Goal: Information Seeking & Learning: Learn about a topic

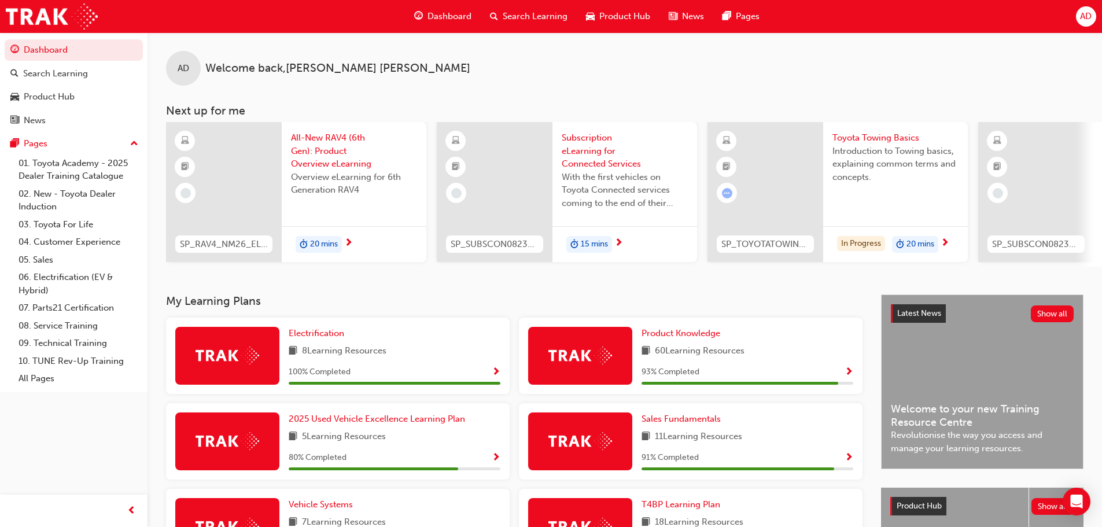
scroll to position [174, 0]
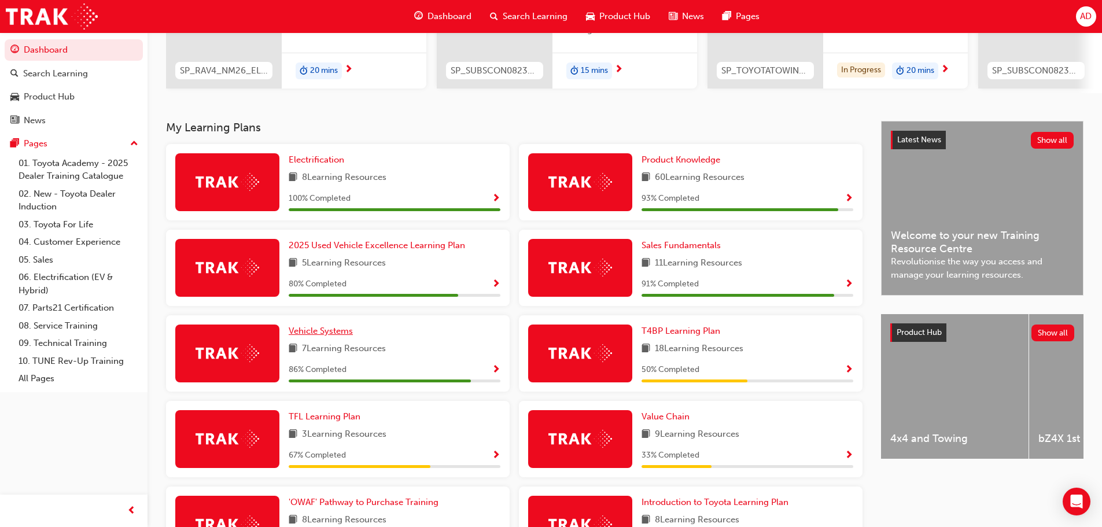
click at [322, 336] on span "Vehicle Systems" at bounding box center [321, 331] width 64 height 10
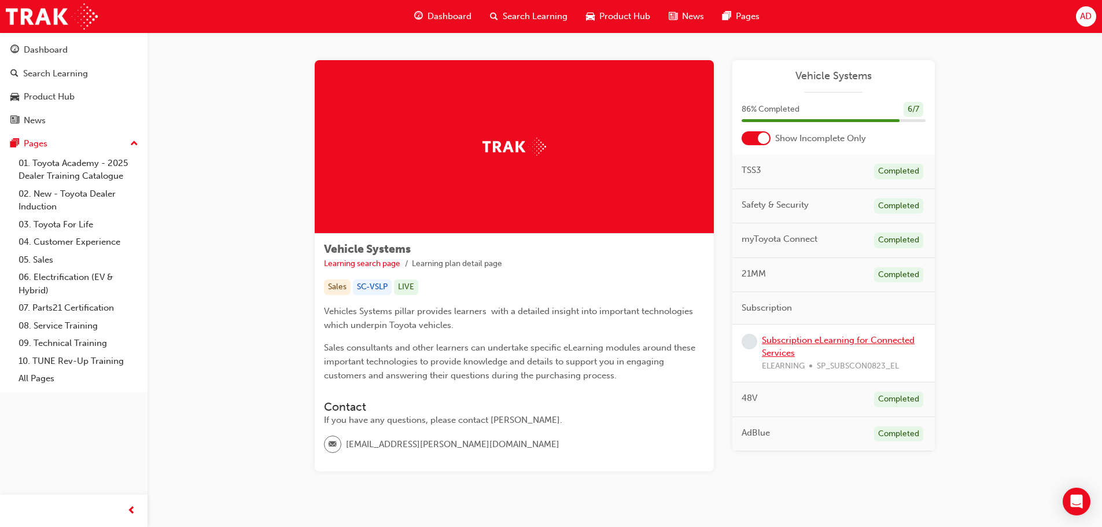
click at [837, 341] on link "Subscription eLearning for Connected Services" at bounding box center [838, 347] width 153 height 24
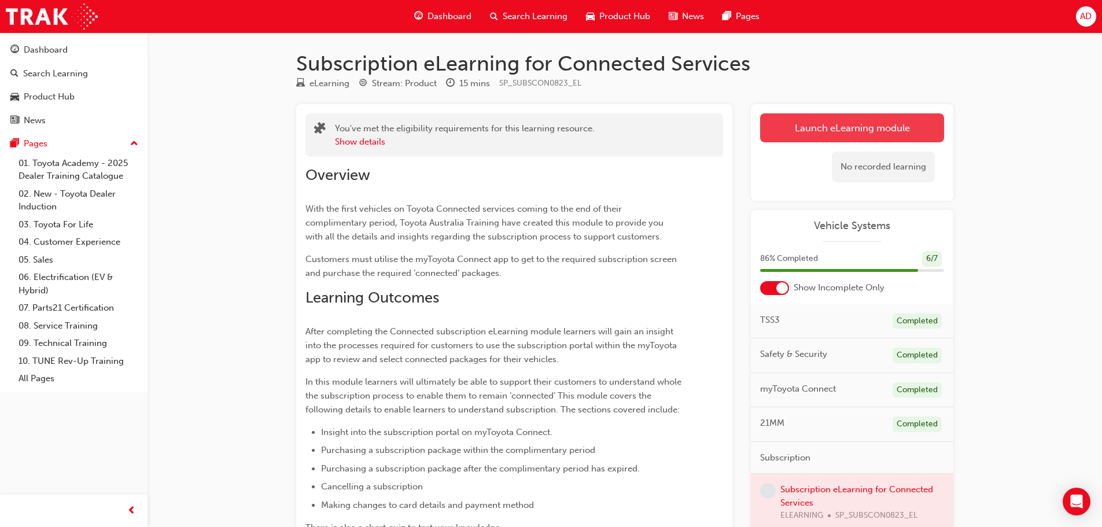
click at [870, 127] on link "Launch eLearning module" at bounding box center [852, 127] width 184 height 29
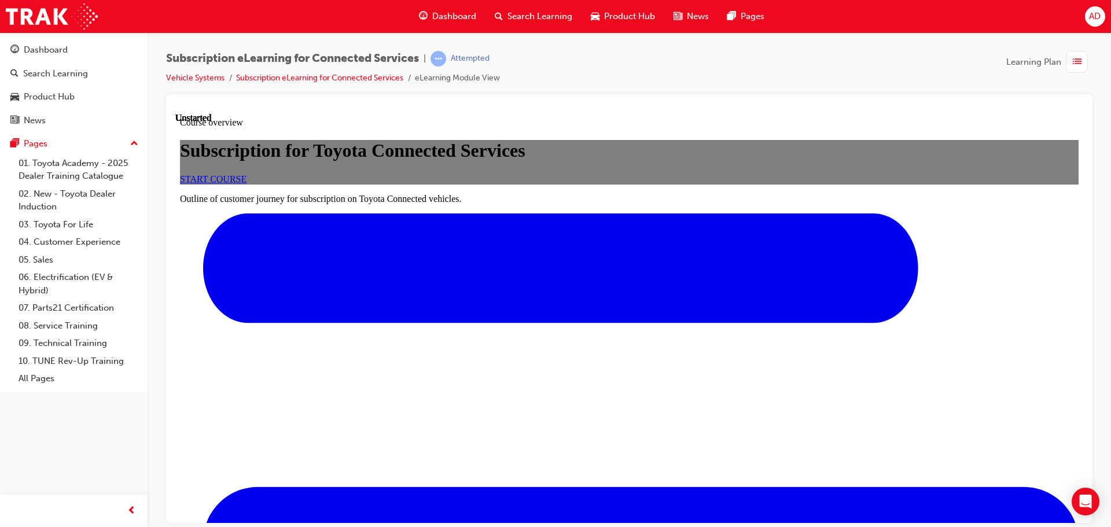
click at [246, 183] on span "START COURSE" at bounding box center [213, 179] width 67 height 10
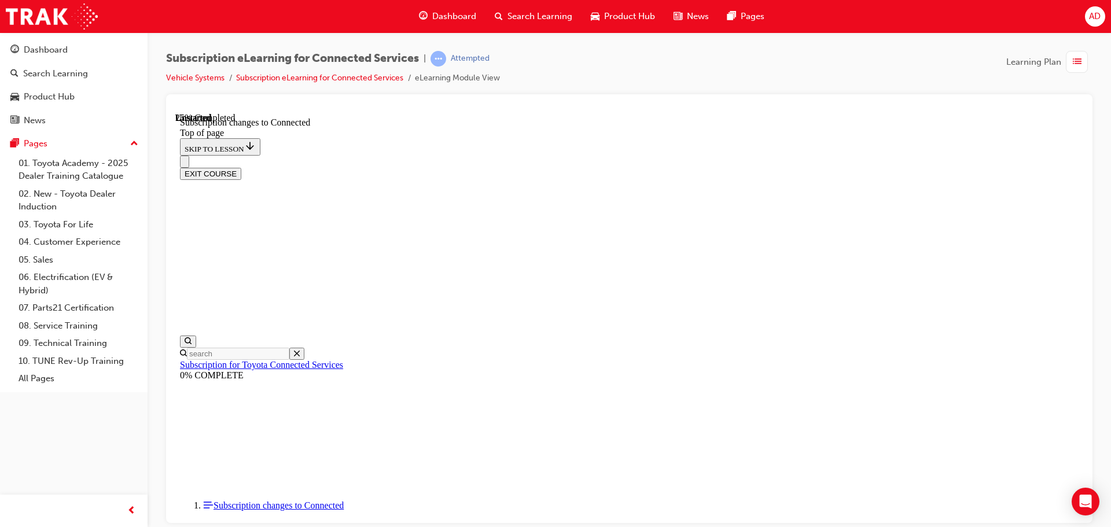
scroll to position [632, 0]
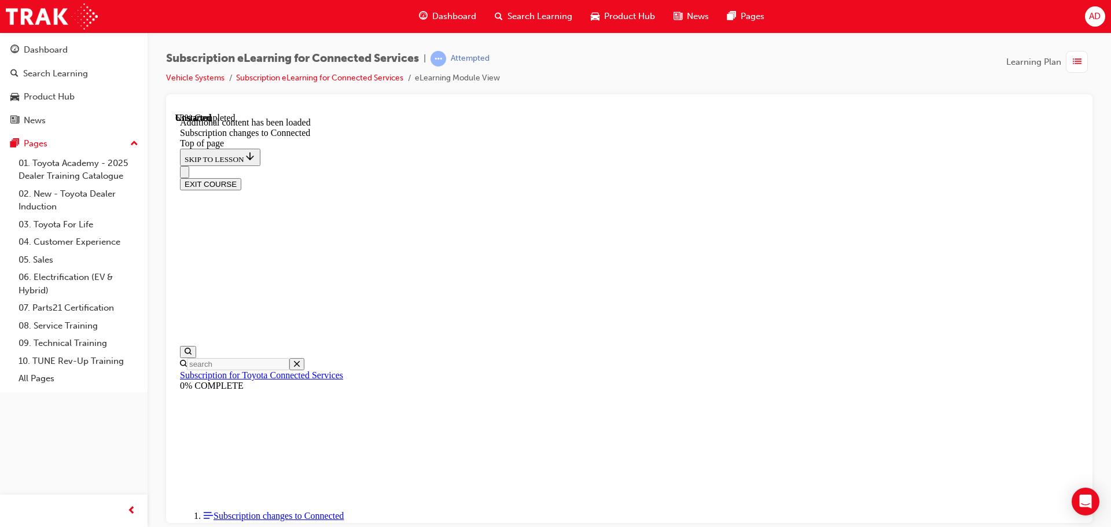
scroll to position [1289, 0]
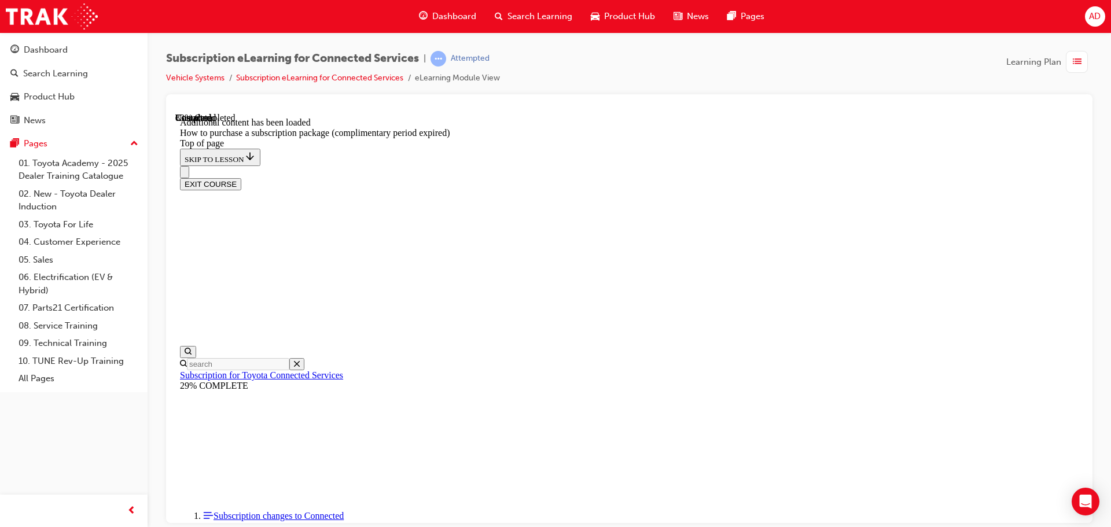
scroll to position [671, 0]
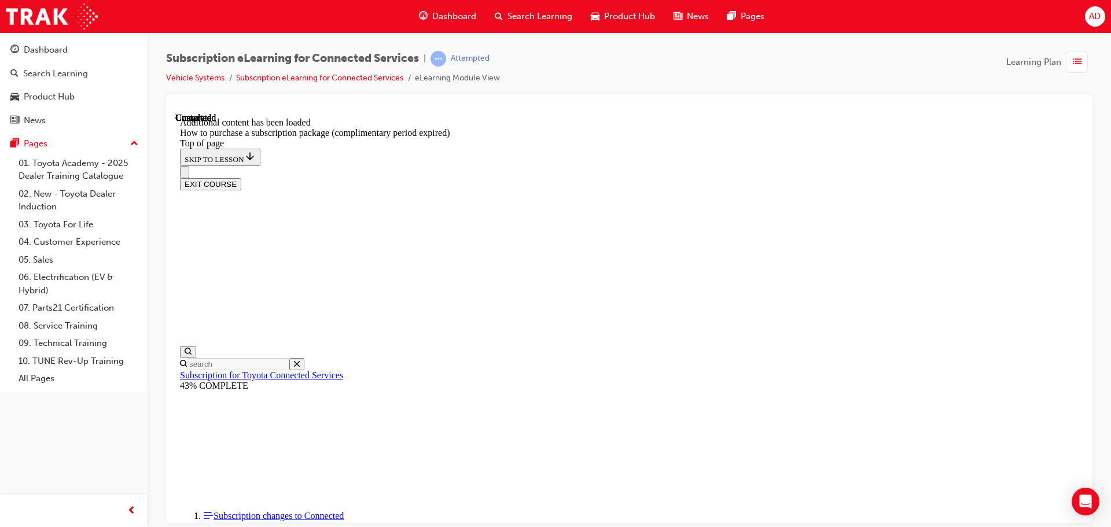
scroll to position [1154, 0]
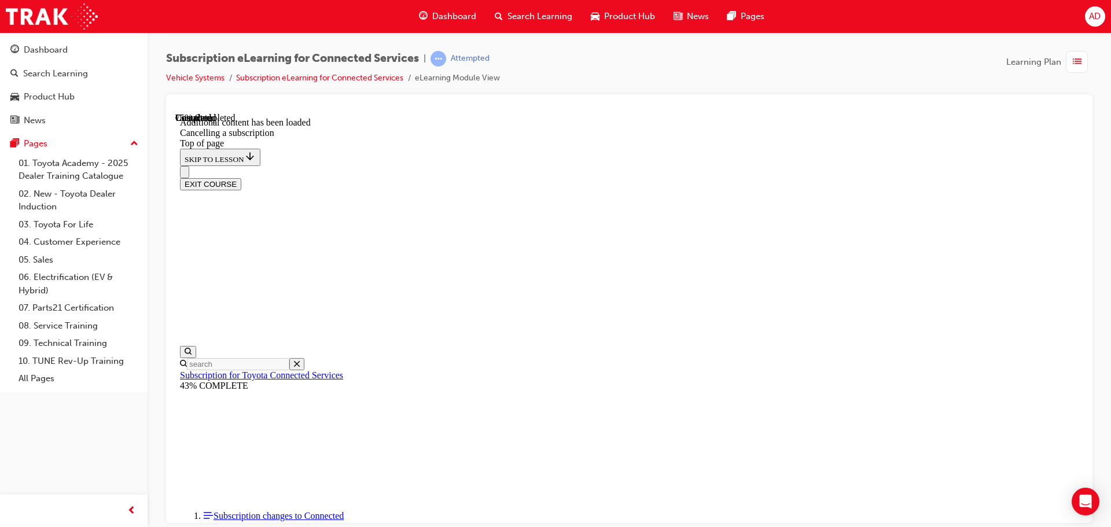
drag, startPoint x: 900, startPoint y: 193, endPoint x: 871, endPoint y: 212, distance: 34.8
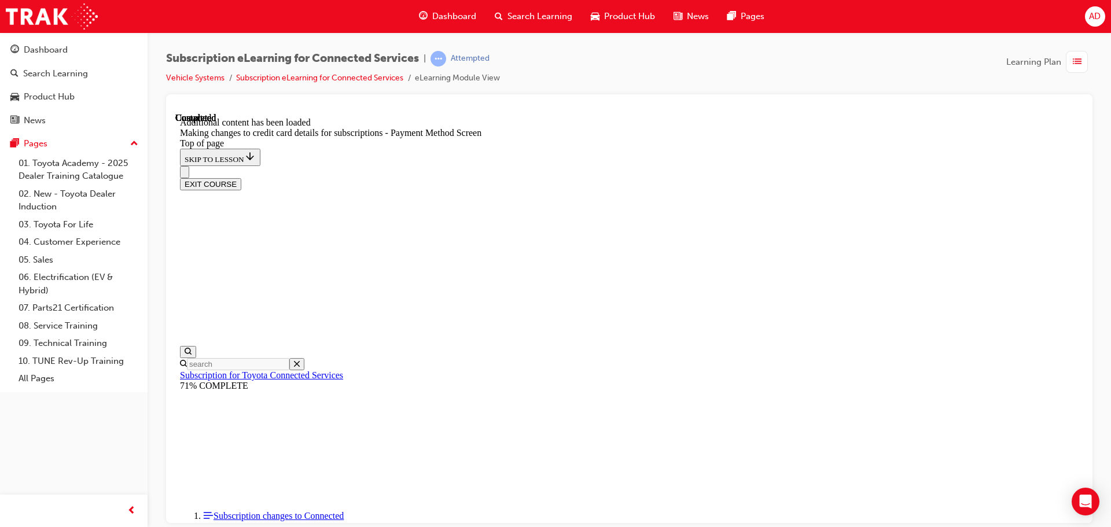
drag, startPoint x: 594, startPoint y: 338, endPoint x: 824, endPoint y: 238, distance: 250.9
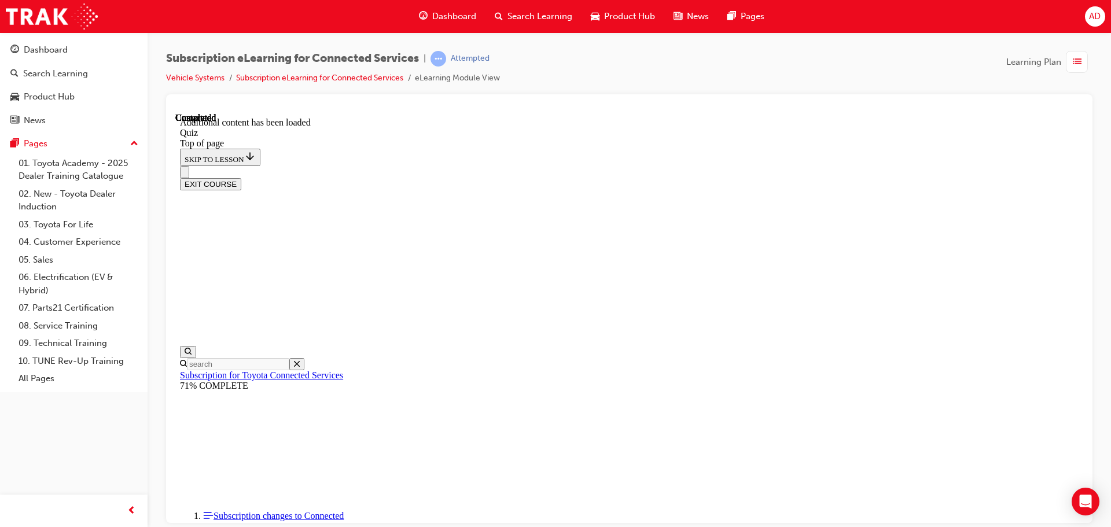
scroll to position [93, 0]
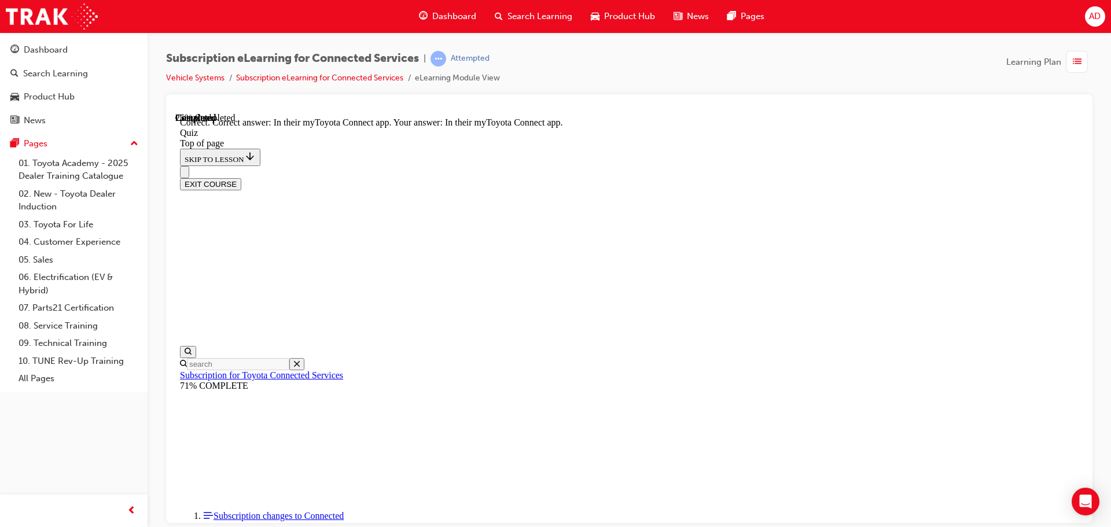
scroll to position [35, 0]
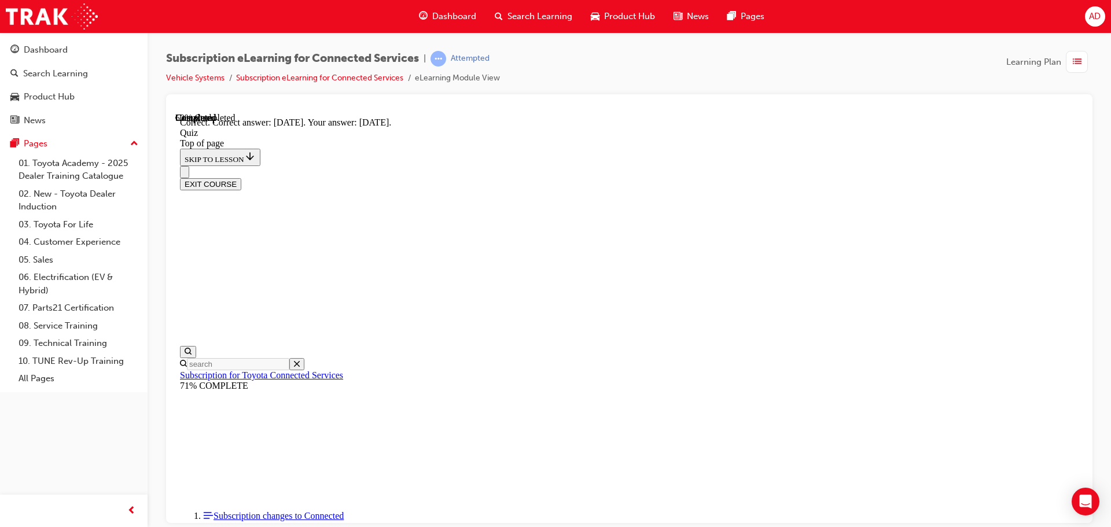
scroll to position [35, 0]
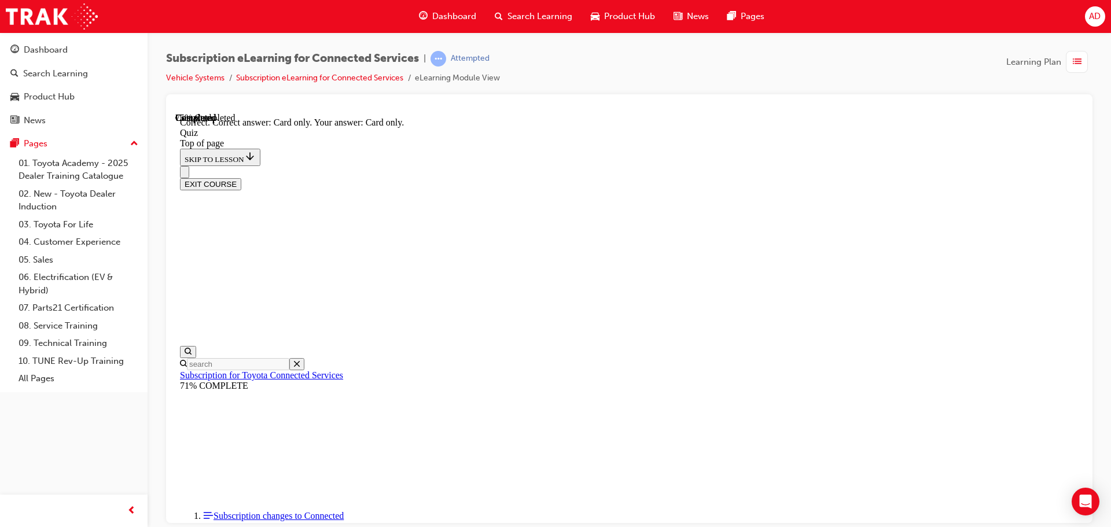
scroll to position [153, 0]
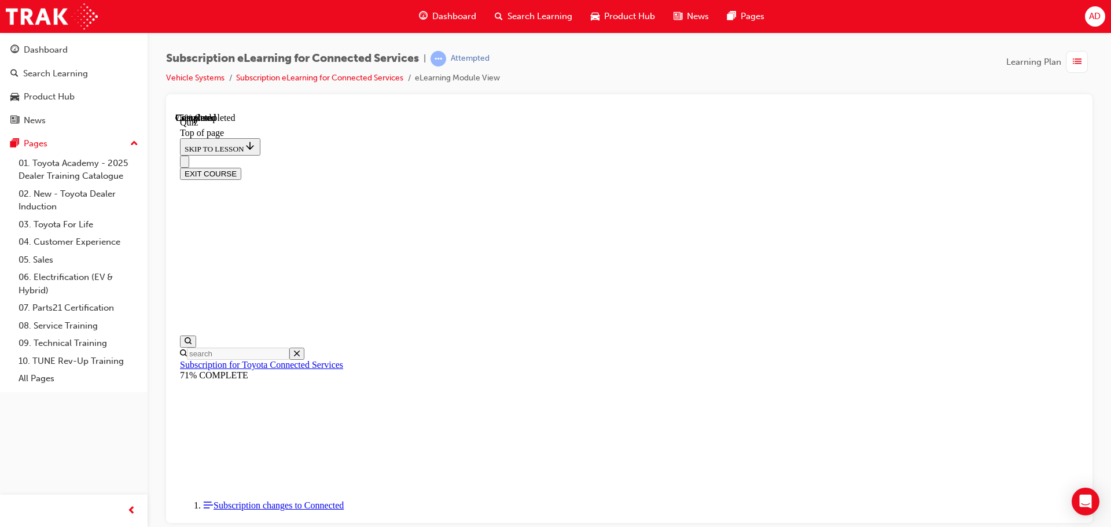
scroll to position [35, 0]
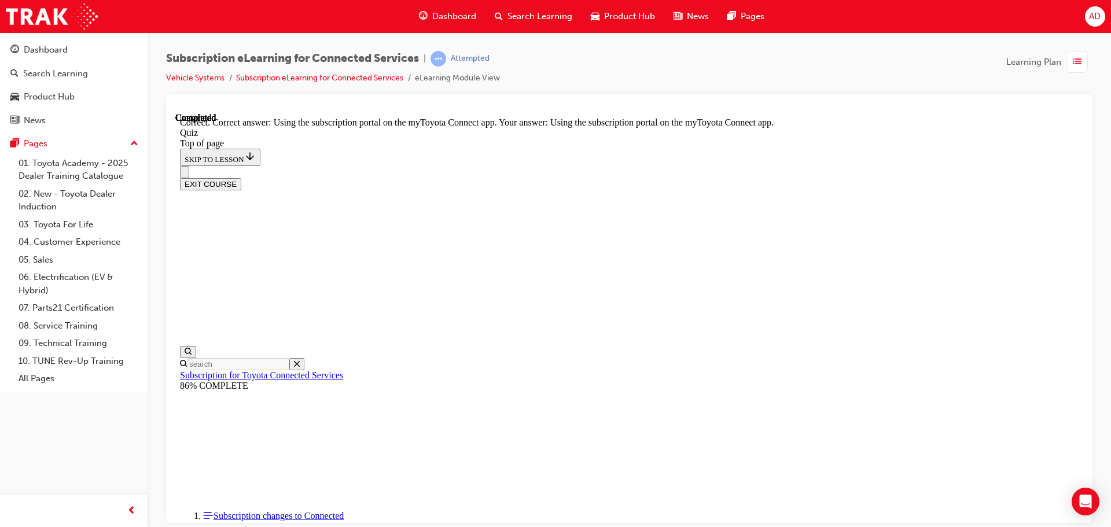
scroll to position [153, 0]
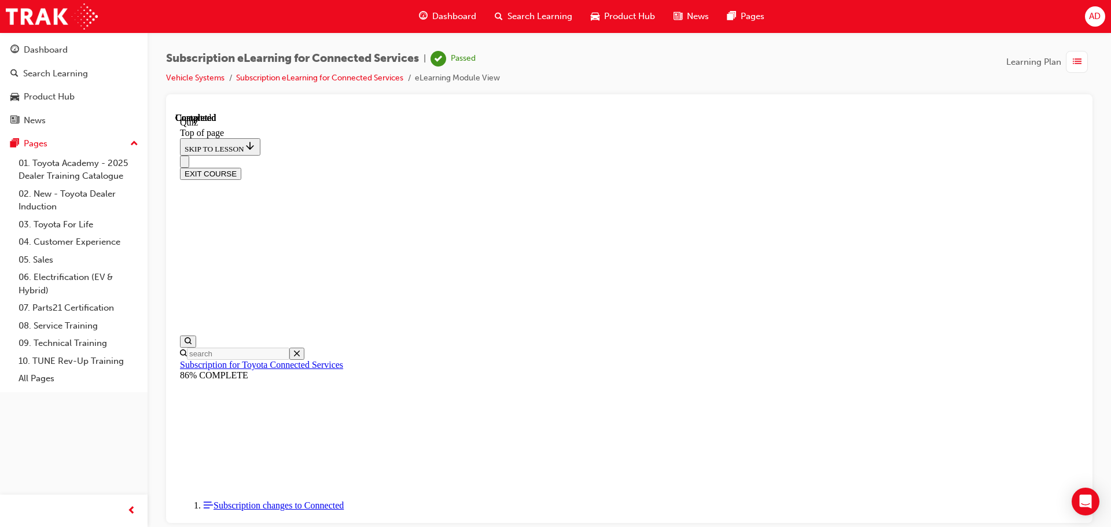
scroll to position [218, 0]
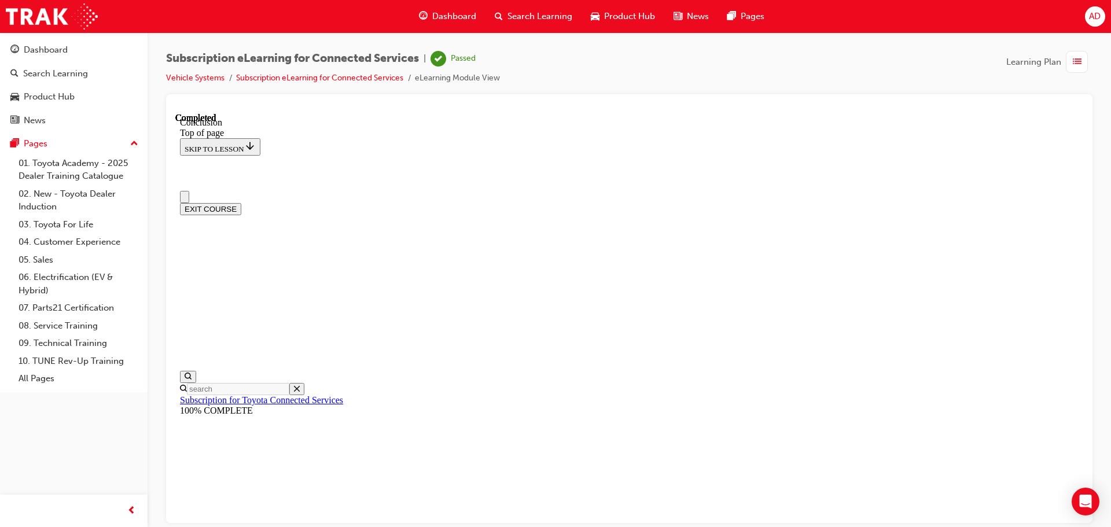
click at [241, 203] on button "EXIT COURSE" at bounding box center [210, 209] width 61 height 12
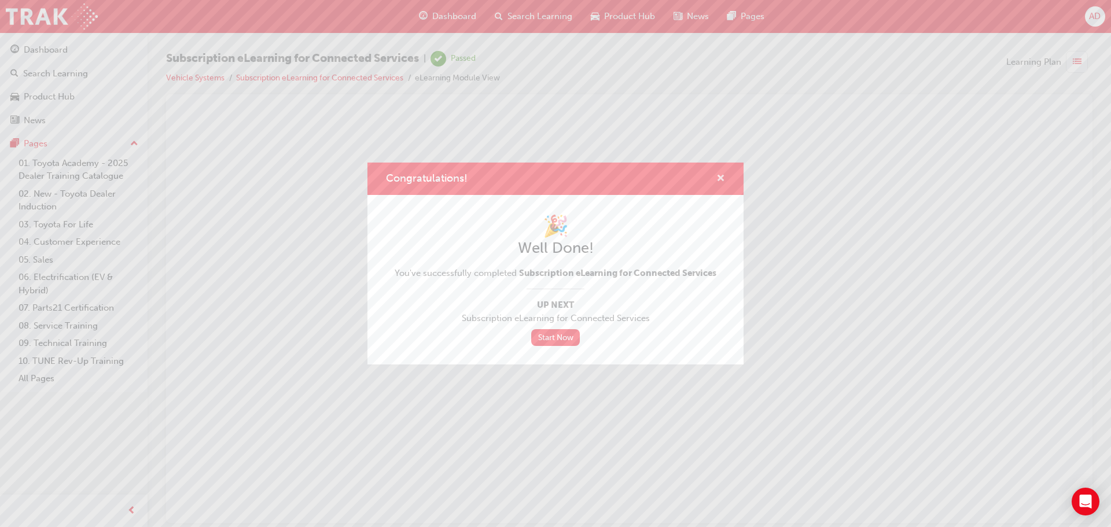
click at [720, 177] on span "cross-icon" at bounding box center [720, 179] width 9 height 10
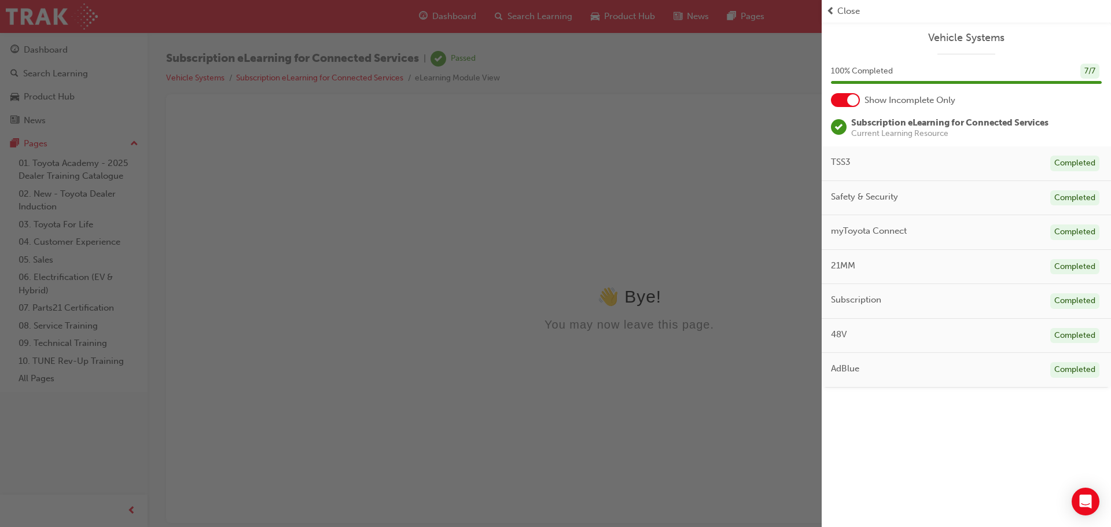
click at [851, 11] on span "Close" at bounding box center [848, 11] width 23 height 13
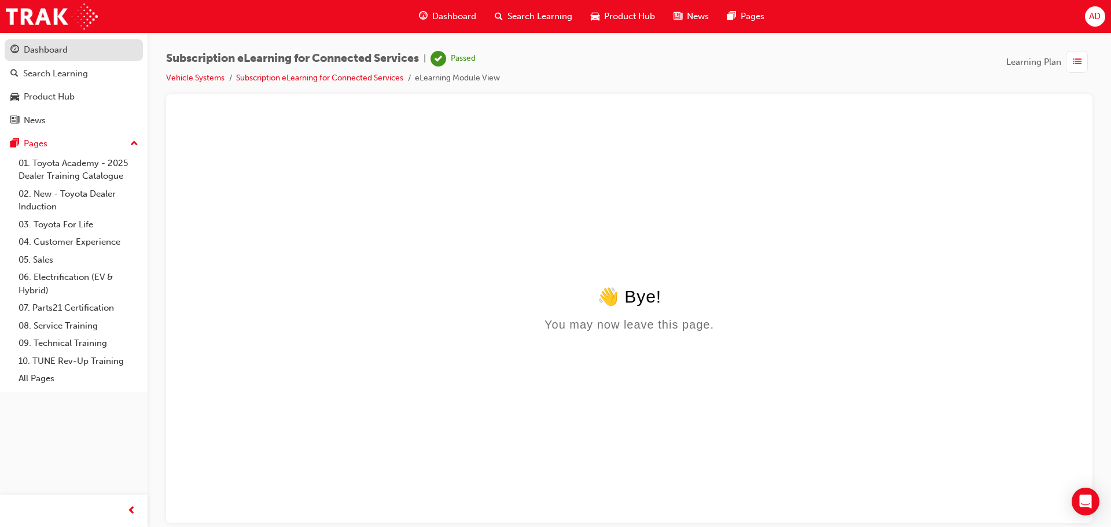
click at [54, 50] on div "Dashboard" at bounding box center [46, 49] width 44 height 13
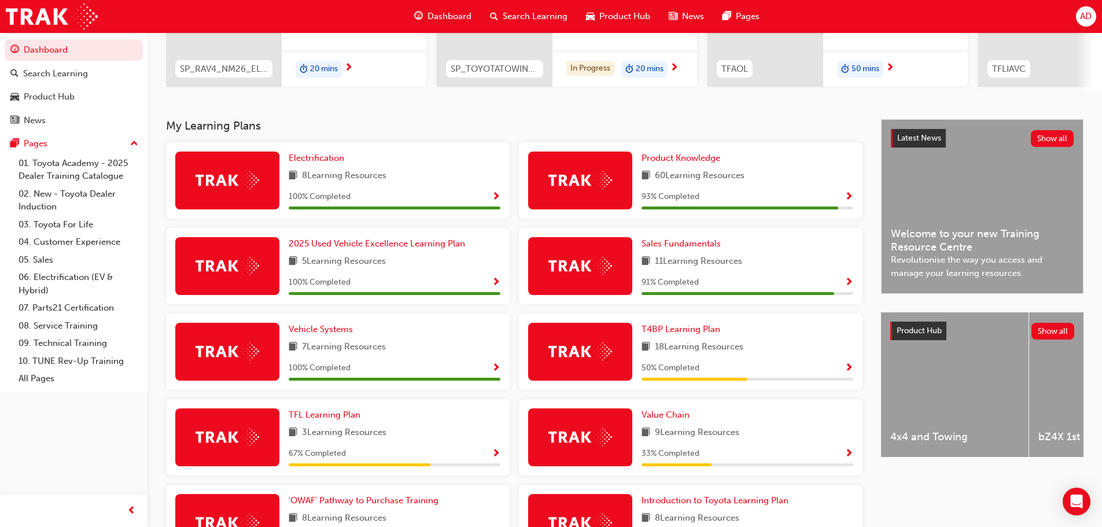
scroll to position [231, 0]
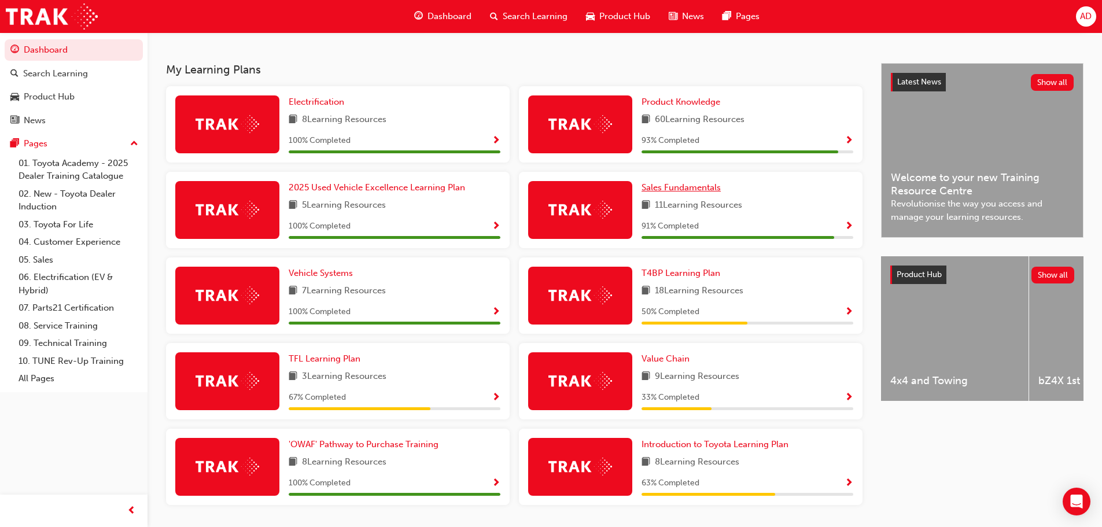
click at [697, 193] on span "Sales Fundamentals" at bounding box center [681, 187] width 79 height 10
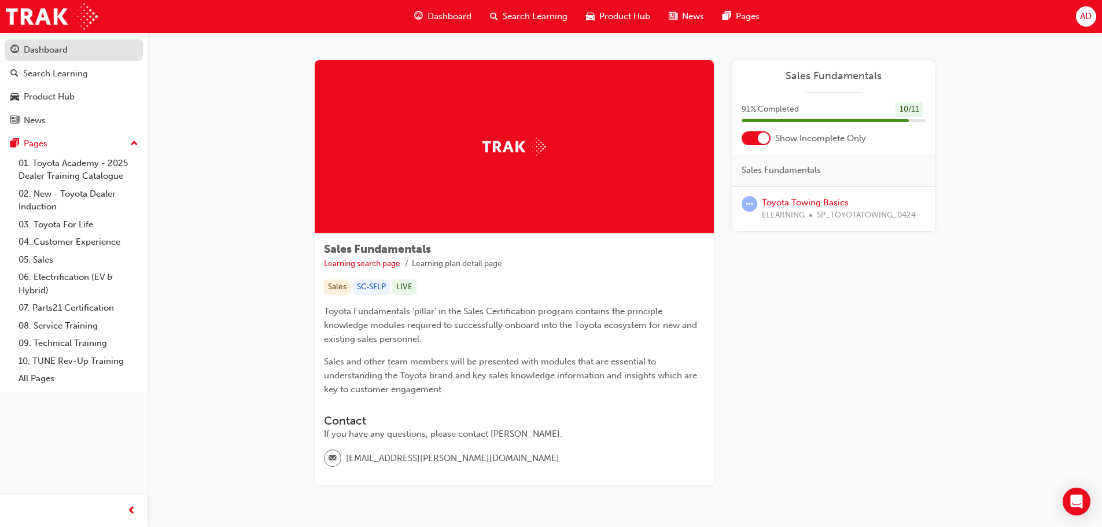
click at [56, 47] on div "Dashboard" at bounding box center [46, 49] width 44 height 13
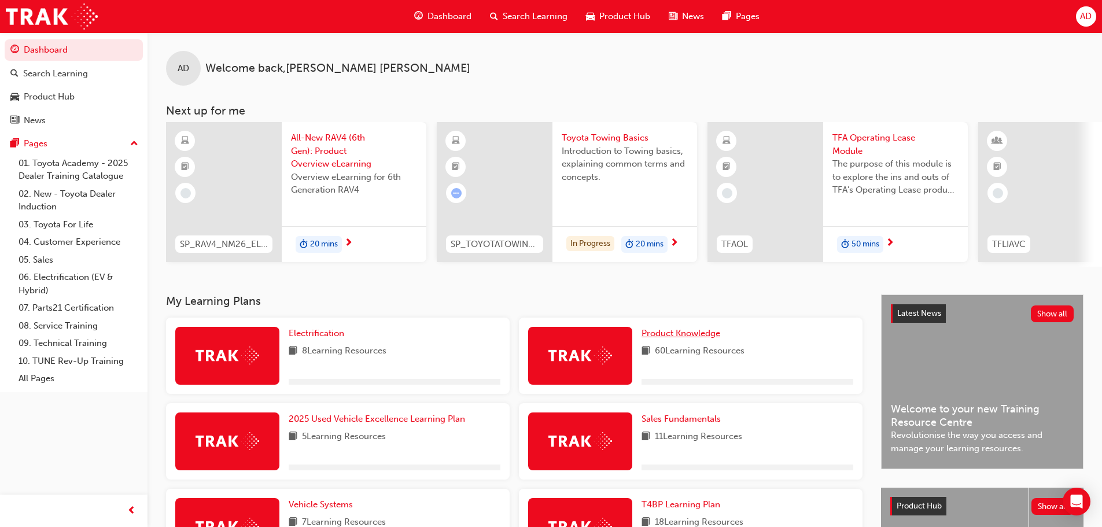
click at [690, 337] on span "Product Knowledge" at bounding box center [681, 333] width 79 height 10
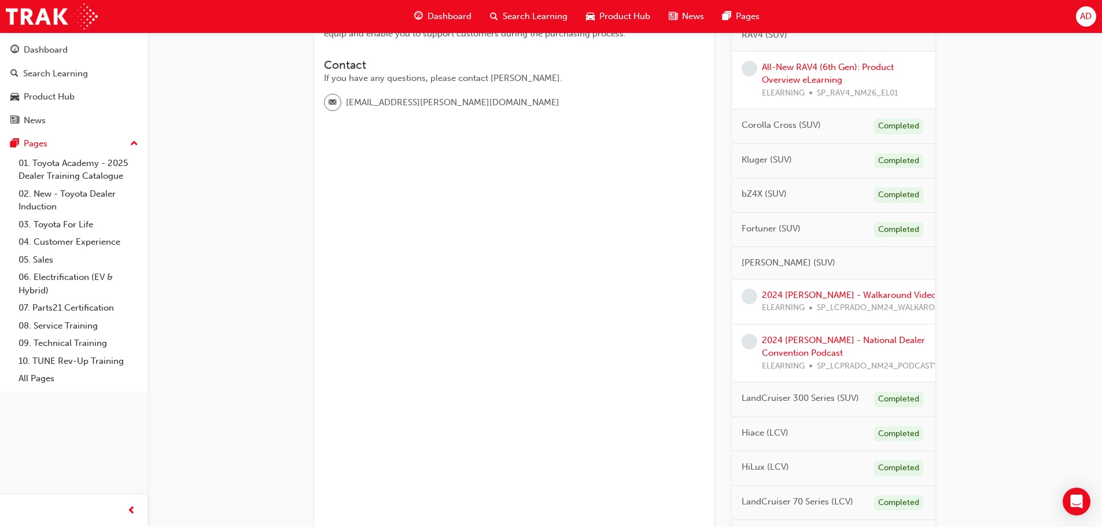
scroll to position [347, 0]
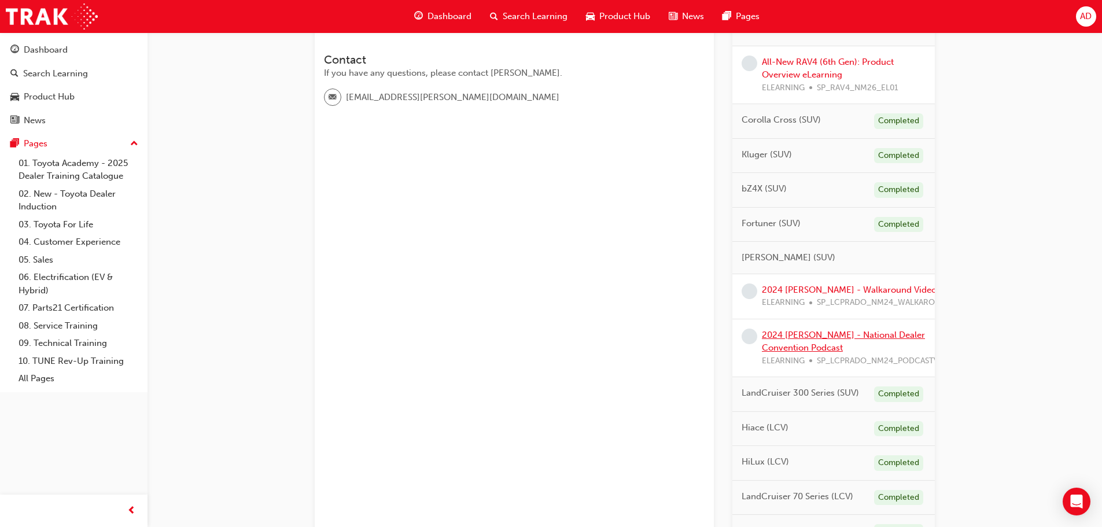
click at [862, 335] on link "2024 LC Prado - National Dealer Convention Podcast" at bounding box center [843, 342] width 163 height 24
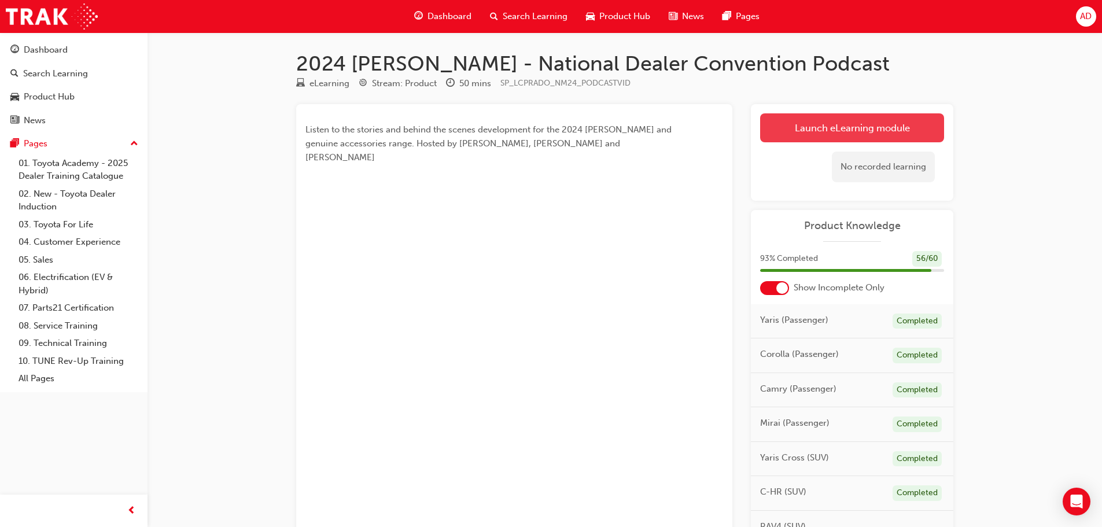
click at [872, 131] on link "Launch eLearning module" at bounding box center [852, 127] width 184 height 29
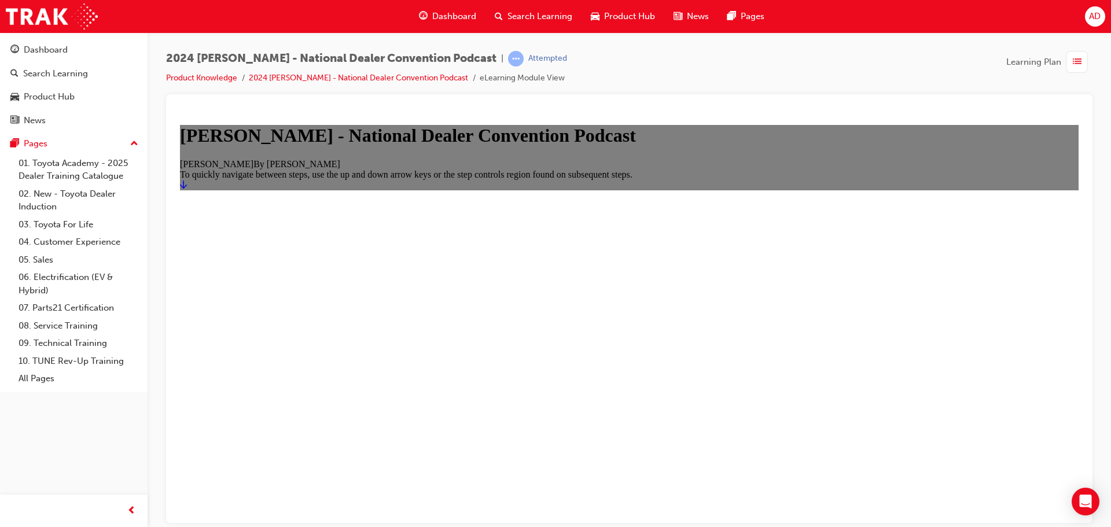
click at [187, 189] on icon "Start" at bounding box center [183, 183] width 7 height 9
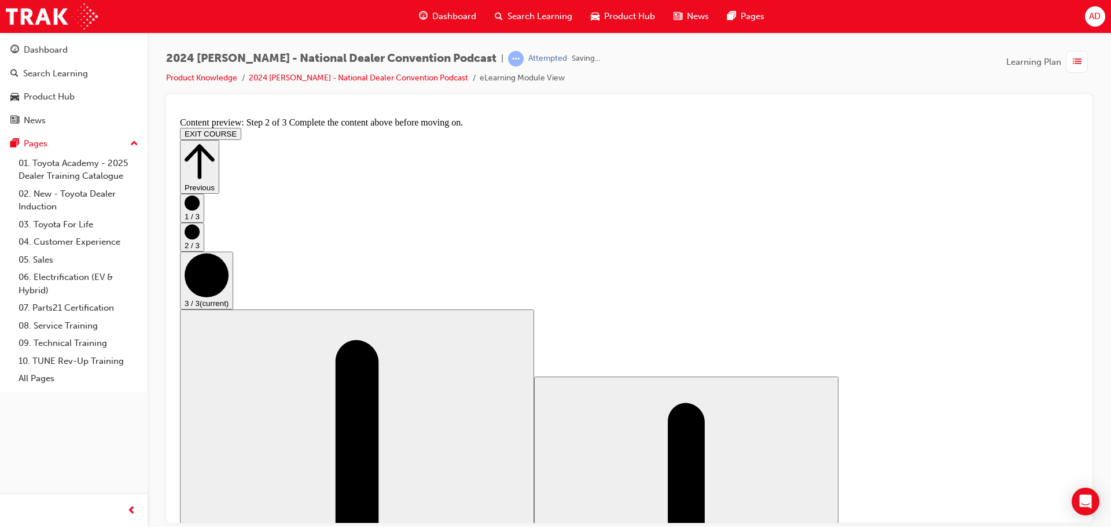
click at [241, 127] on button "EXIT COURSE" at bounding box center [210, 133] width 61 height 12
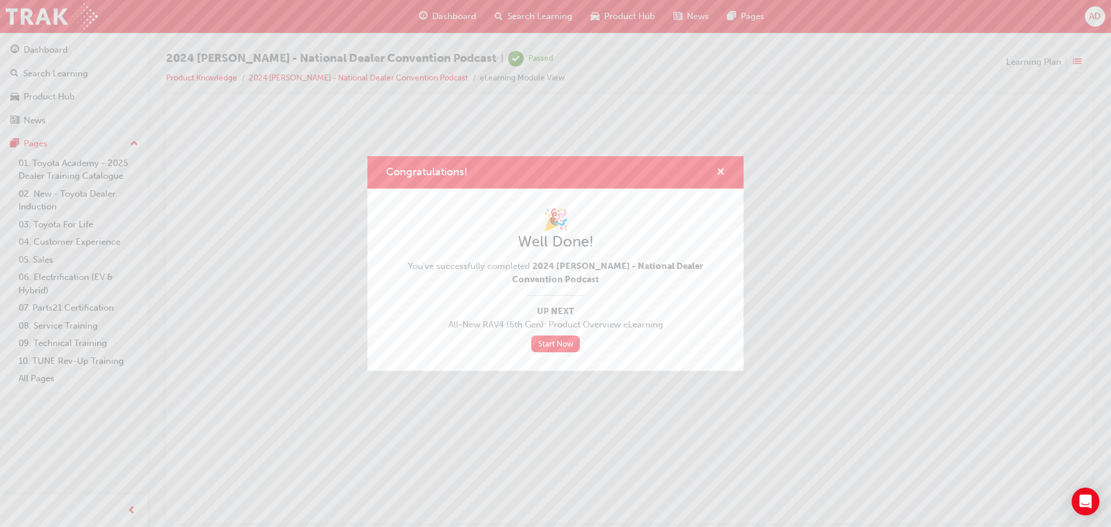
click at [719, 170] on span "cross-icon" at bounding box center [720, 173] width 9 height 10
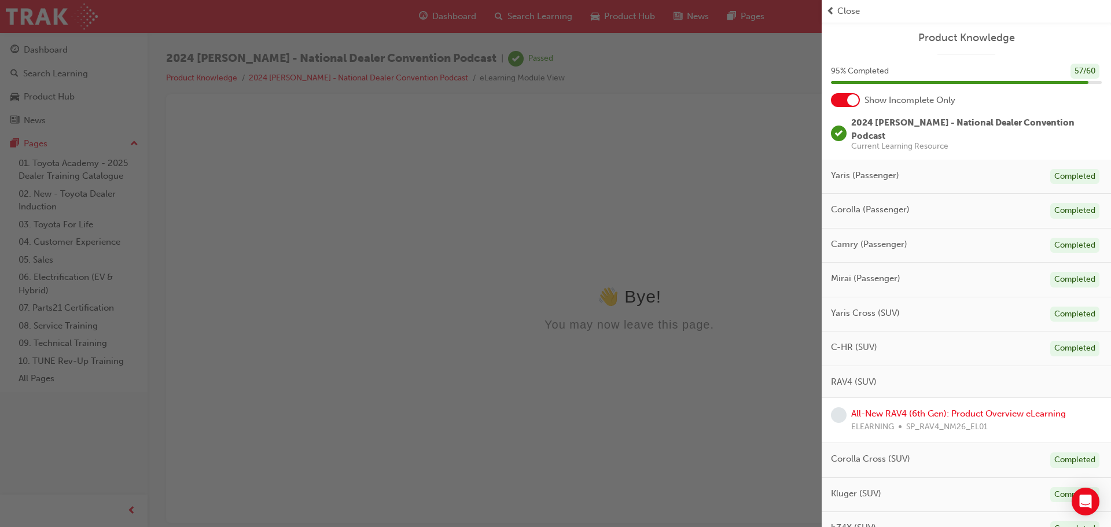
click at [46, 51] on div "button" at bounding box center [411, 263] width 822 height 527
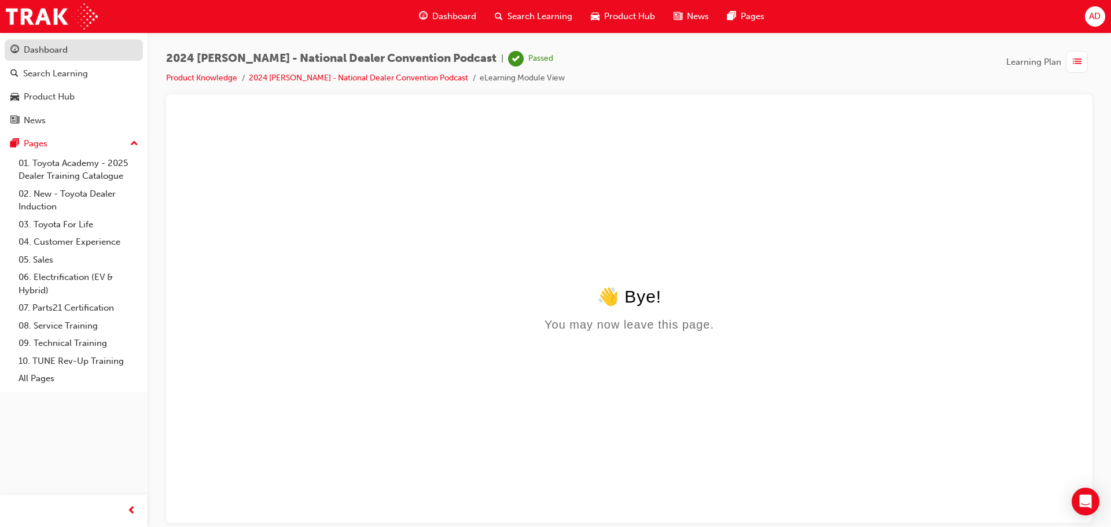
click at [57, 49] on div "Dashboard" at bounding box center [46, 49] width 44 height 13
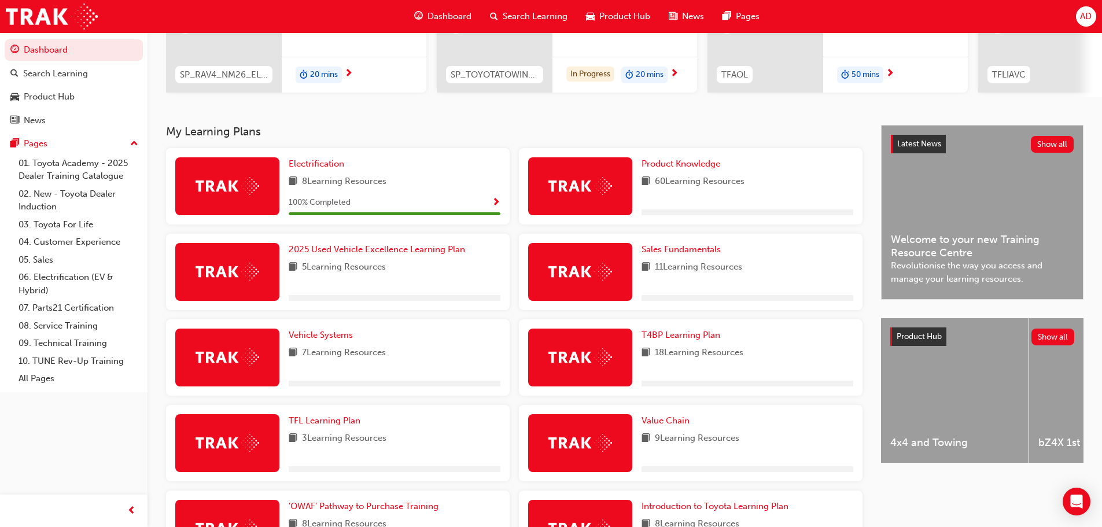
scroll to position [231, 0]
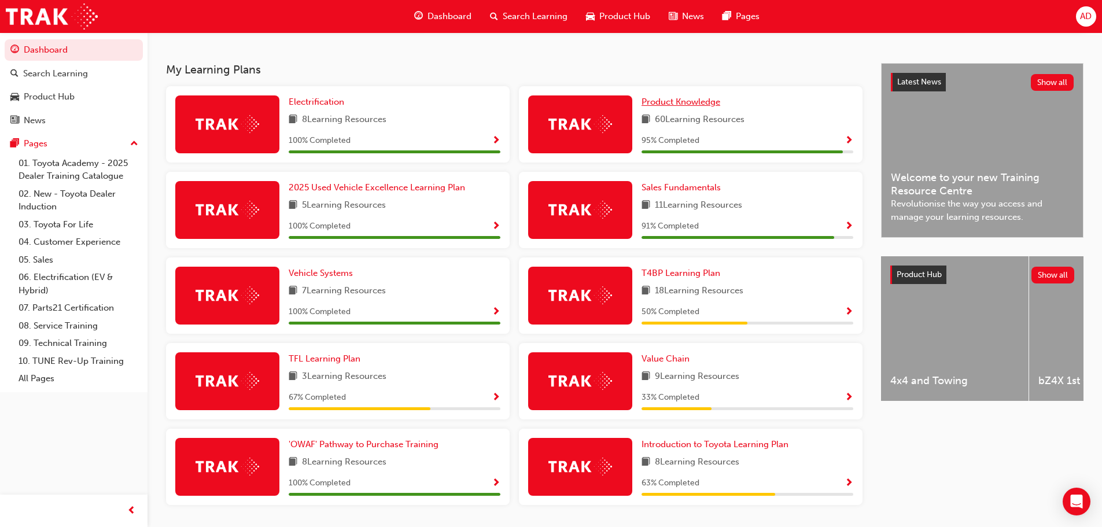
click at [687, 102] on span "Product Knowledge" at bounding box center [681, 102] width 79 height 10
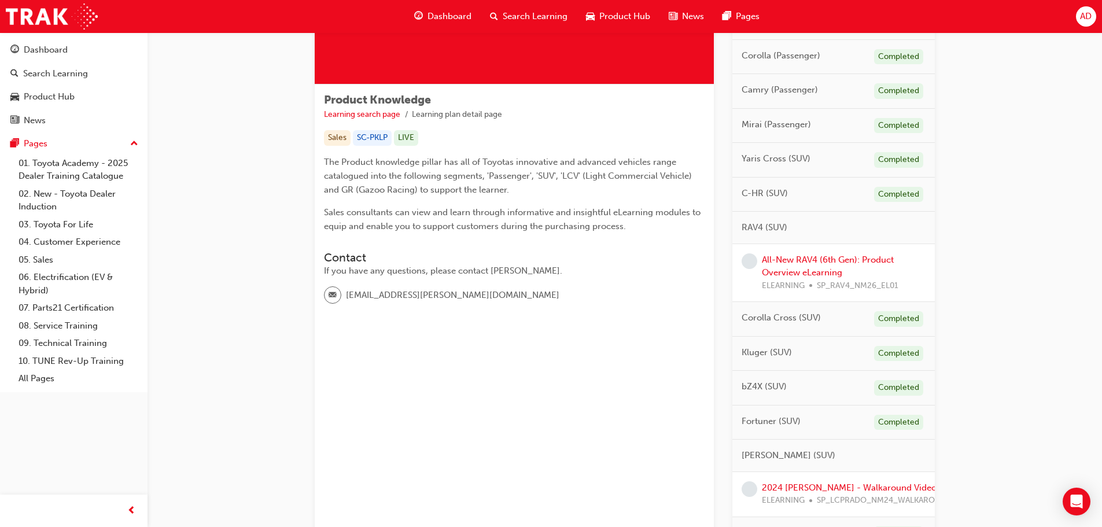
scroll to position [231, 0]
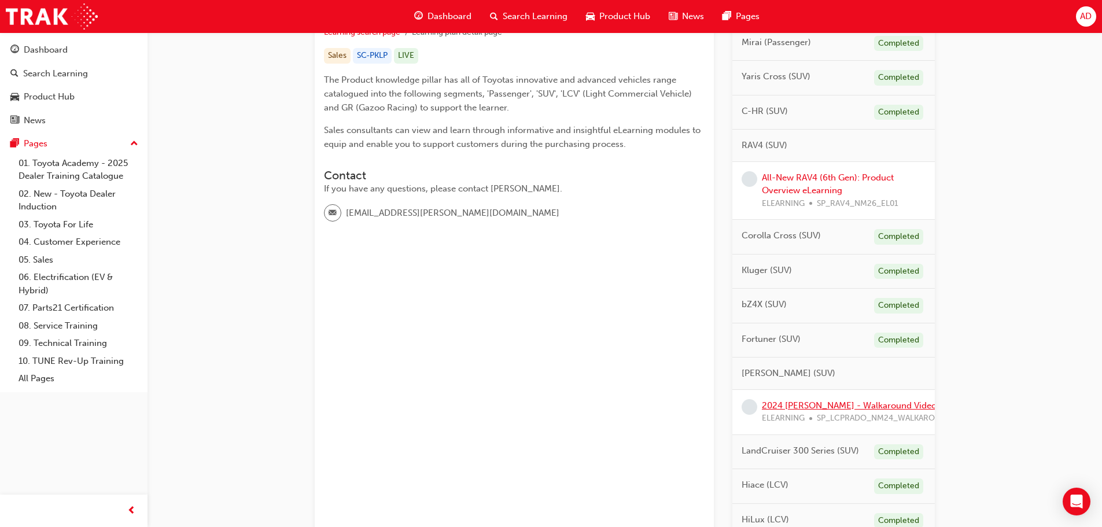
click at [861, 409] on link "2024 LC Prado - Walkaround Video" at bounding box center [849, 405] width 175 height 10
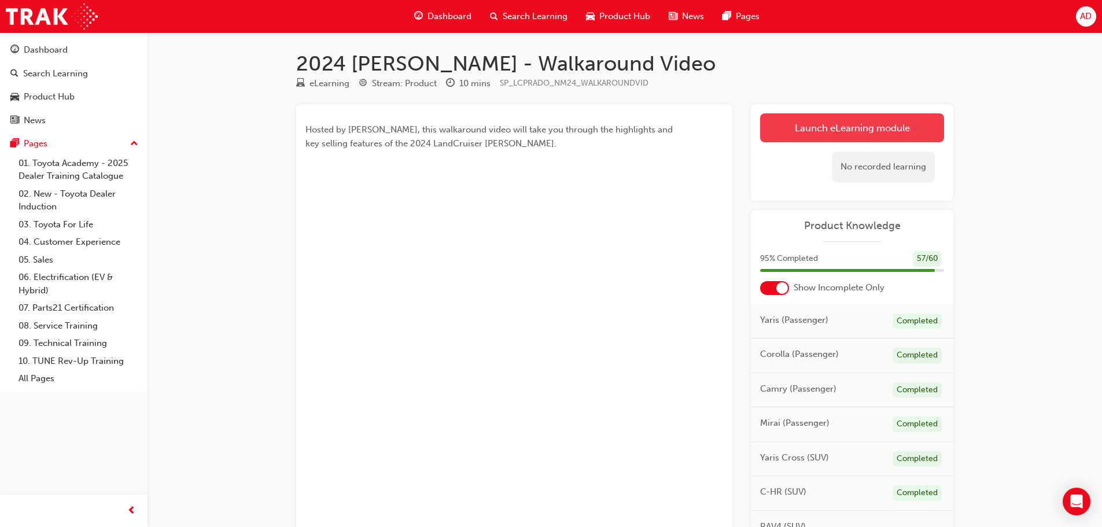
click at [831, 125] on link "Launch eLearning module" at bounding box center [852, 127] width 184 height 29
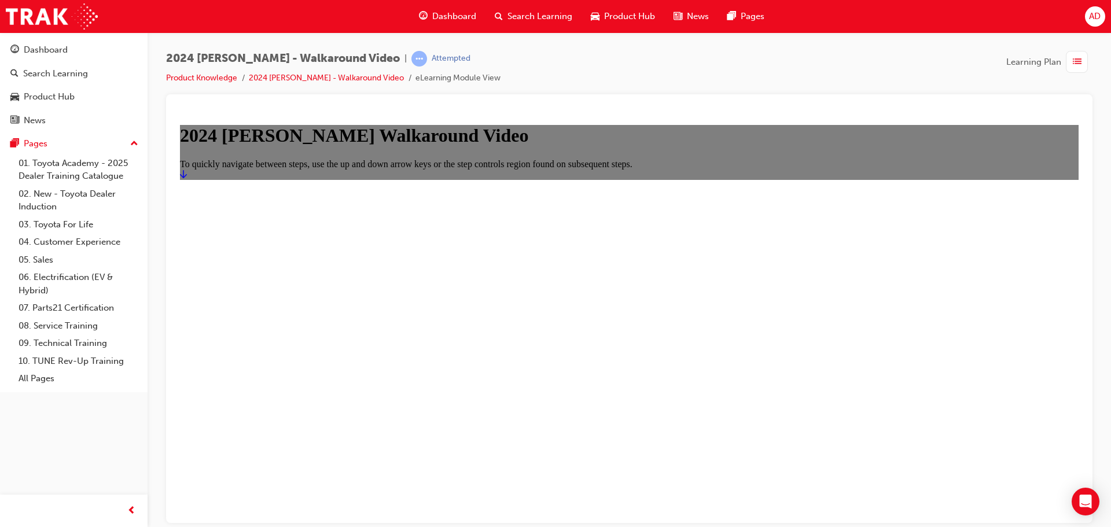
click at [187, 178] on icon "Start" at bounding box center [183, 173] width 7 height 9
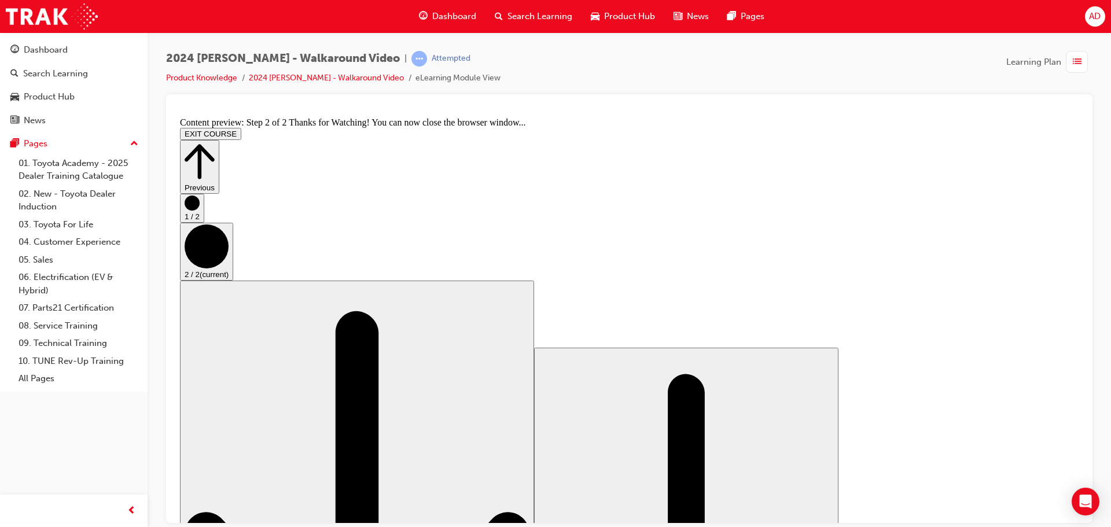
click at [241, 127] on button "EXIT COURSE" at bounding box center [210, 133] width 61 height 12
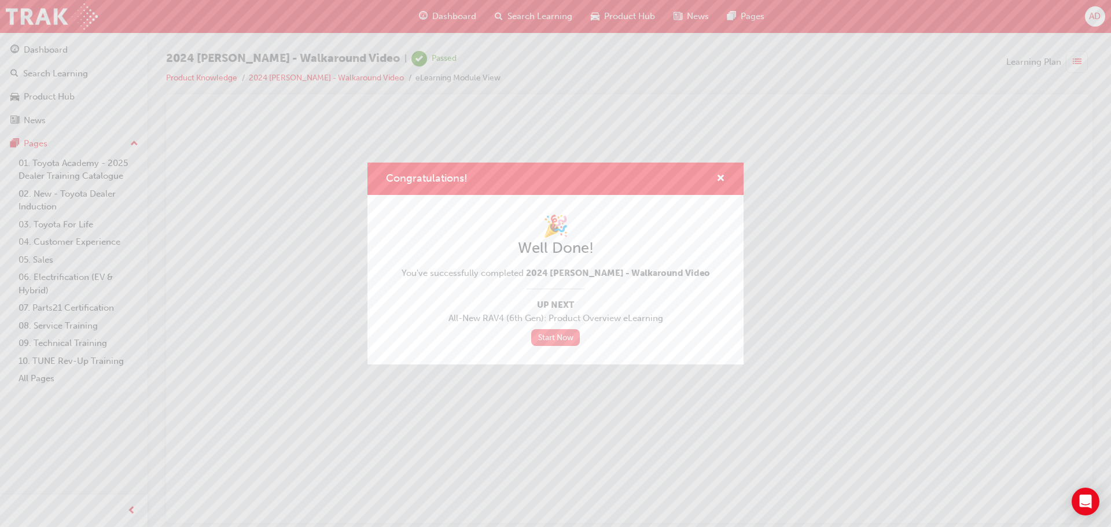
click at [553, 337] on link "Start Now" at bounding box center [555, 337] width 49 height 17
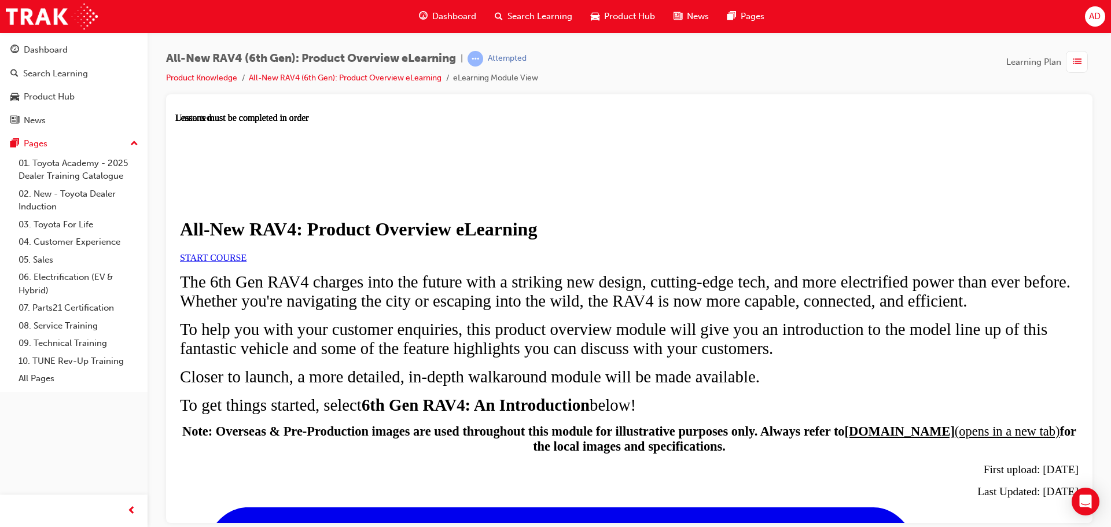
click at [246, 262] on span "START COURSE" at bounding box center [213, 257] width 67 height 10
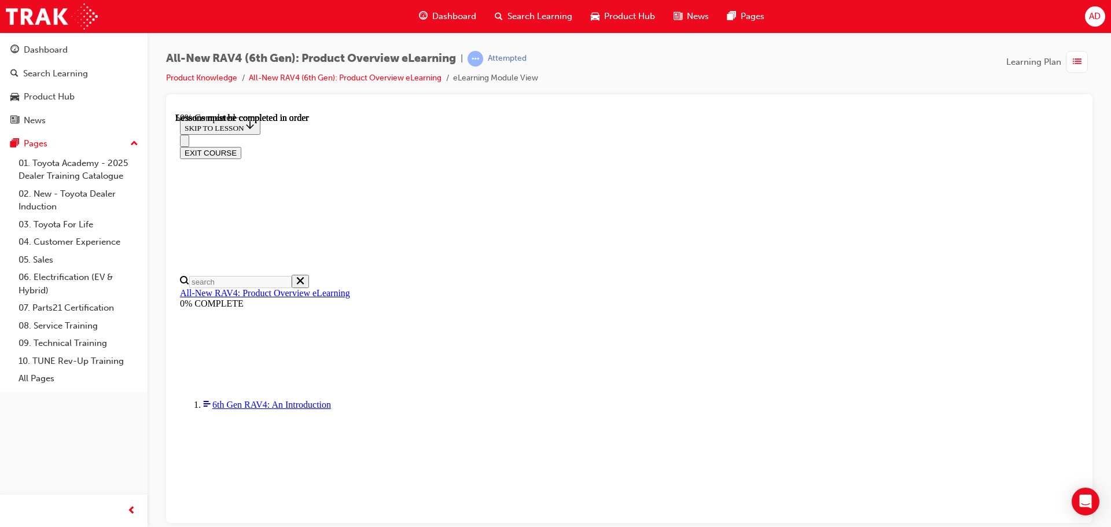
scroll to position [1082, 0]
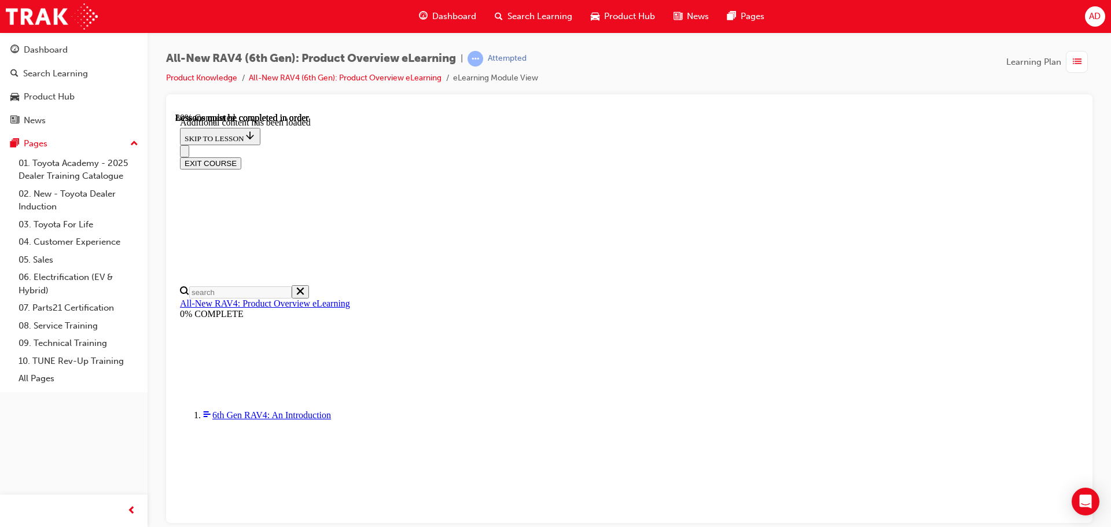
scroll to position [1589, 0]
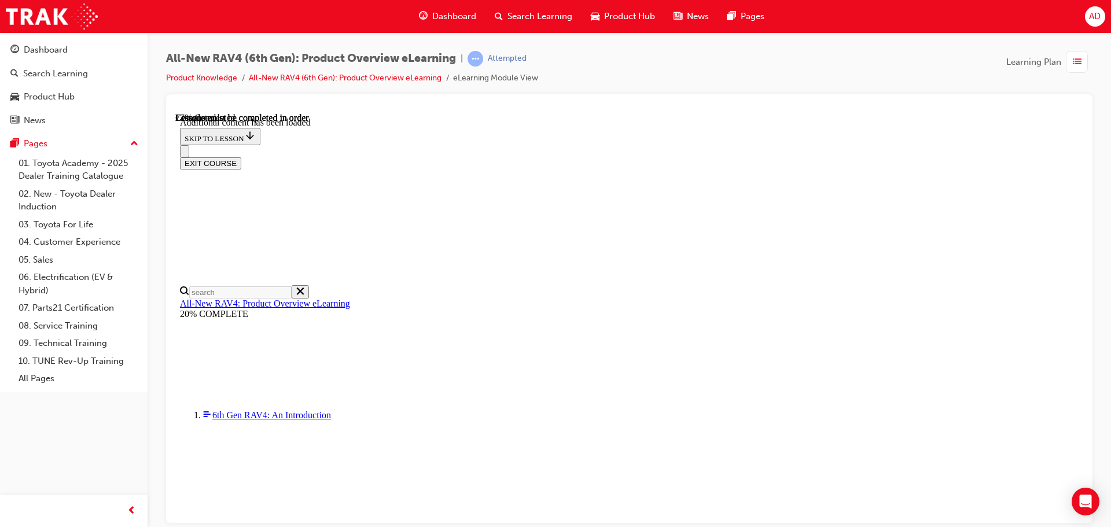
scroll to position [0, 167]
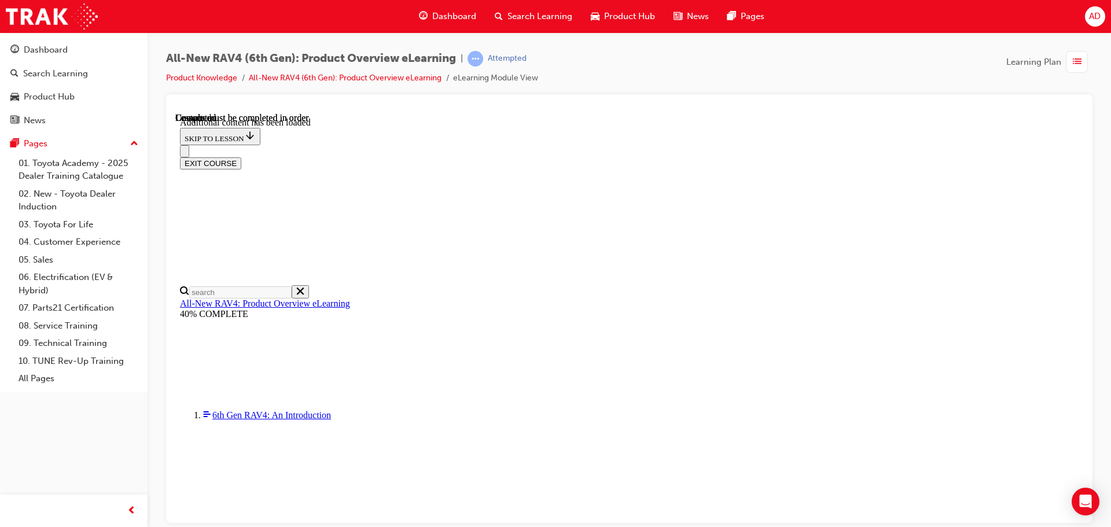
scroll to position [2127, 0]
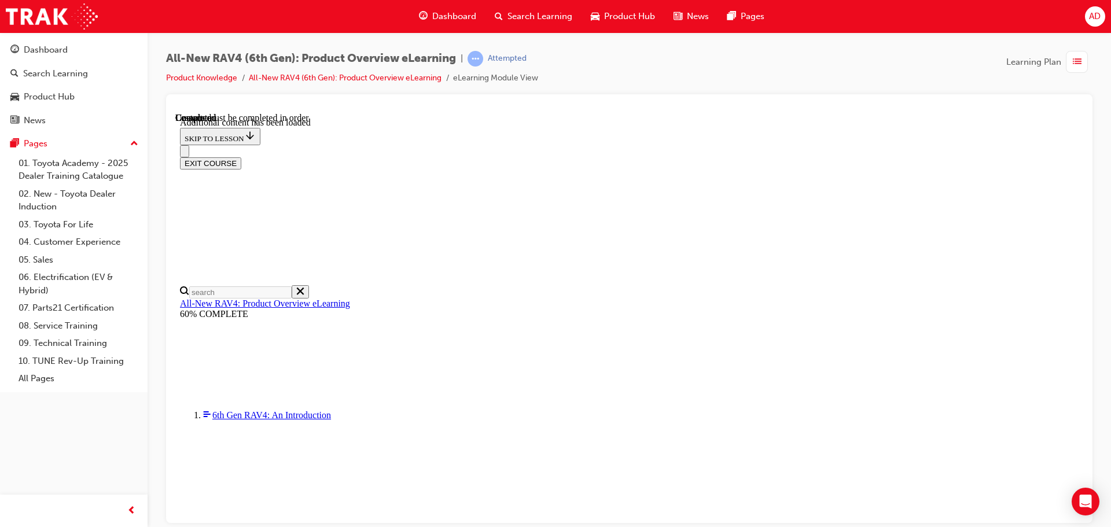
radio input "true"
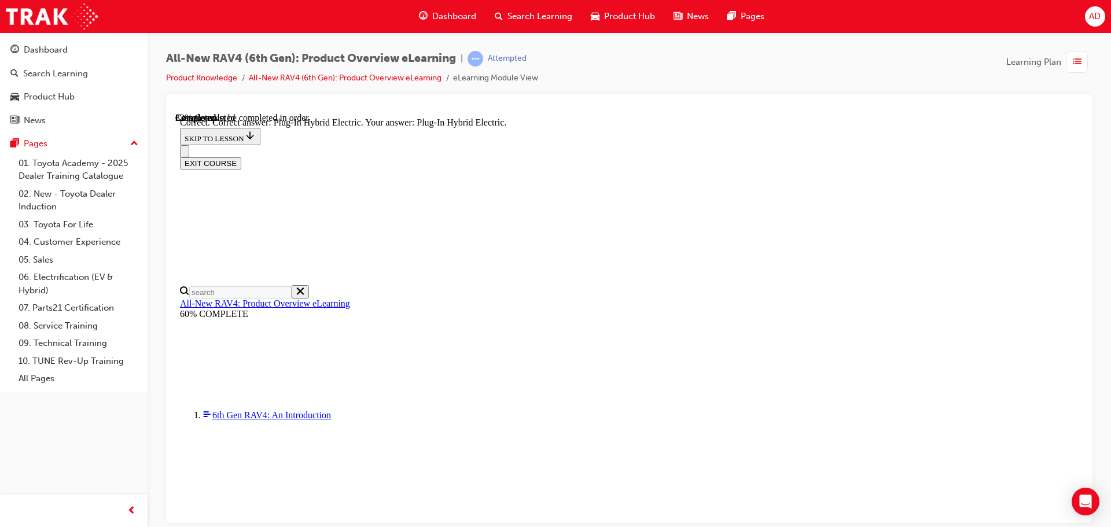
scroll to position [347, 0]
radio input "true"
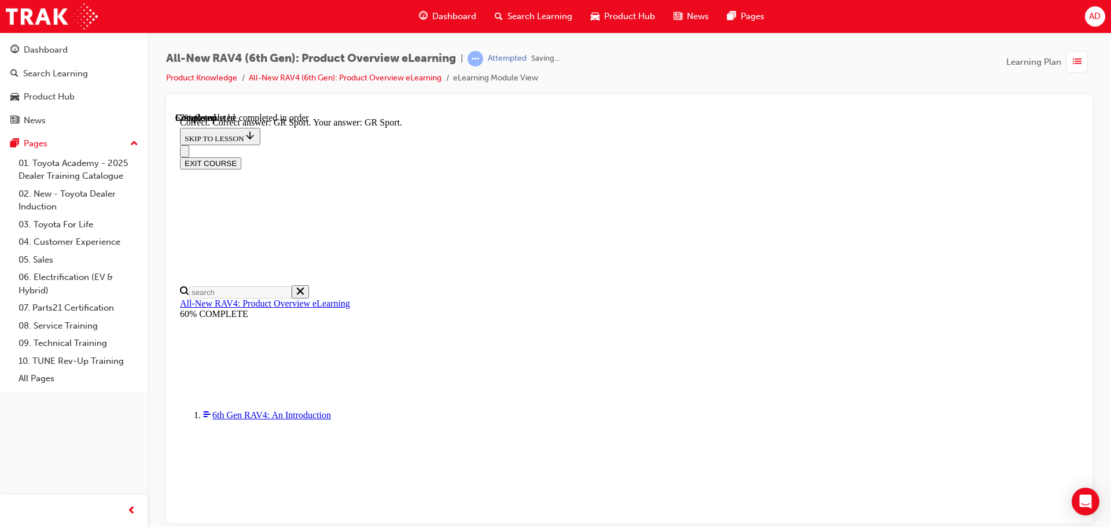
scroll to position [451, 0]
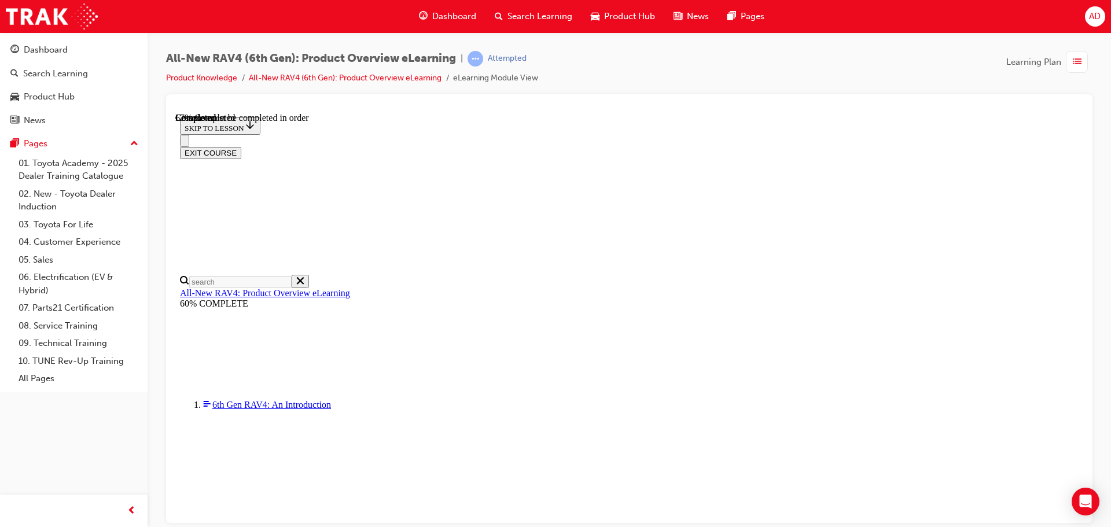
scroll to position [289, 0]
checkbox input "true"
drag, startPoint x: 527, startPoint y: 467, endPoint x: 665, endPoint y: 454, distance: 138.9
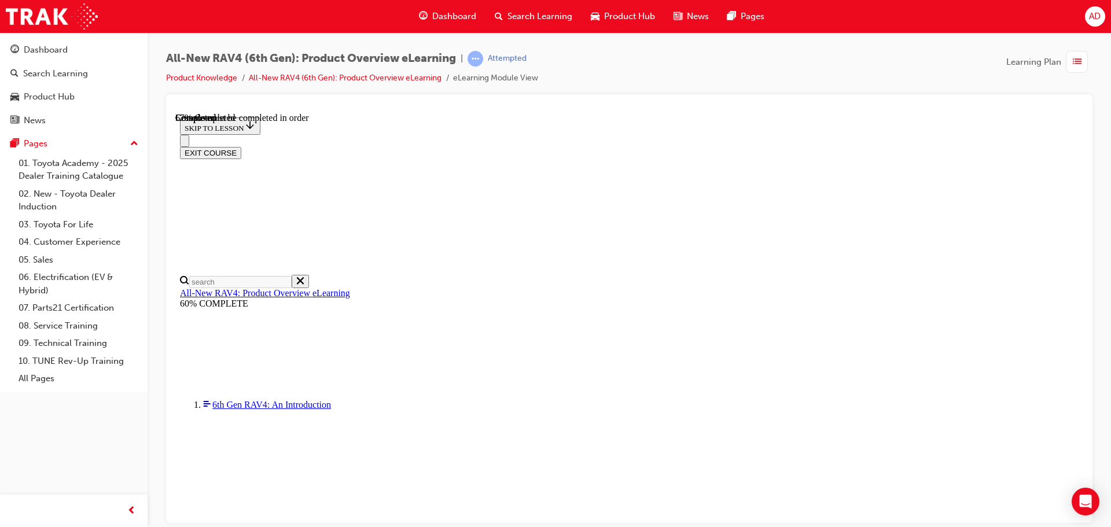
checkbox input "true"
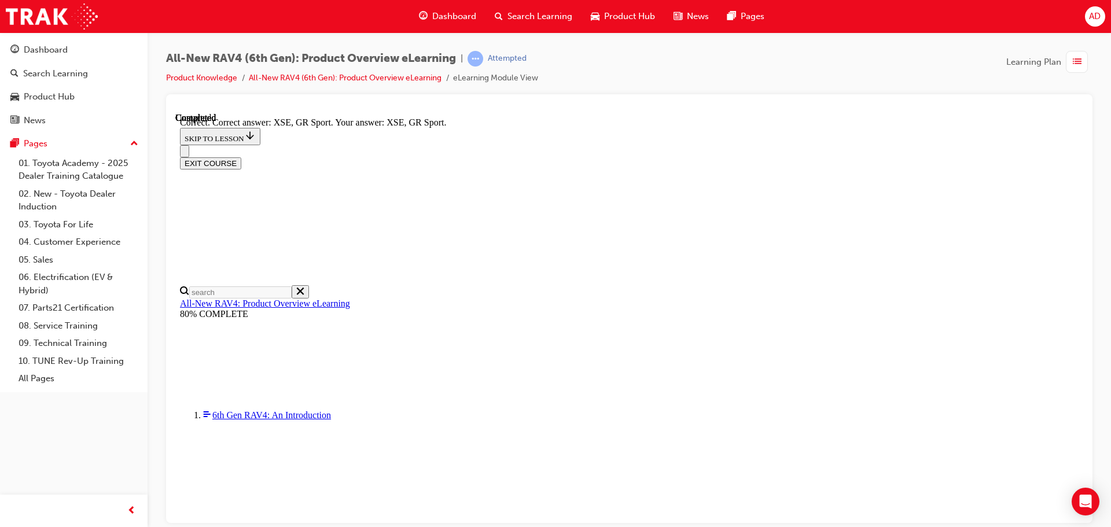
scroll to position [454, 0]
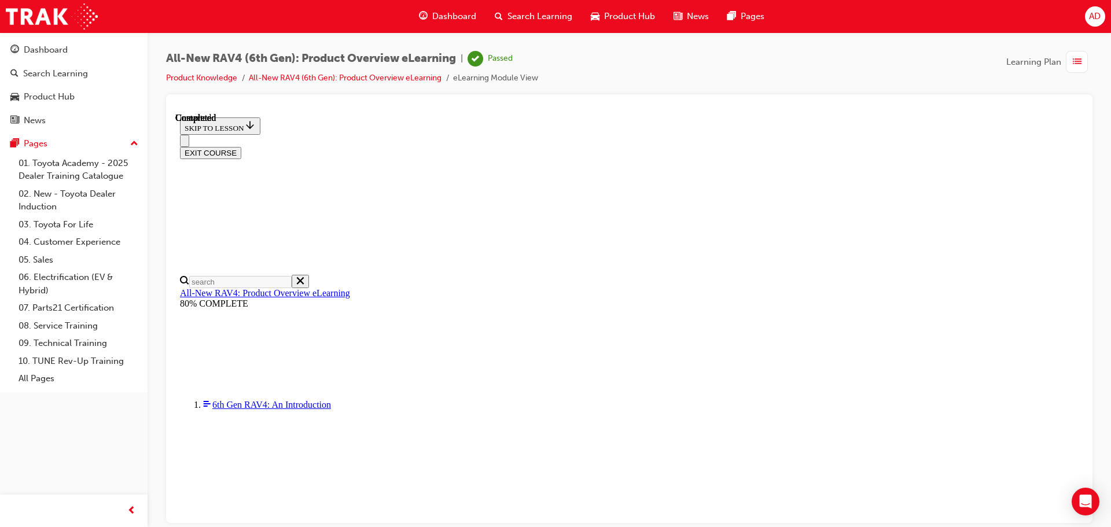
scroll to position [226, 0]
click at [241, 146] on button "EXIT COURSE" at bounding box center [210, 152] width 61 height 12
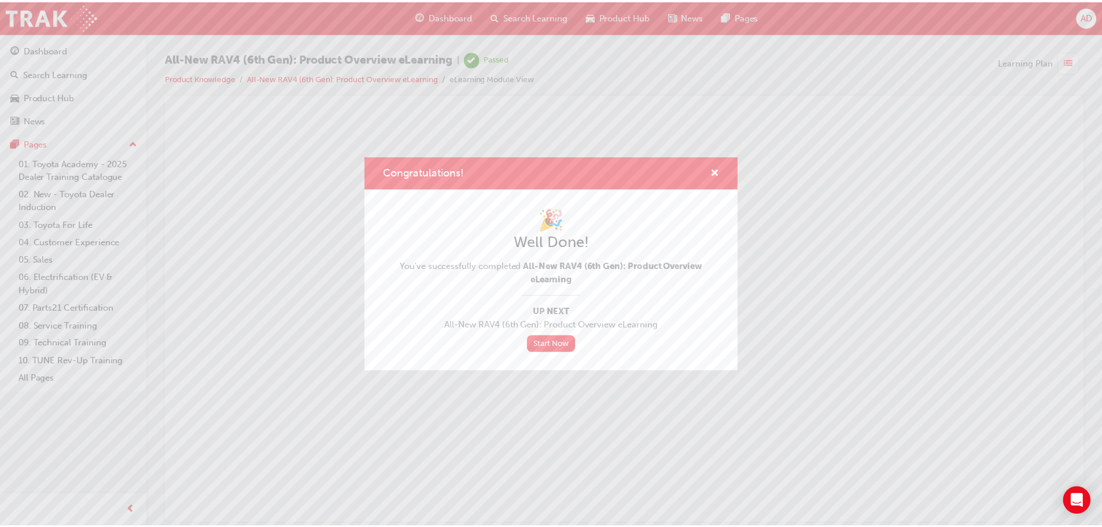
scroll to position [0, 0]
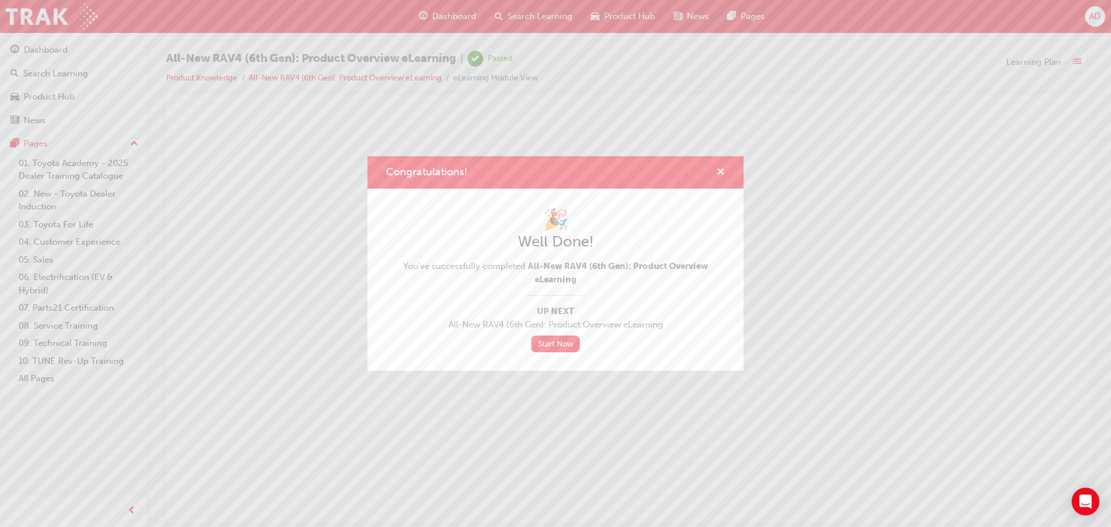
click at [722, 172] on span "cross-icon" at bounding box center [720, 173] width 9 height 10
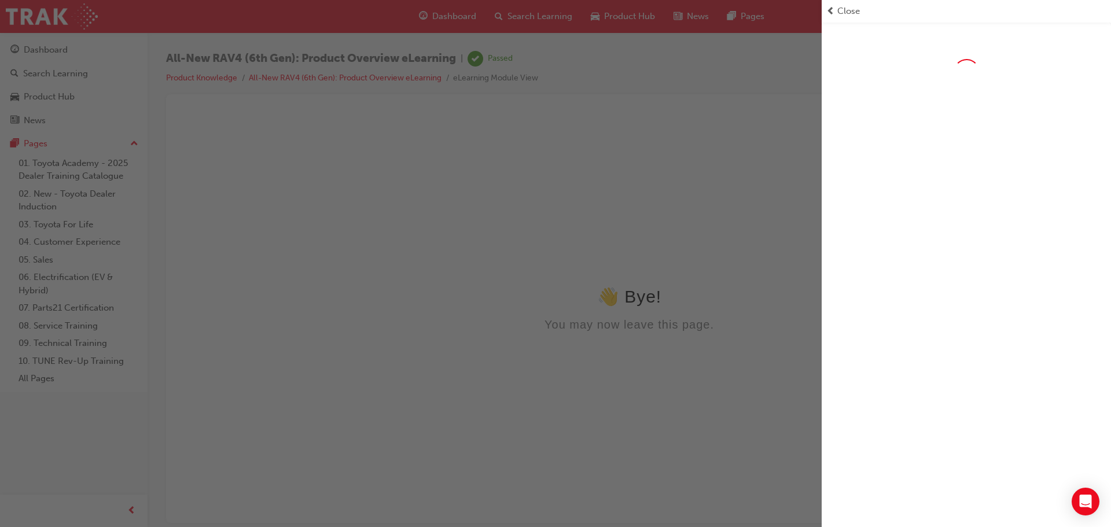
click at [47, 48] on div "button" at bounding box center [411, 263] width 822 height 527
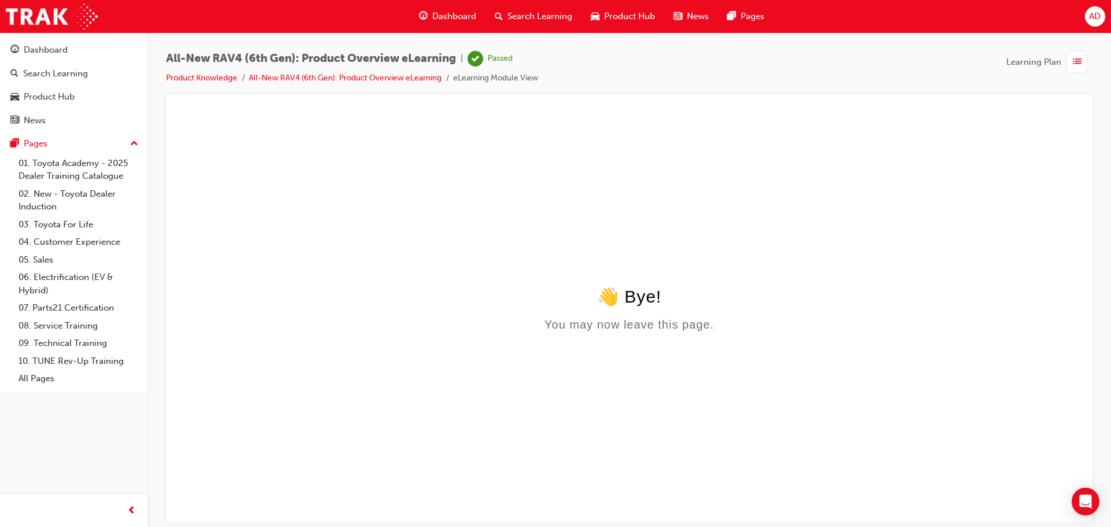
click at [47, 48] on div "Dashboard" at bounding box center [46, 49] width 44 height 13
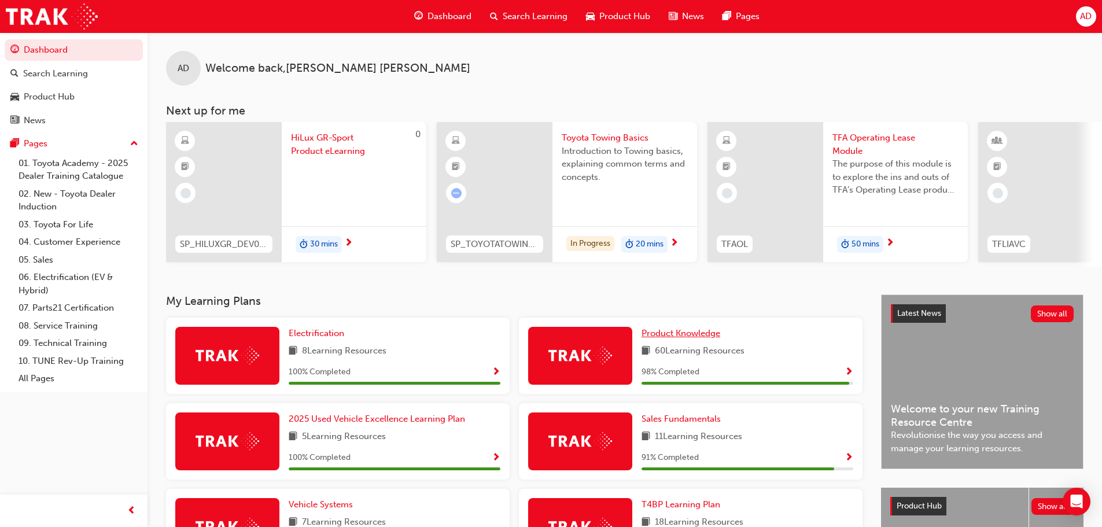
click at [702, 335] on span "Product Knowledge" at bounding box center [681, 333] width 79 height 10
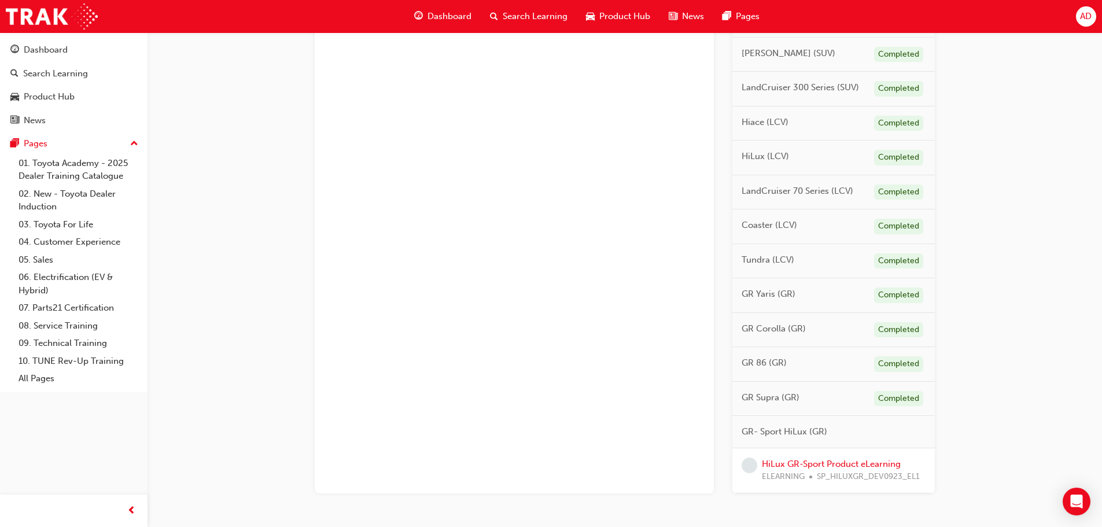
scroll to position [547, 0]
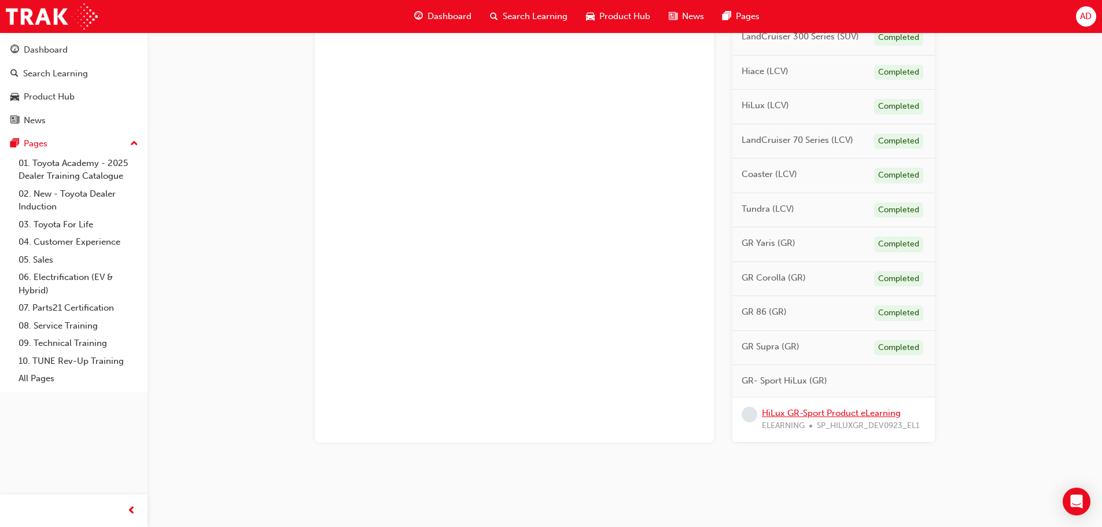
click at [838, 411] on link "HiLux GR-Sport Product eLearning" at bounding box center [831, 413] width 139 height 10
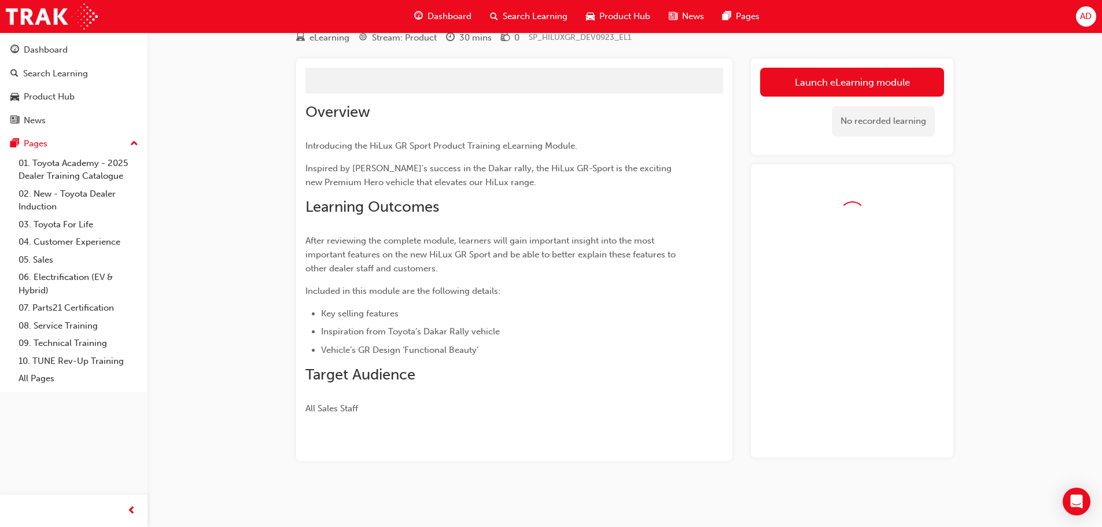
scroll to position [75, 0]
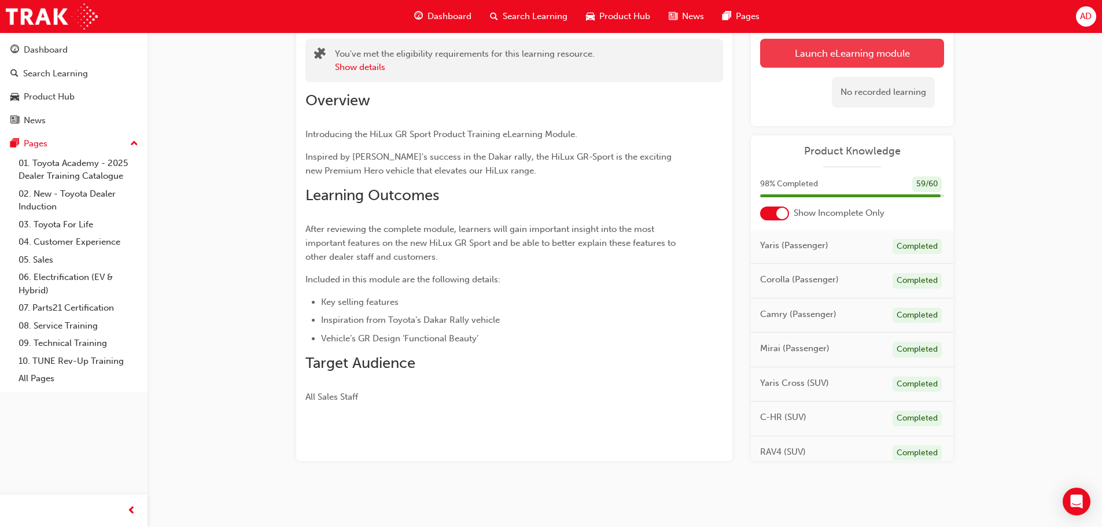
click at [840, 54] on link "Launch eLearning module" at bounding box center [852, 53] width 184 height 29
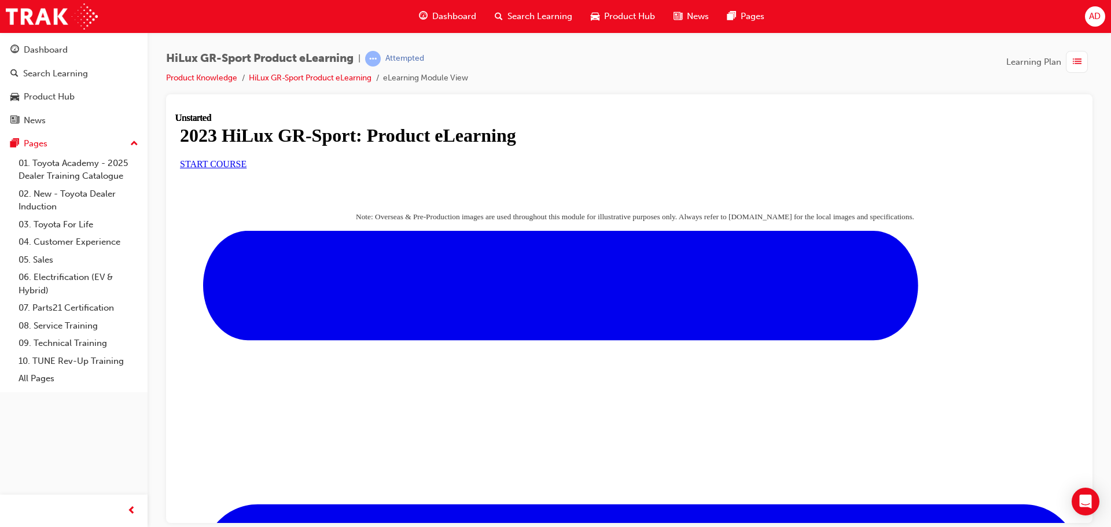
click at [246, 168] on link "START COURSE" at bounding box center [213, 164] width 67 height 10
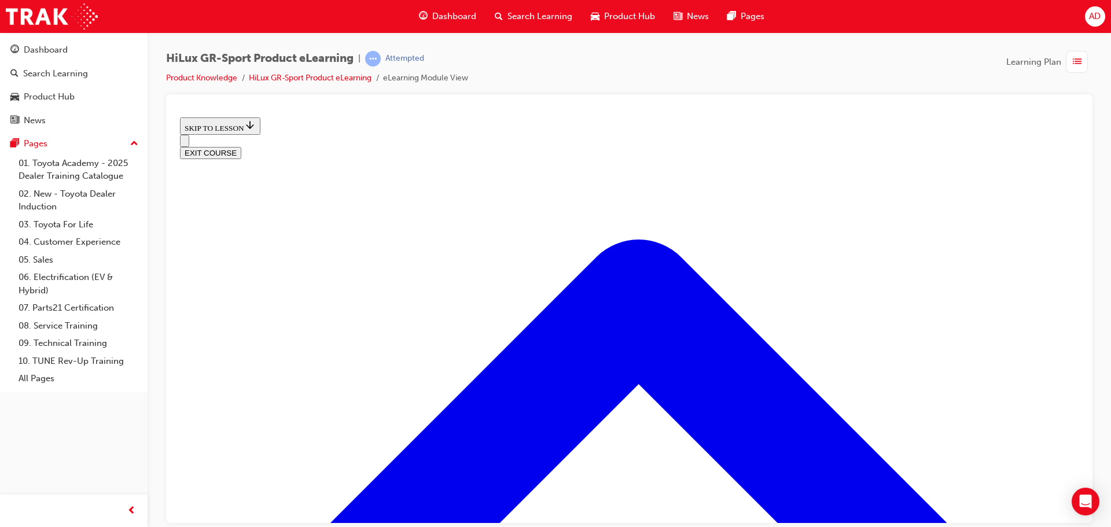
scroll to position [557, 0]
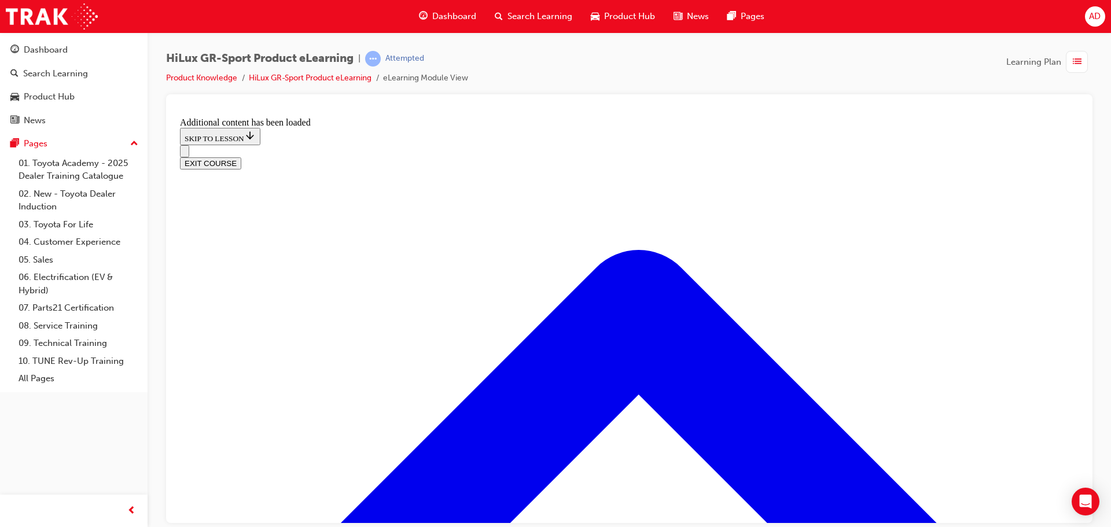
scroll to position [1094, 0]
drag, startPoint x: 458, startPoint y: 419, endPoint x: 697, endPoint y: 363, distance: 246.2
drag, startPoint x: 529, startPoint y: 294, endPoint x: 558, endPoint y: 296, distance: 29.0
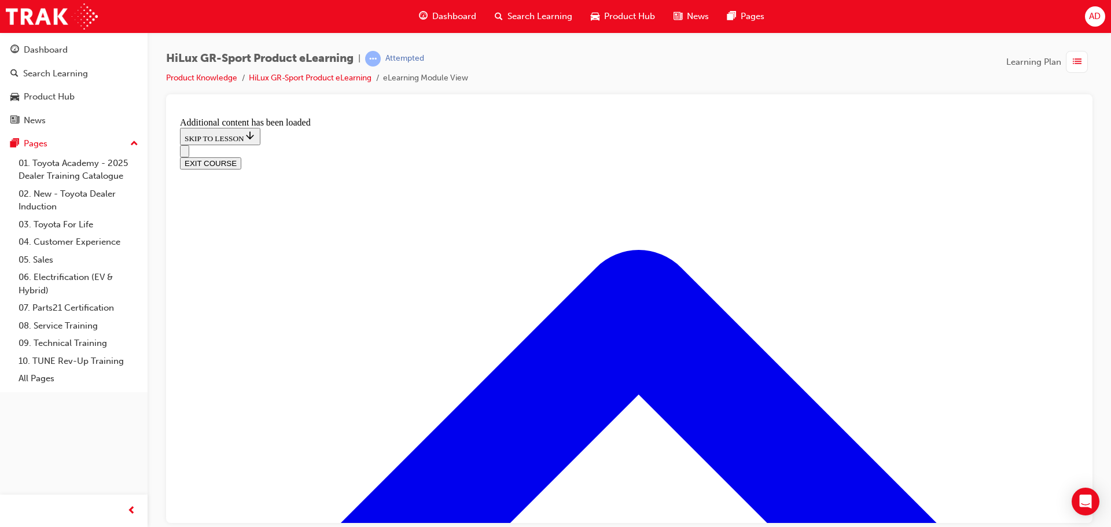
drag, startPoint x: 527, startPoint y: 426, endPoint x: 561, endPoint y: 424, distance: 34.3
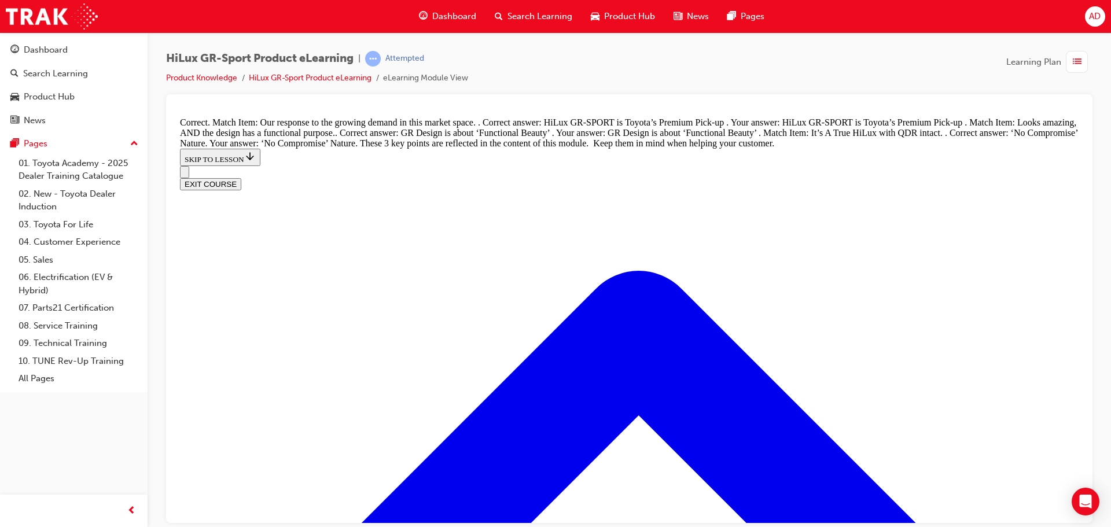
scroll to position [1371, 0]
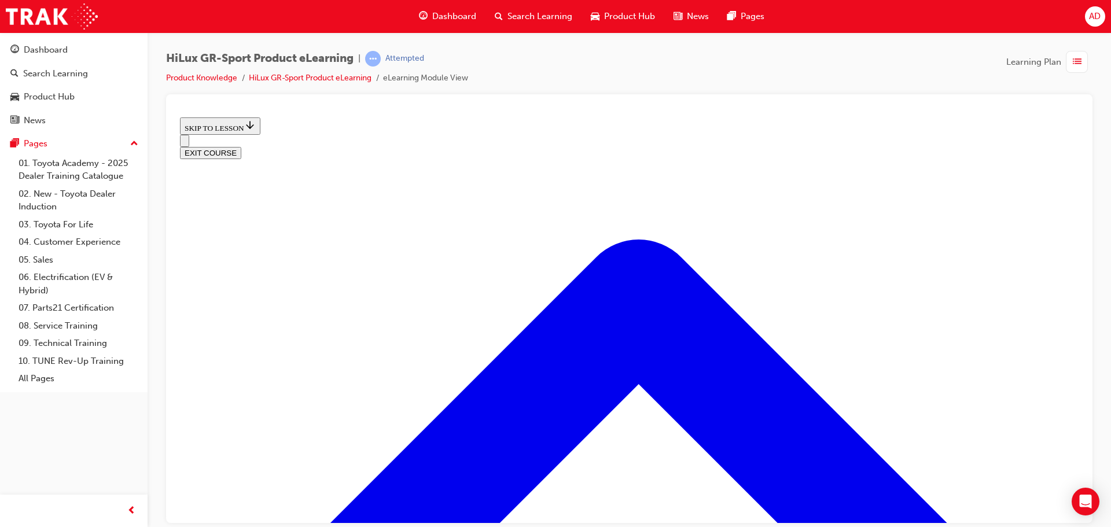
scroll to position [325, 0]
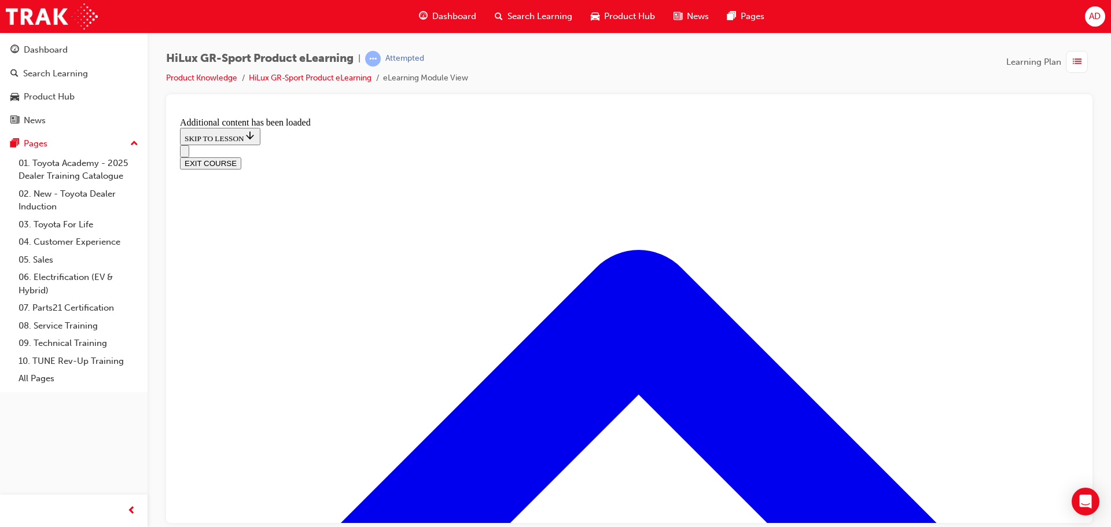
scroll to position [968, 0]
radio input "true"
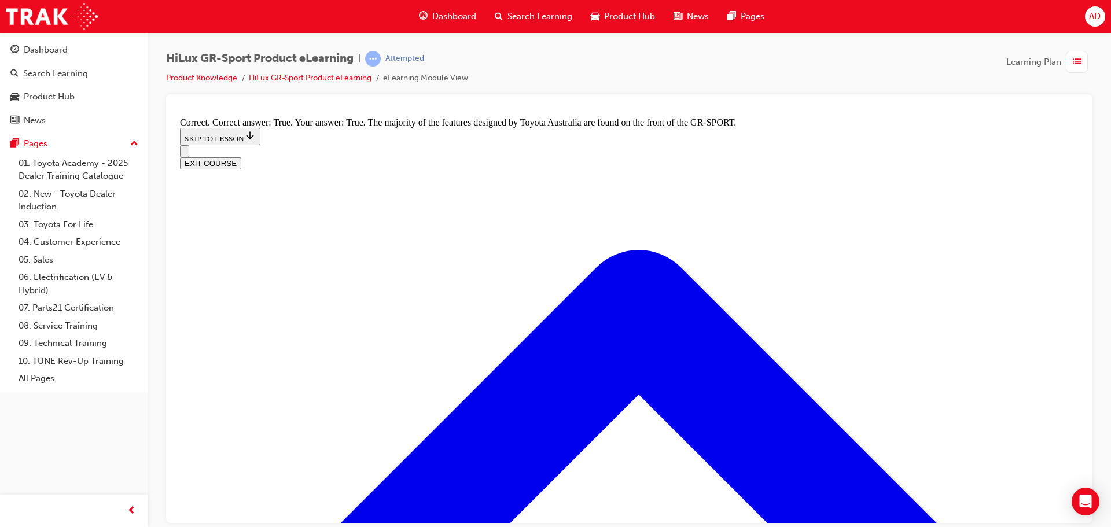
scroll to position [1431, 0]
radio input "true"
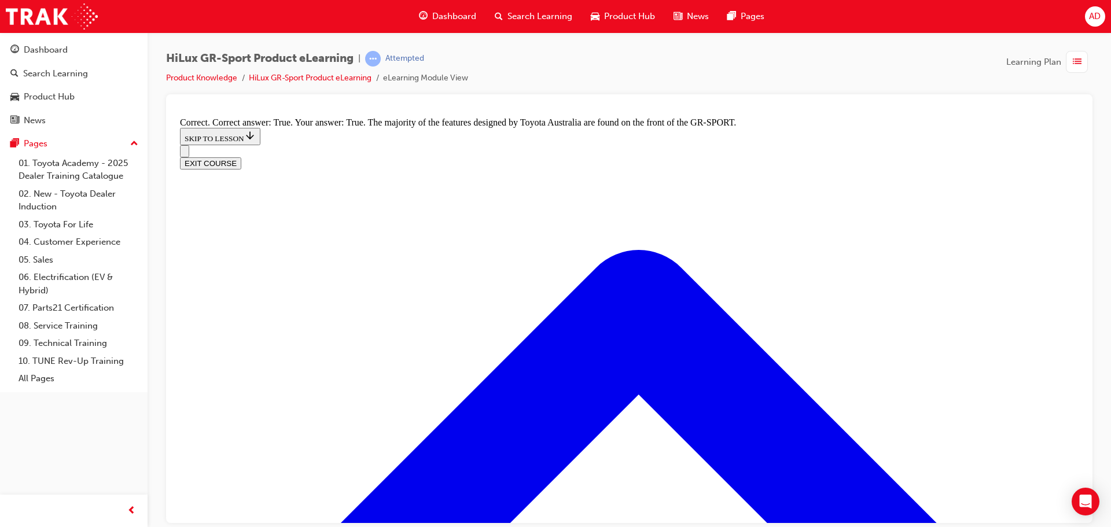
radio input "true"
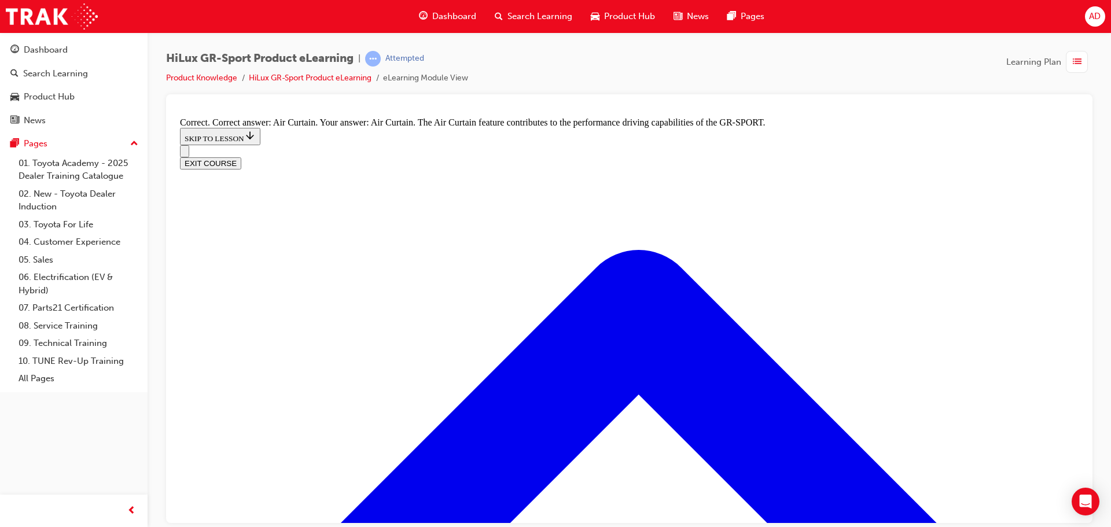
drag, startPoint x: 694, startPoint y: 436, endPoint x: 714, endPoint y: 432, distance: 20.1
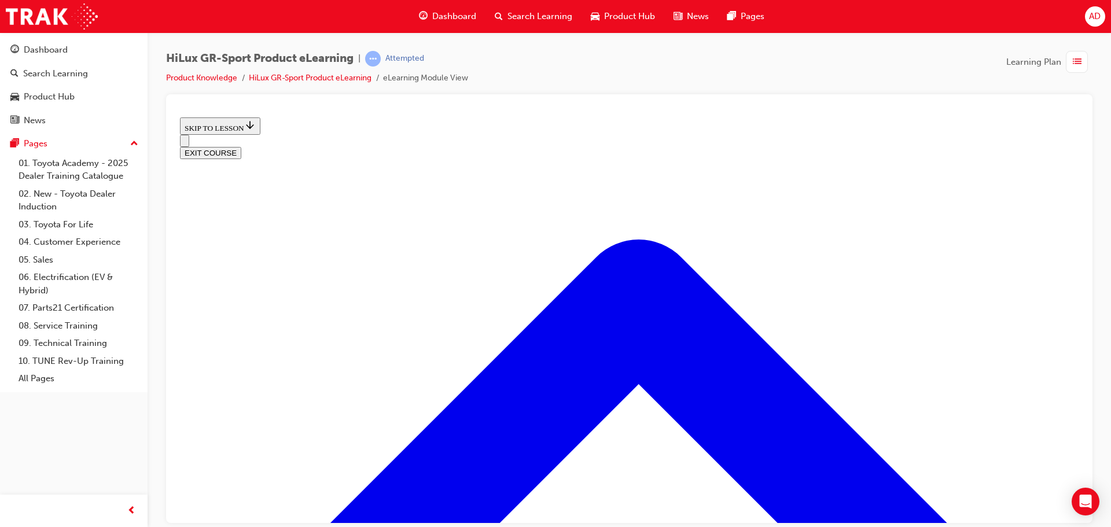
scroll to position [36, 0]
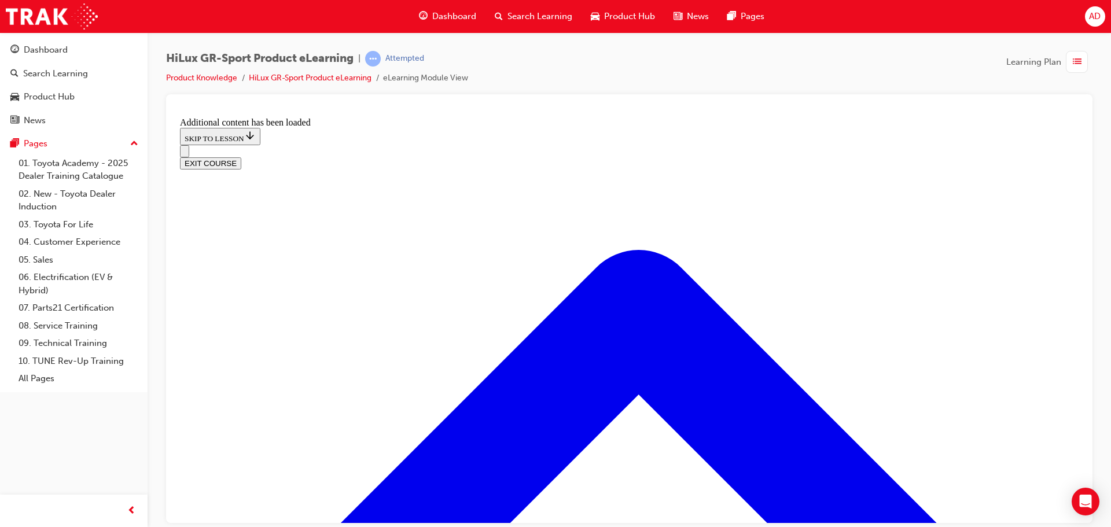
scroll to position [620, 0]
radio input "true"
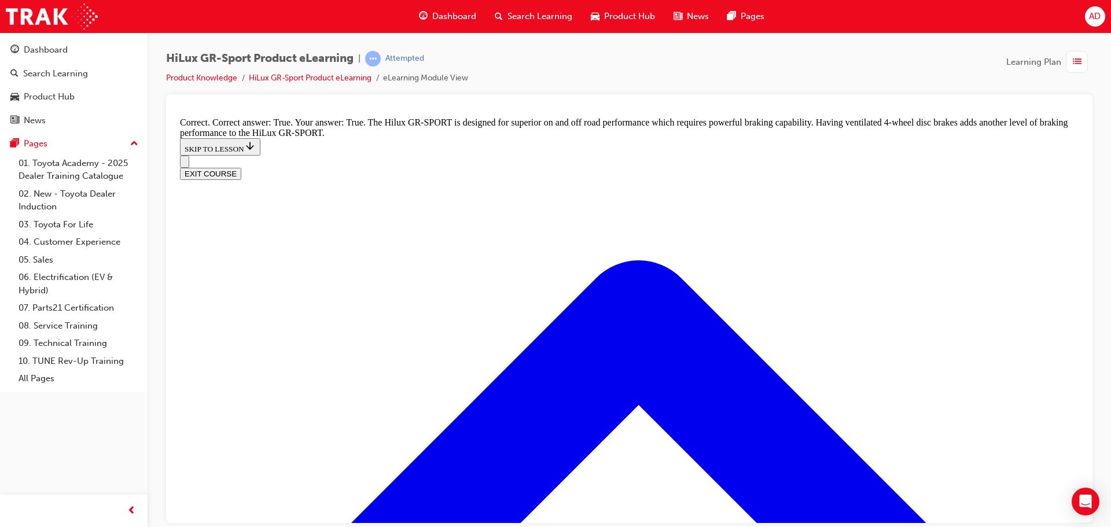
scroll to position [851, 0]
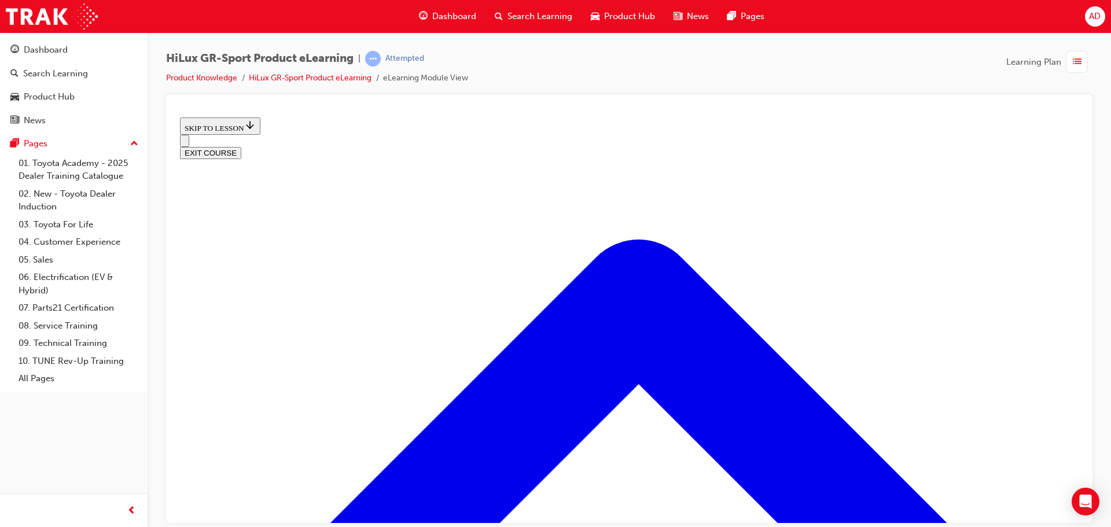
scroll to position [1092, 0]
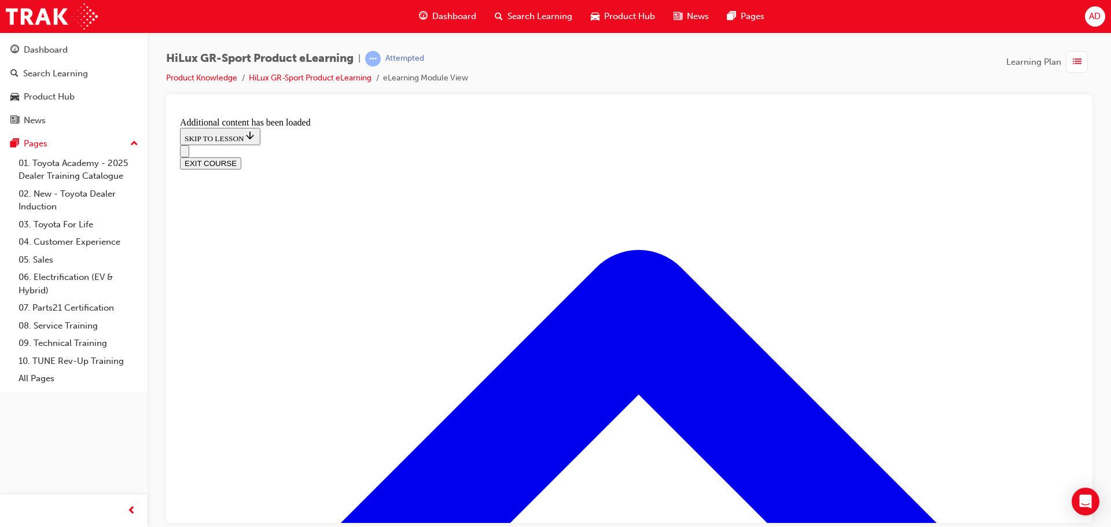
scroll to position [1391, 0]
checkbox input "true"
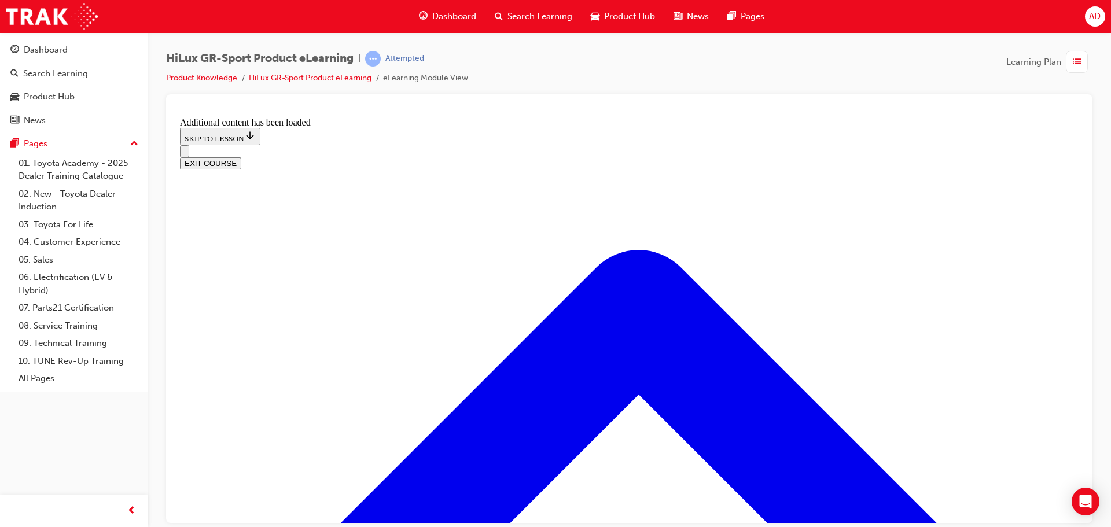
checkbox input "true"
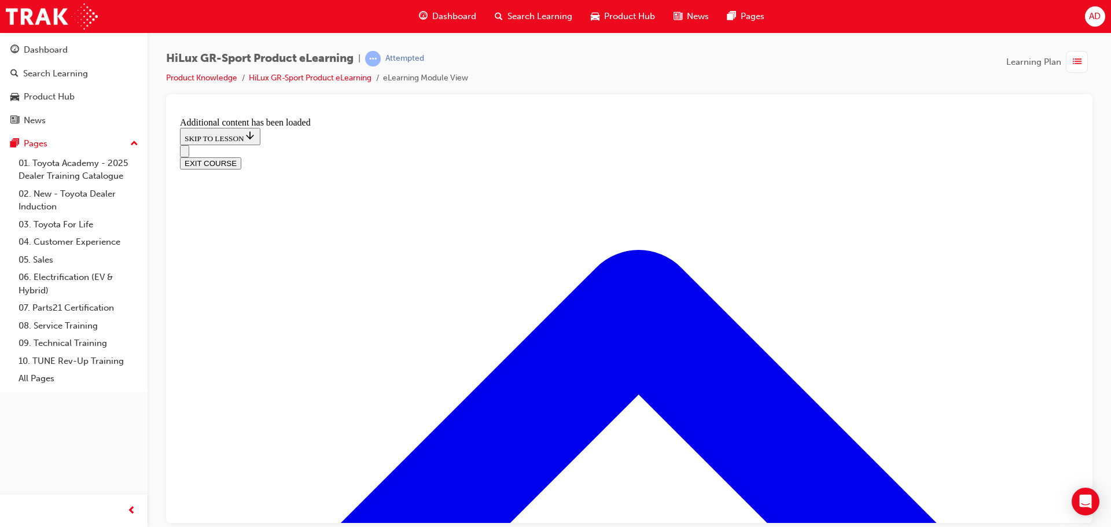
drag, startPoint x: 463, startPoint y: 489, endPoint x: 468, endPoint y: 486, distance: 6.3
checkbox input "true"
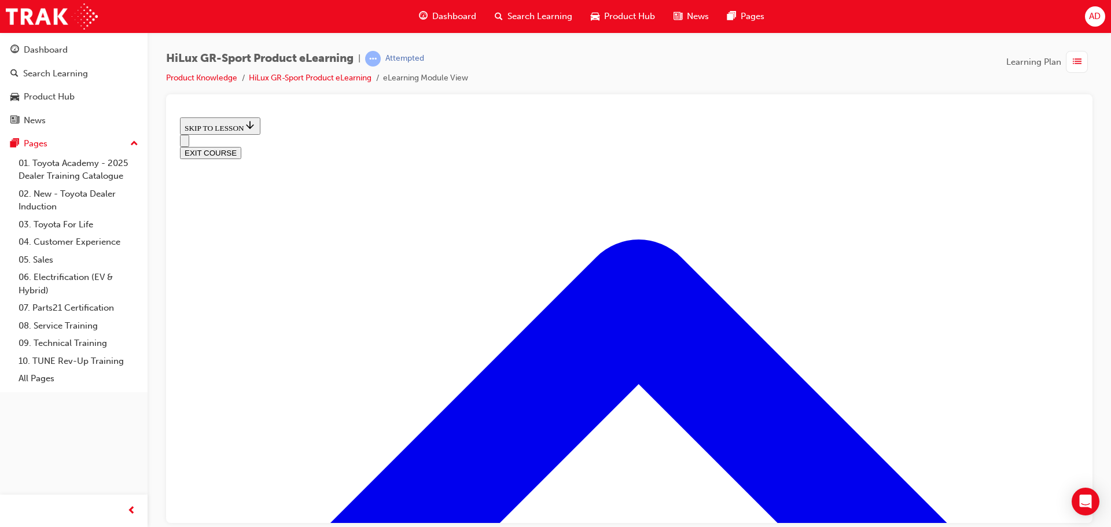
scroll to position [383, 0]
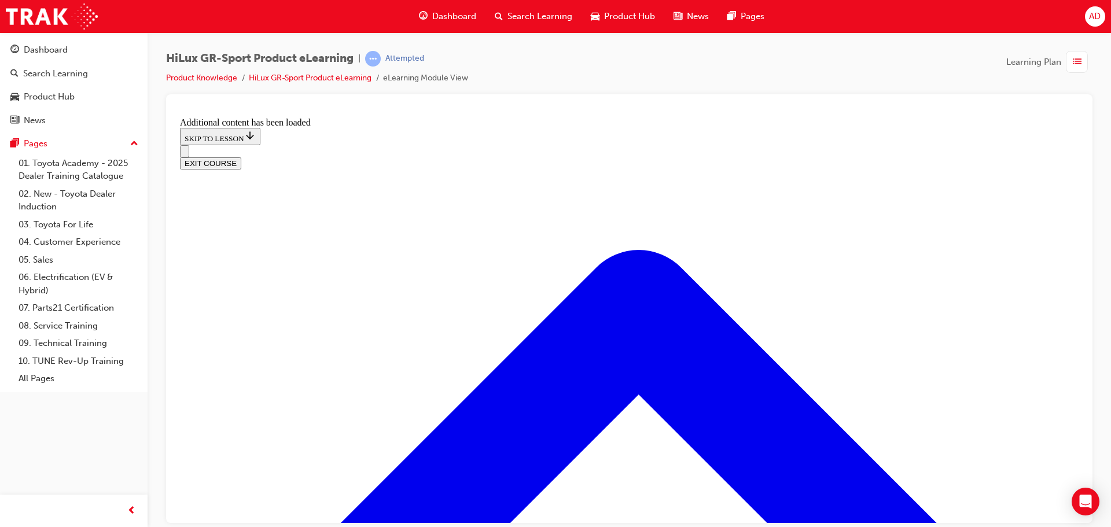
scroll to position [989, 0]
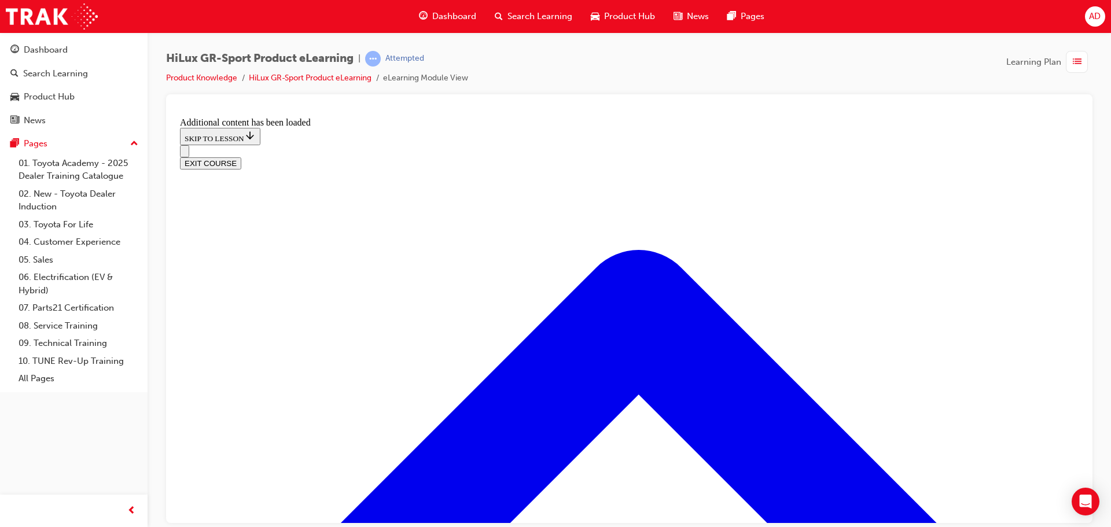
checkbox input "true"
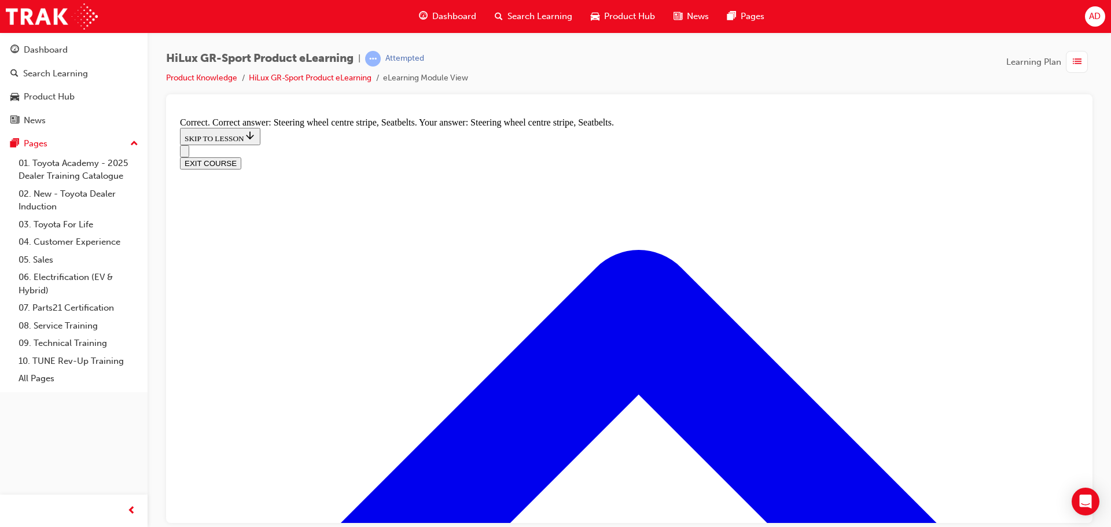
radio input "true"
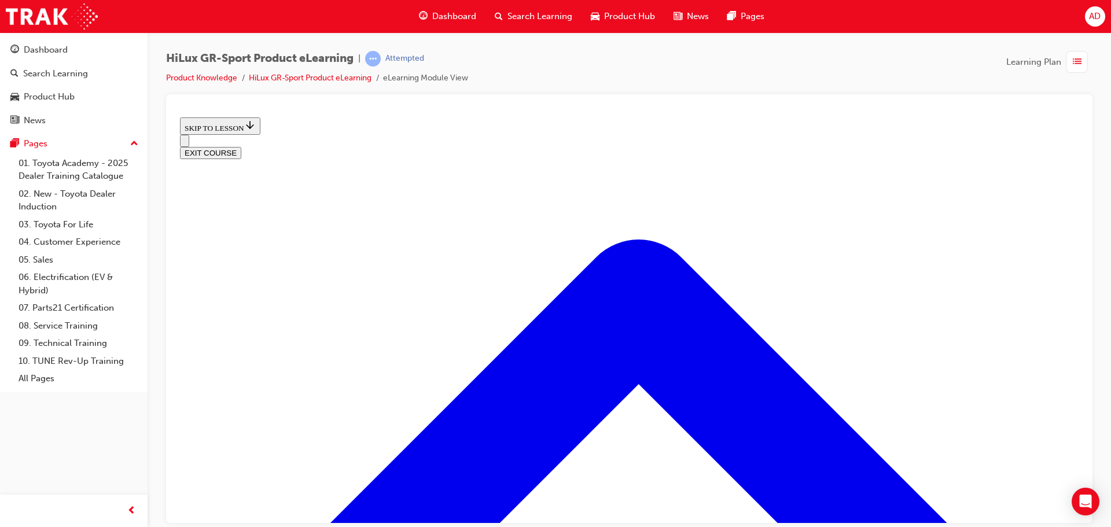
scroll to position [488, 0]
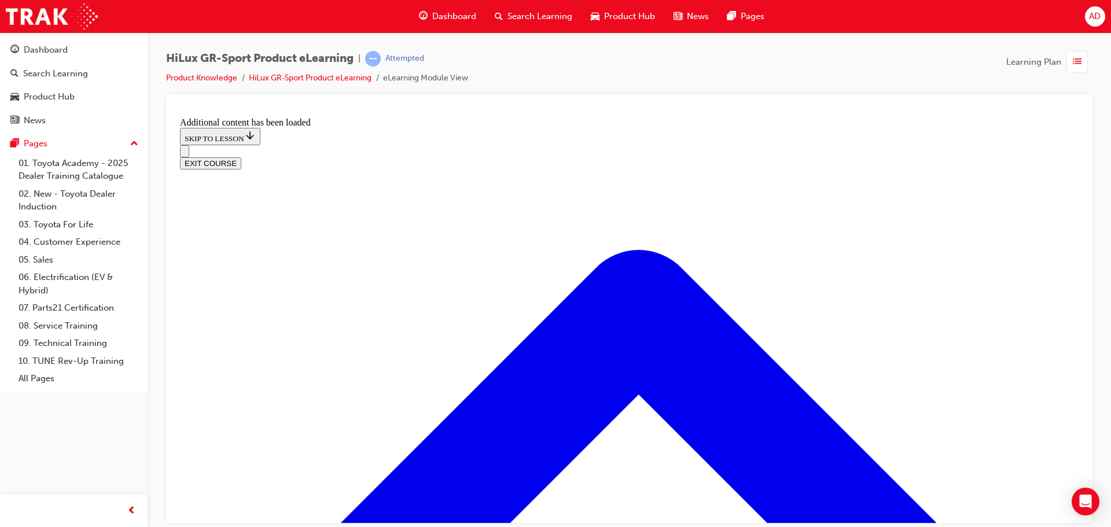
scroll to position [787, 0]
radio input "true"
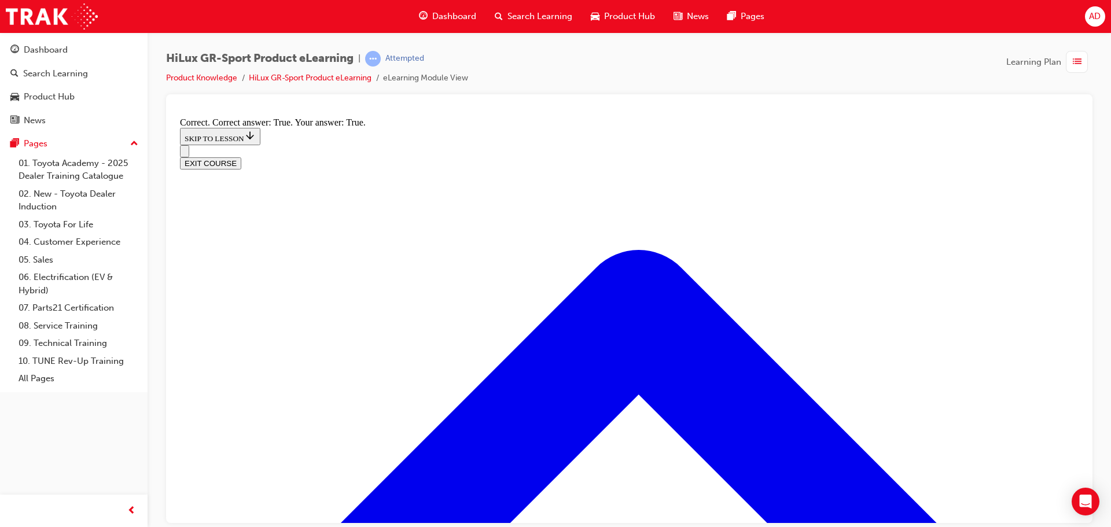
scroll to position [933, 0]
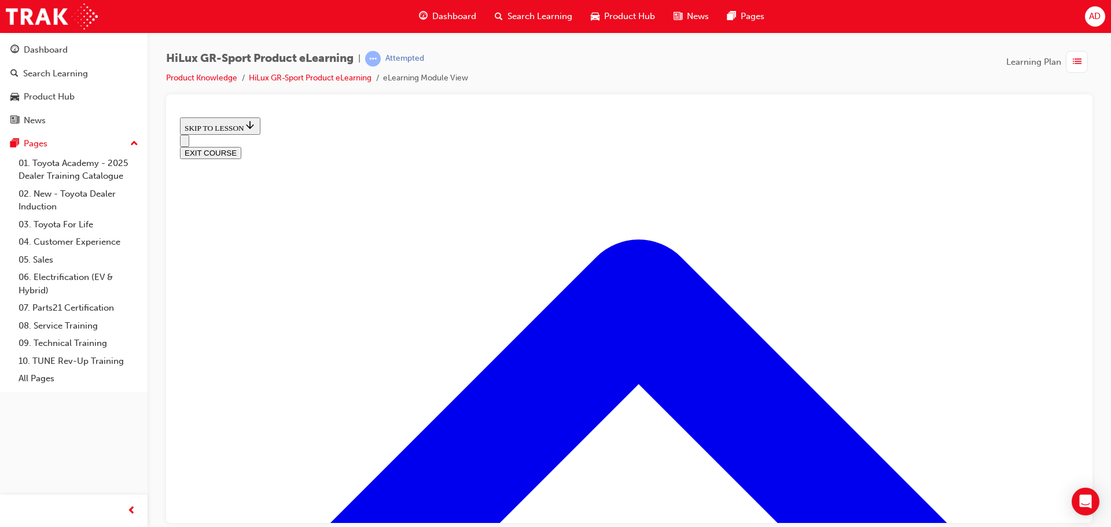
scroll to position [1511, 0]
click at [241, 146] on button "EXIT COURSE" at bounding box center [210, 152] width 61 height 12
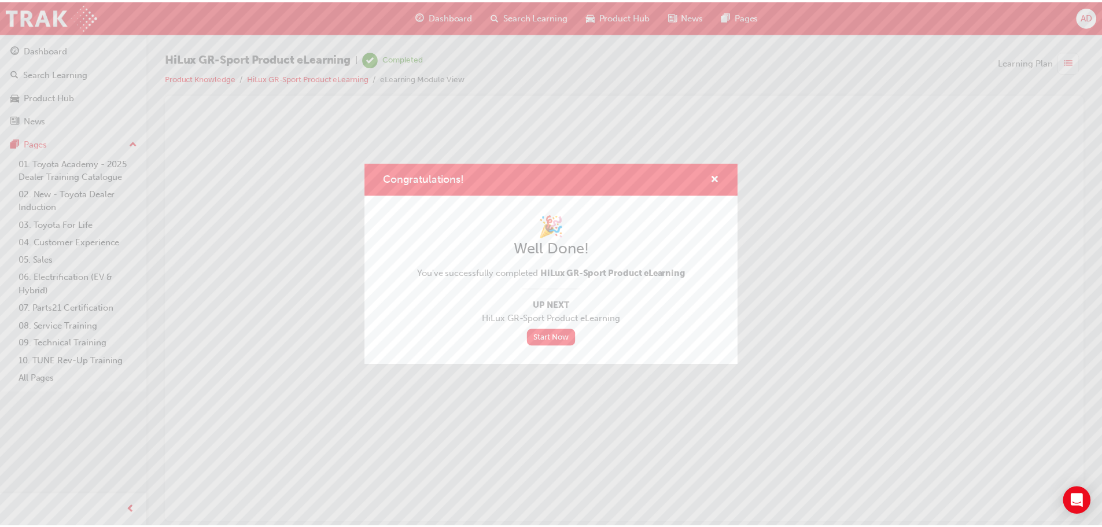
scroll to position [0, 0]
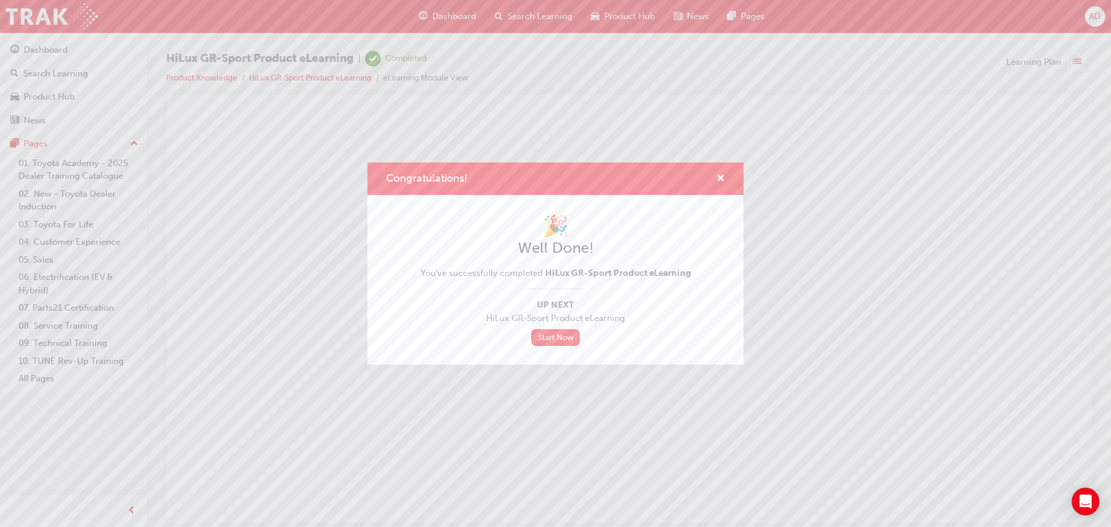
click at [26, 49] on div "Congratulations! 🎉 Well Done! You've successfully completed HiLux GR-Sport Prod…" at bounding box center [555, 263] width 1111 height 527
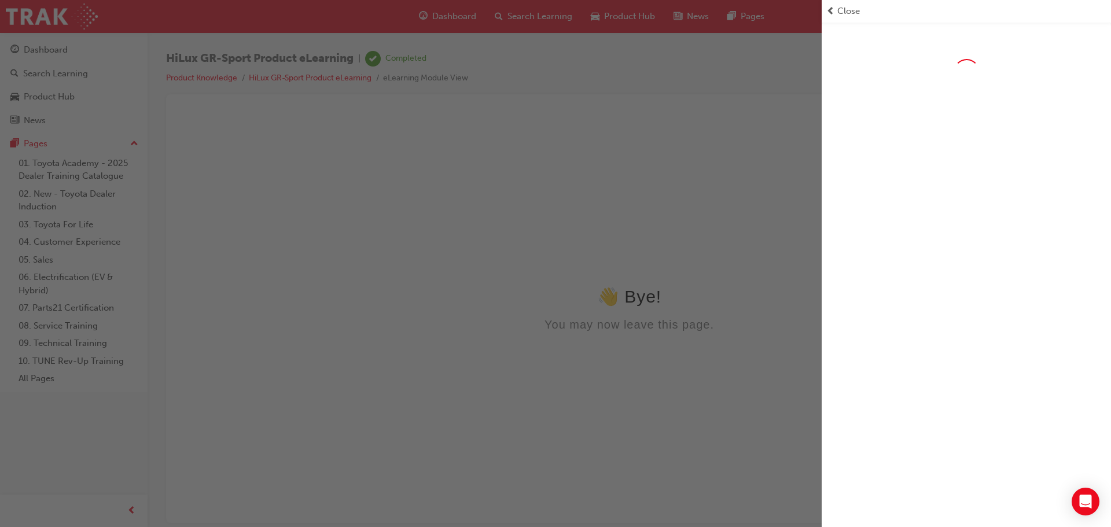
click at [34, 46] on div "button" at bounding box center [411, 263] width 822 height 527
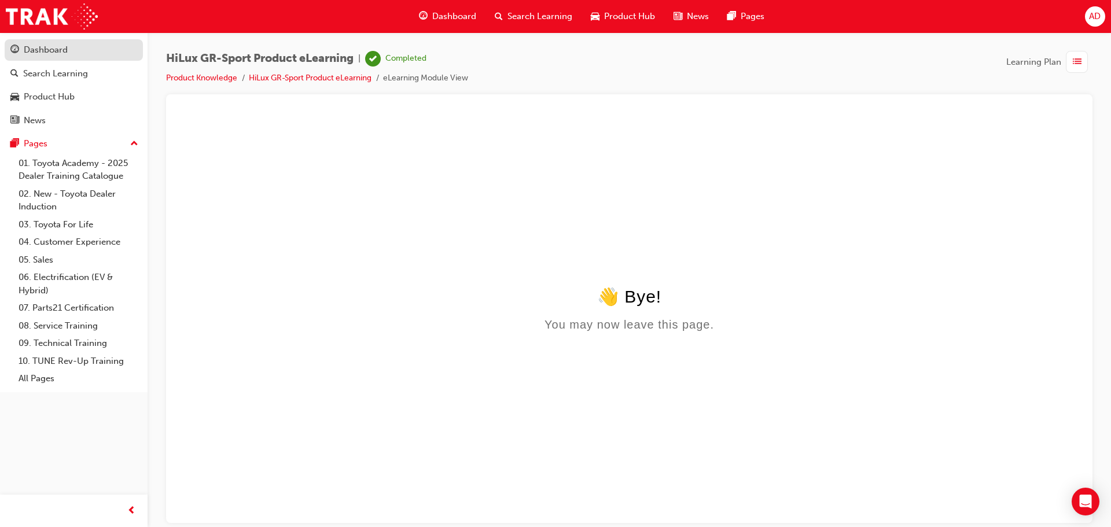
click at [35, 46] on div "Dashboard" at bounding box center [46, 49] width 44 height 13
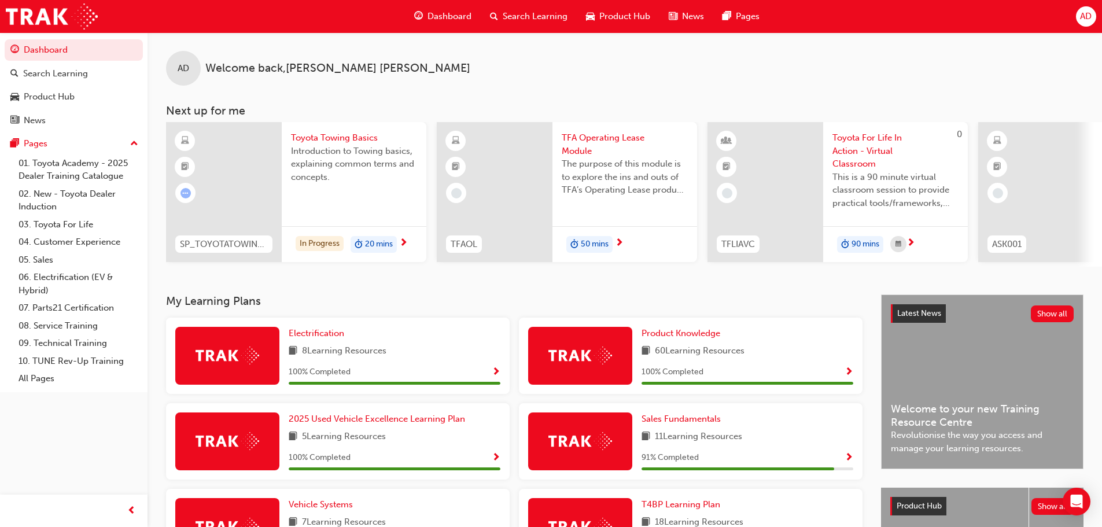
scroll to position [116, 0]
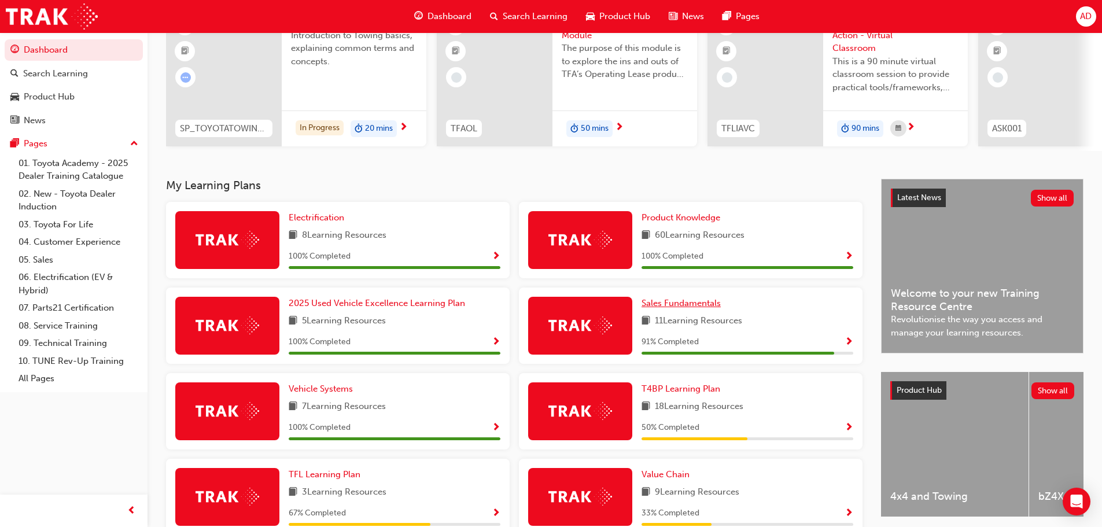
click at [688, 308] on span "Sales Fundamentals" at bounding box center [681, 303] width 79 height 10
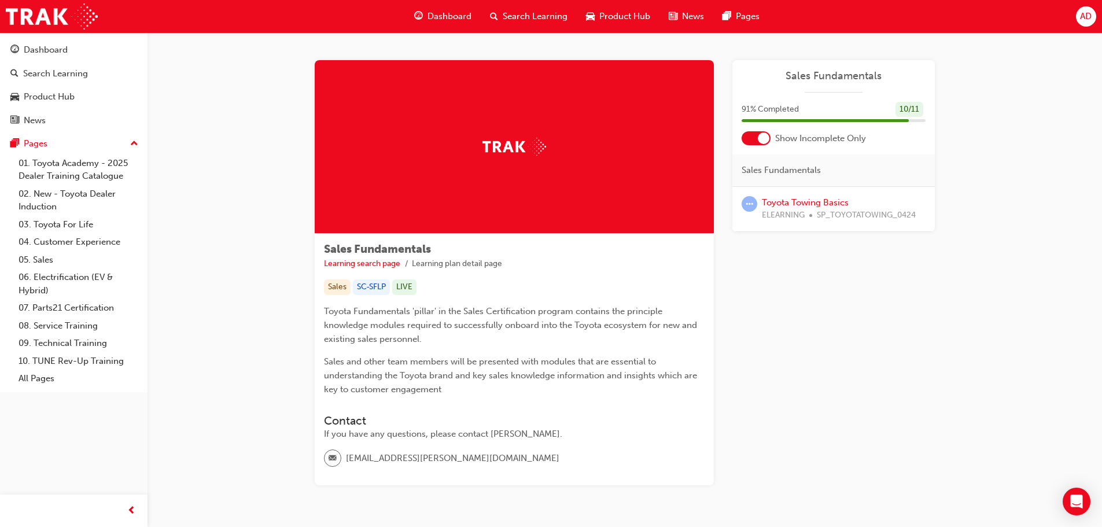
click at [871, 217] on span "SP_TOYOTATOWING_0424" at bounding box center [866, 215] width 99 height 13
click at [812, 203] on link "Toyota Towing Basics" at bounding box center [805, 202] width 87 height 10
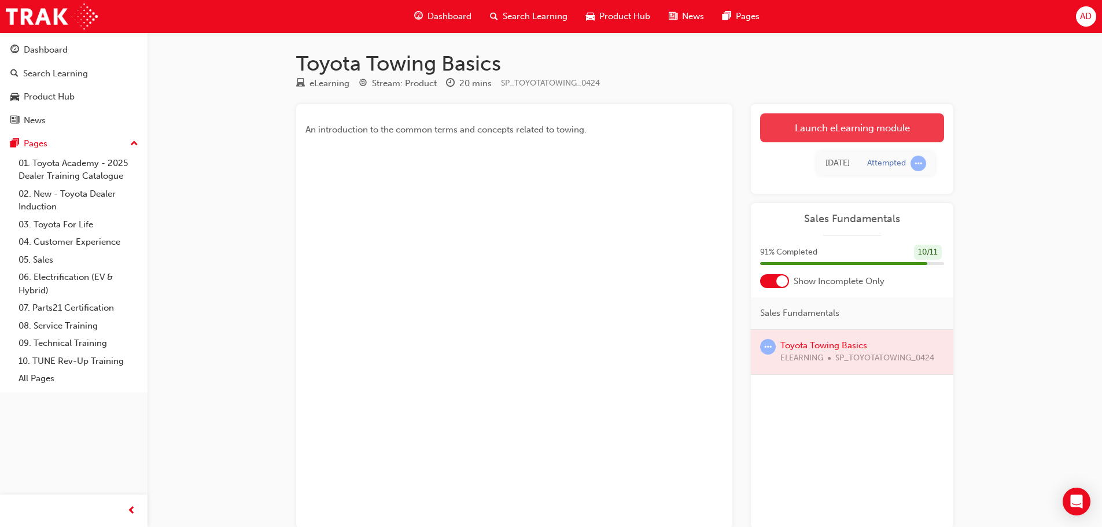
click at [838, 125] on link "Launch eLearning module" at bounding box center [852, 127] width 184 height 29
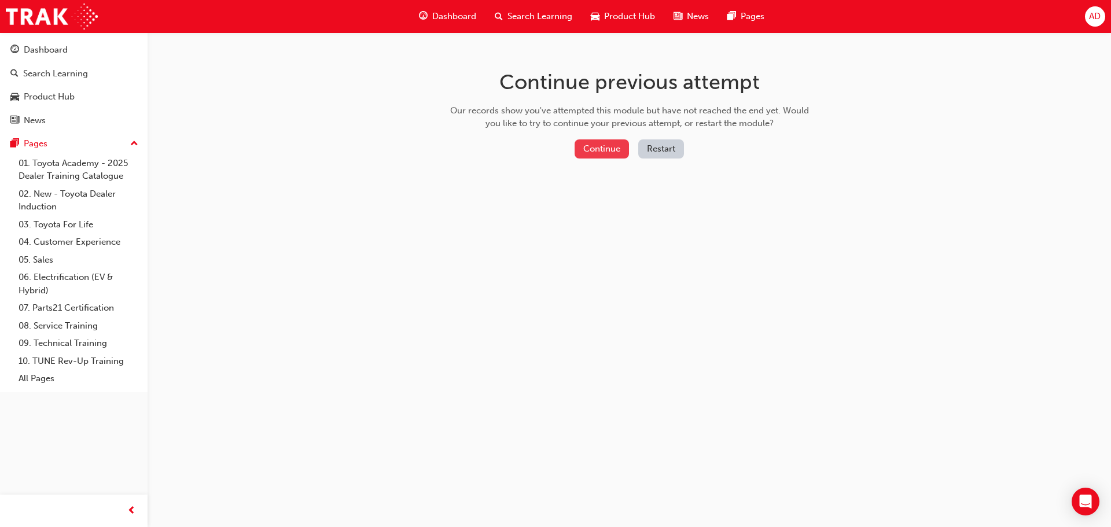
click at [604, 150] on button "Continue" at bounding box center [602, 148] width 54 height 19
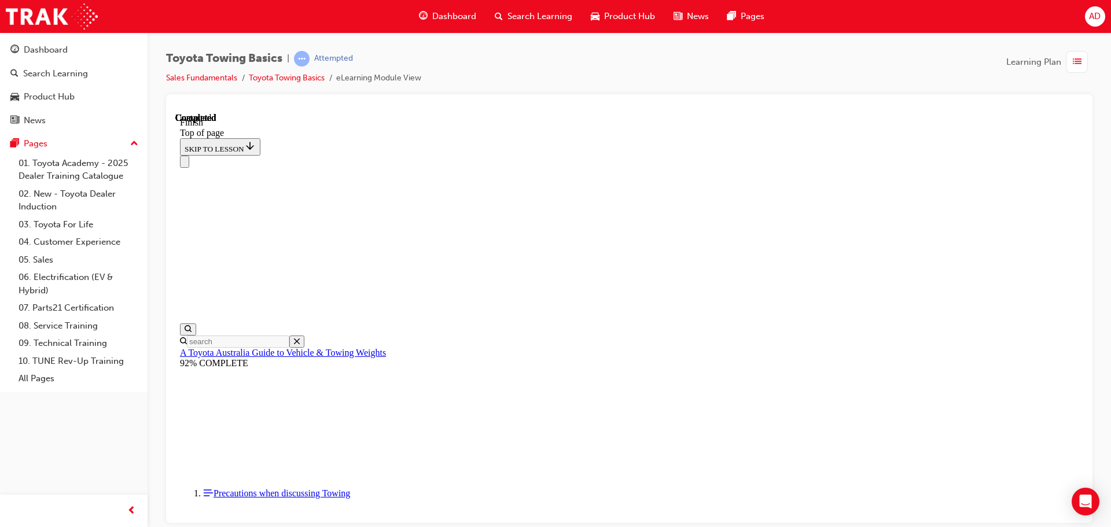
scroll to position [210, 0]
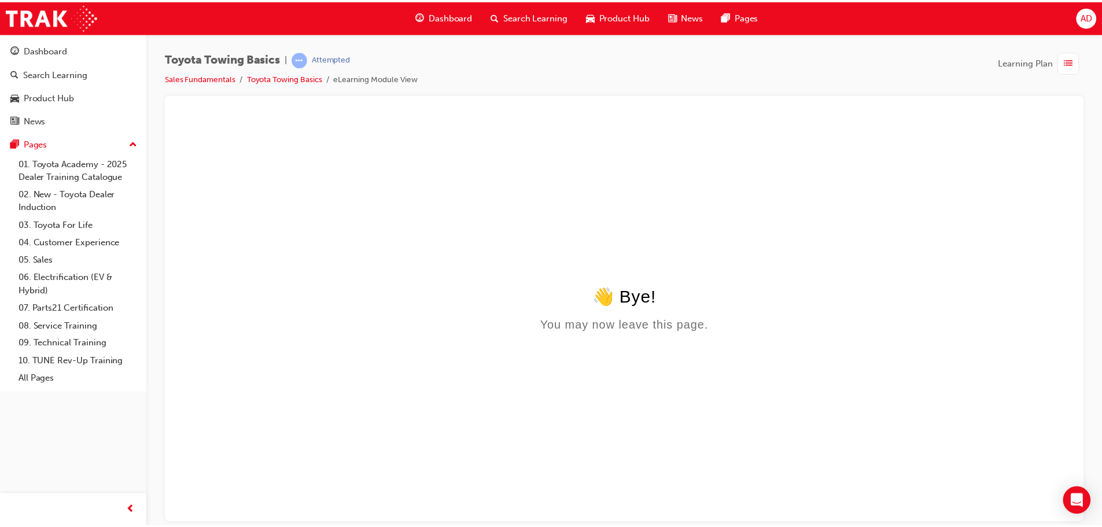
scroll to position [0, 0]
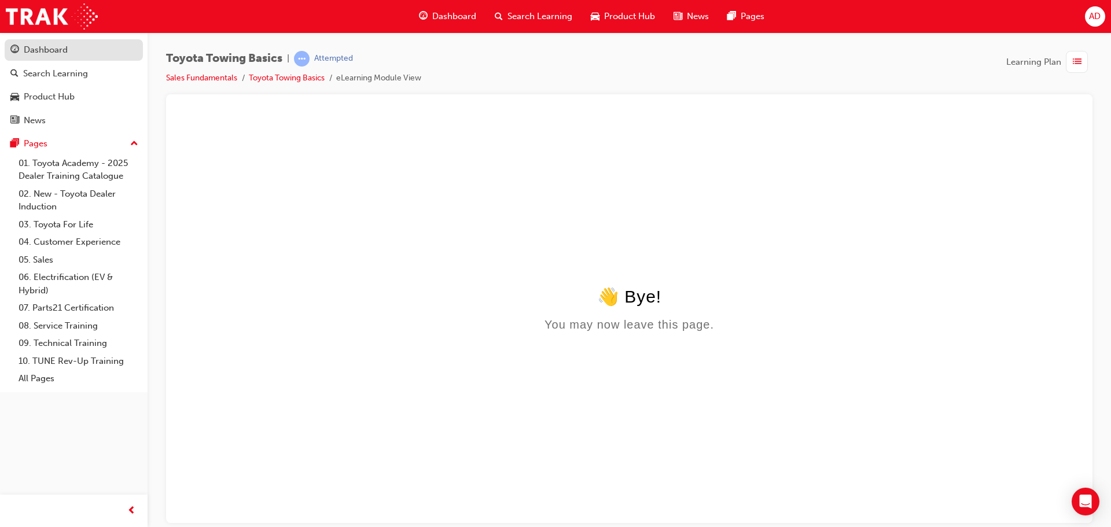
click at [57, 49] on div "Dashboard" at bounding box center [46, 49] width 44 height 13
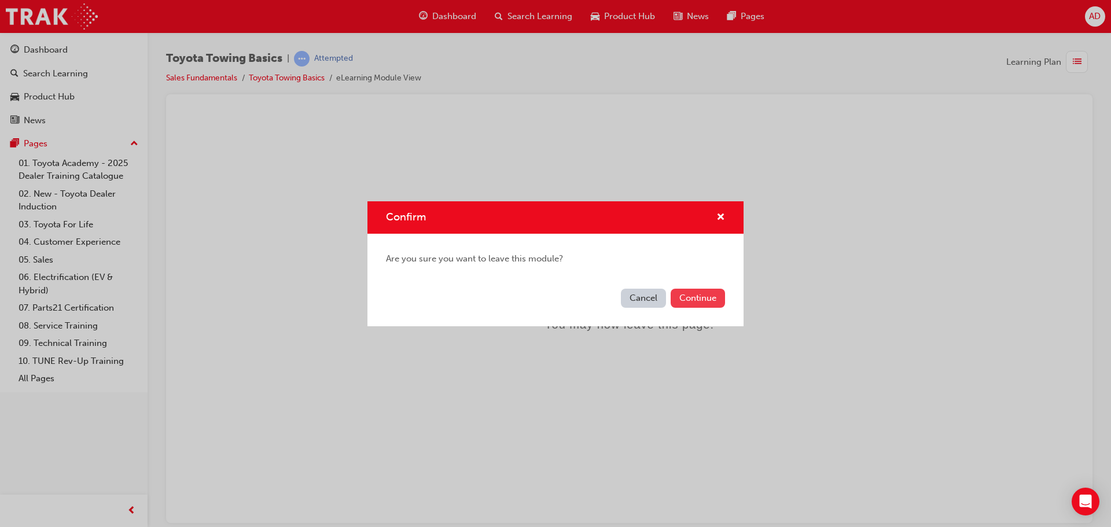
click at [682, 300] on button "Continue" at bounding box center [698, 298] width 54 height 19
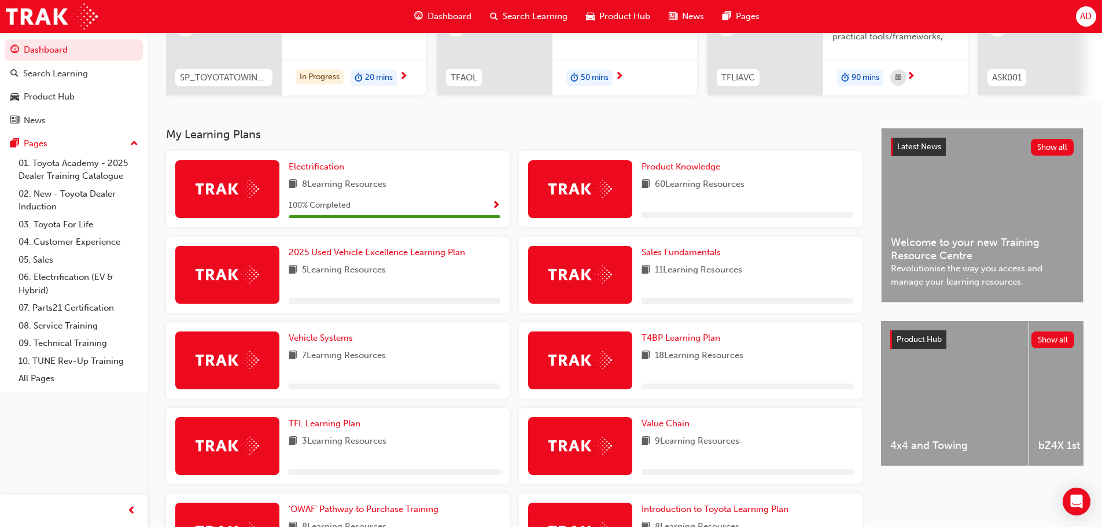
scroll to position [174, 0]
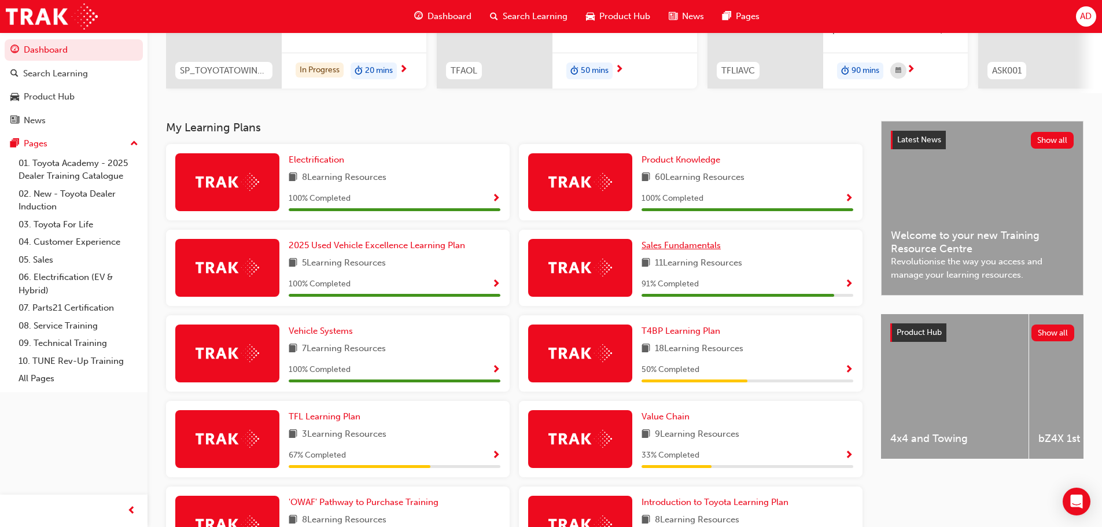
click at [682, 249] on span "Sales Fundamentals" at bounding box center [681, 245] width 79 height 10
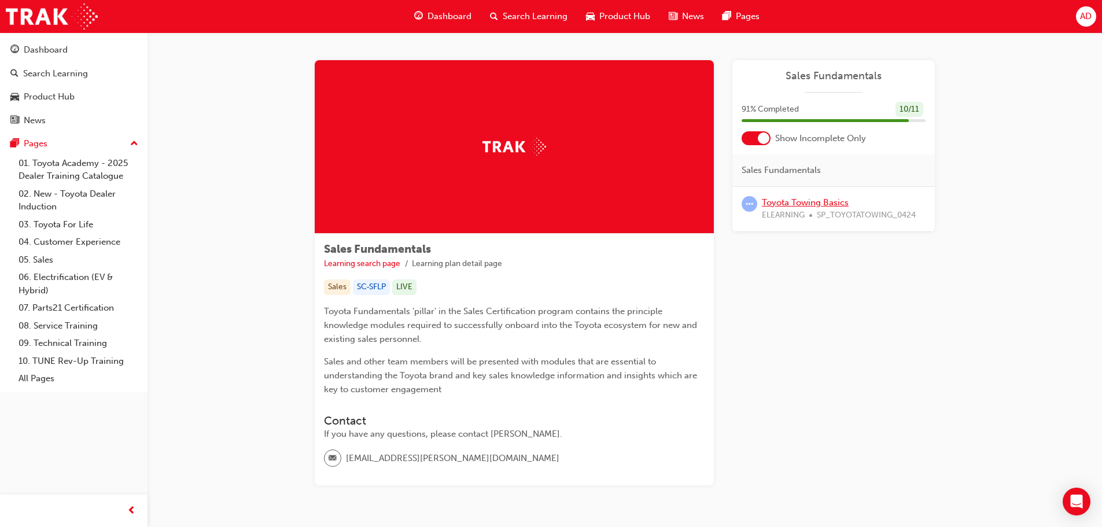
click at [812, 197] on link "Toyota Towing Basics" at bounding box center [805, 202] width 87 height 10
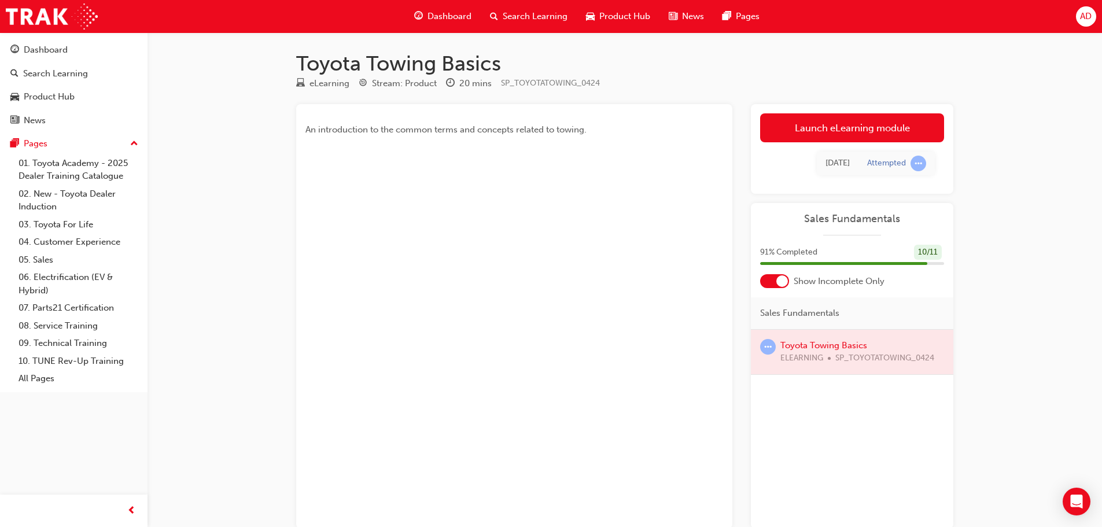
click at [834, 346] on div at bounding box center [852, 352] width 203 height 45
click at [861, 128] on link "Launch eLearning module" at bounding box center [852, 127] width 184 height 29
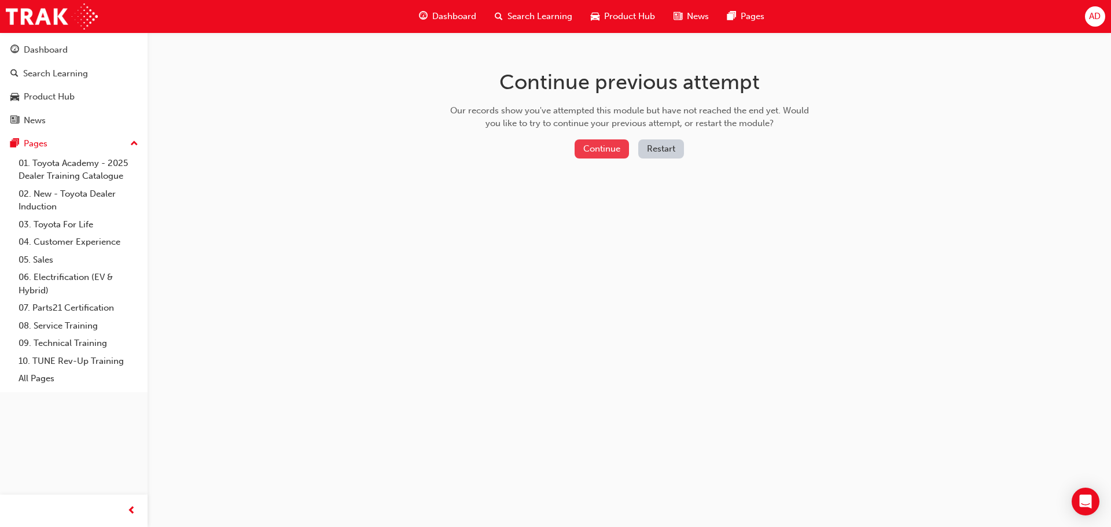
click at [607, 152] on button "Continue" at bounding box center [602, 148] width 54 height 19
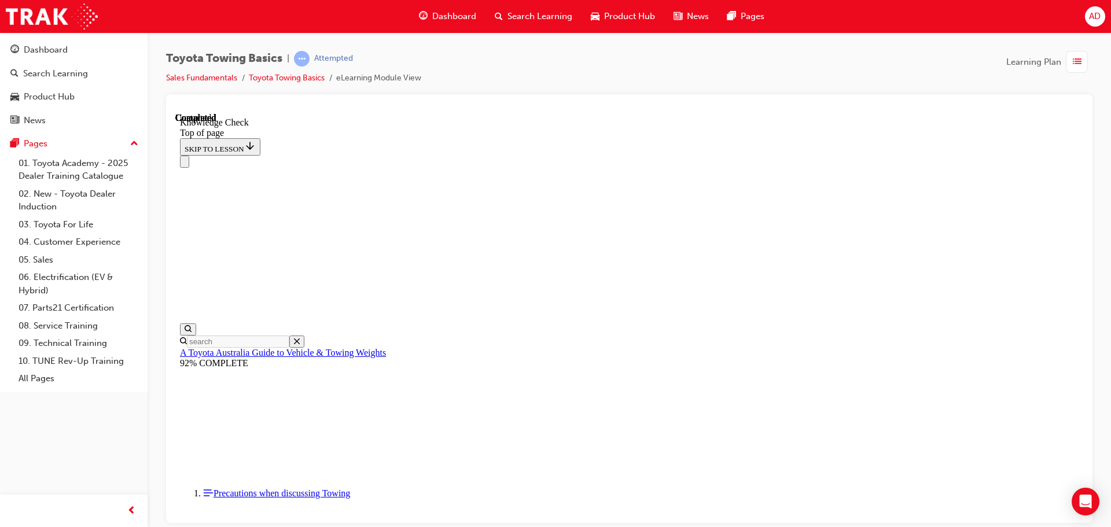
scroll to position [267, 0]
drag, startPoint x: 342, startPoint y: 12556, endPoint x: 571, endPoint y: 12277, distance: 360.5
drag, startPoint x: 340, startPoint y: 12556, endPoint x: 420, endPoint y: 12352, distance: 219.5
drag, startPoint x: 341, startPoint y: 12552, endPoint x: 728, endPoint y: 12470, distance: 395.7
drag, startPoint x: 339, startPoint y: 12551, endPoint x: 621, endPoint y: 12490, distance: 288.2
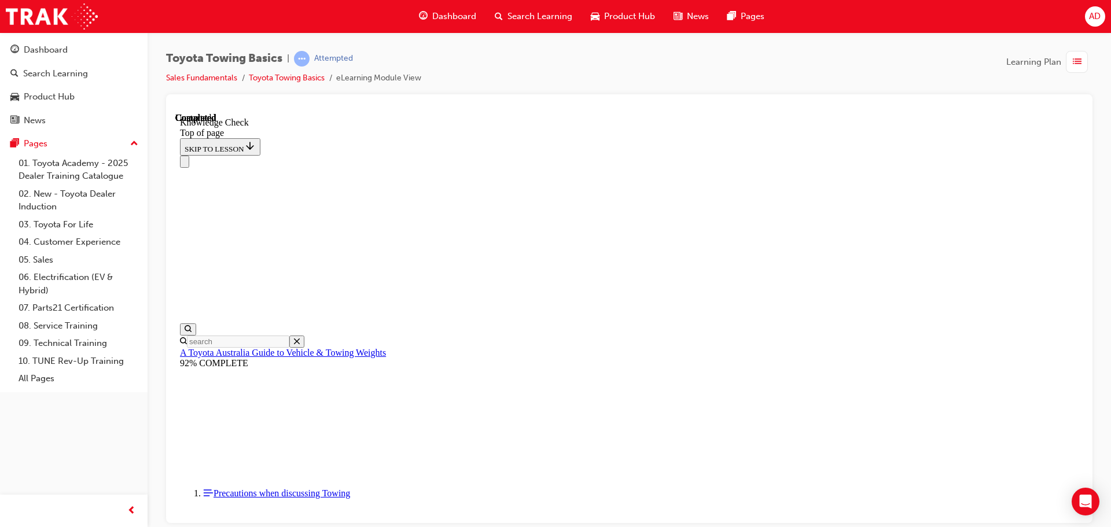
drag, startPoint x: 347, startPoint y: 12551, endPoint x: 503, endPoint y: 12434, distance: 195.1
drag, startPoint x: 345, startPoint y: 12551, endPoint x: 319, endPoint y: 12493, distance: 64.0
drag, startPoint x: 343, startPoint y: 12555, endPoint x: 431, endPoint y: 12253, distance: 314.6
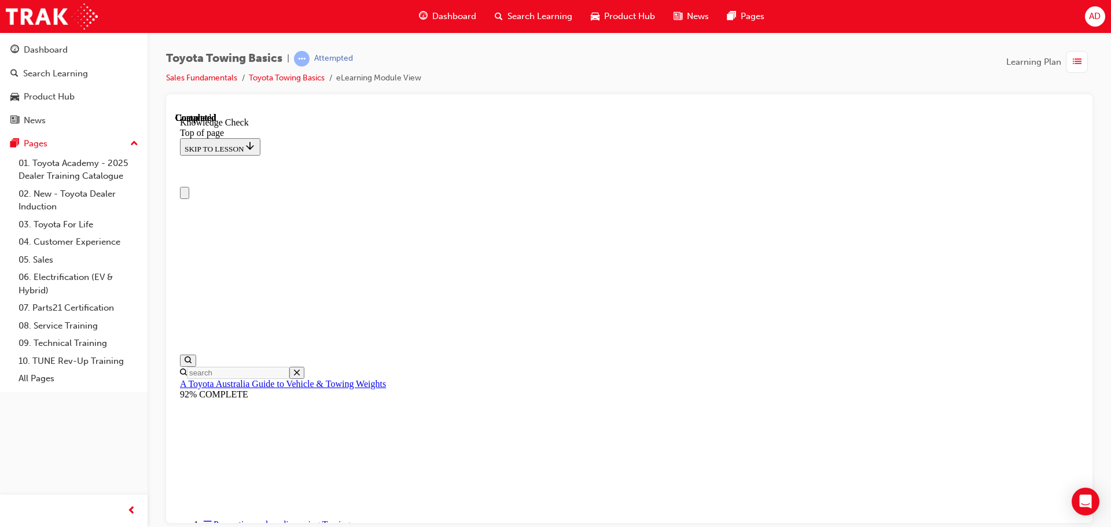
scroll to position [231, 0]
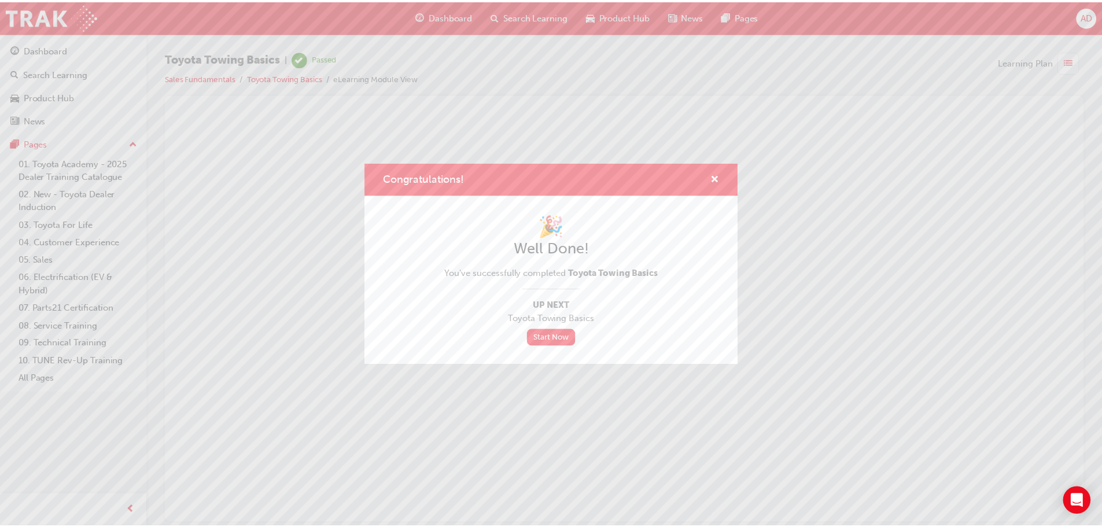
scroll to position [0, 0]
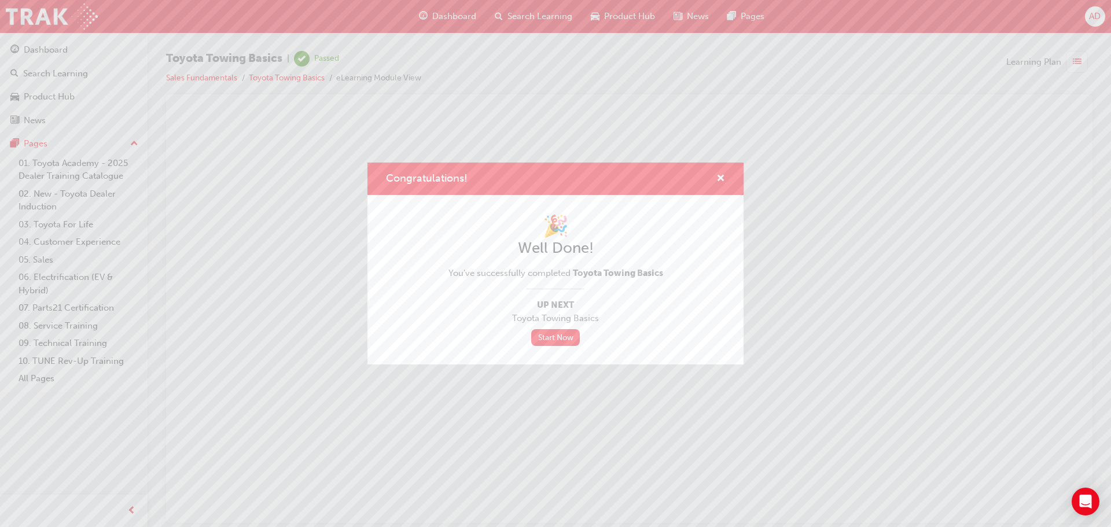
click at [36, 50] on div "Congratulations! 🎉 Well Done! You've successfully completed Toyota Towing Basic…" at bounding box center [555, 263] width 1111 height 527
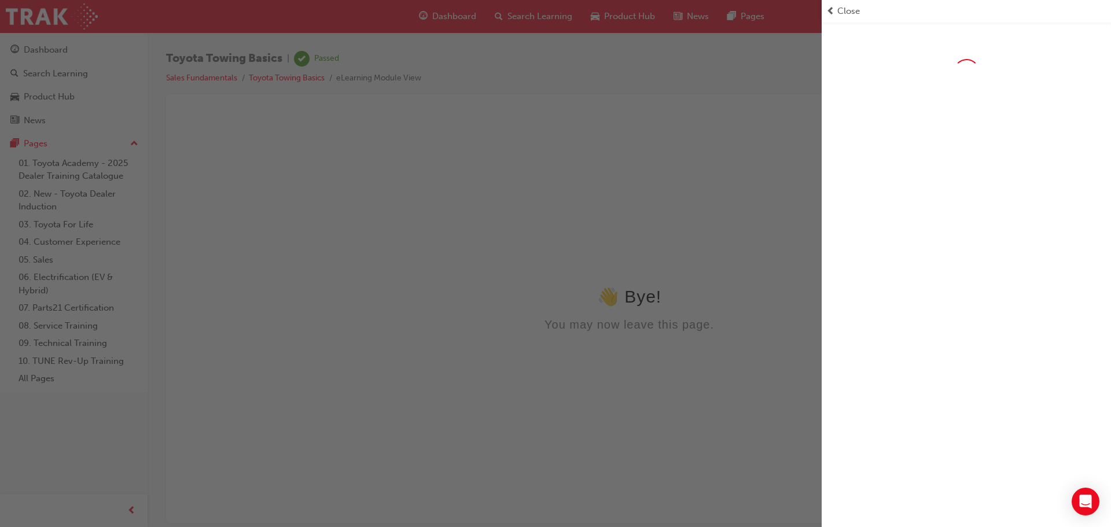
click at [36, 50] on div "button" at bounding box center [411, 263] width 822 height 527
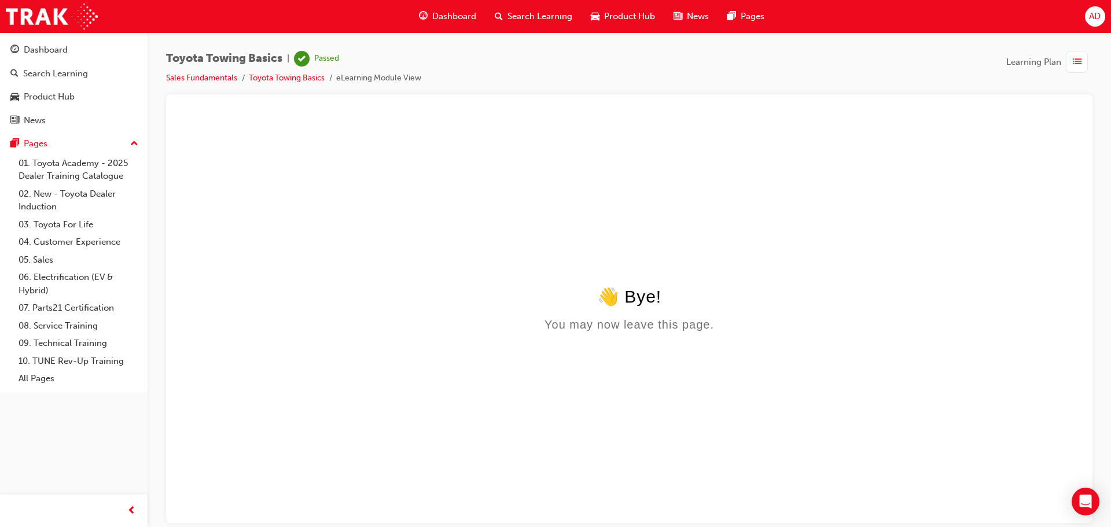
click at [36, 50] on div "Dashboard" at bounding box center [46, 49] width 44 height 13
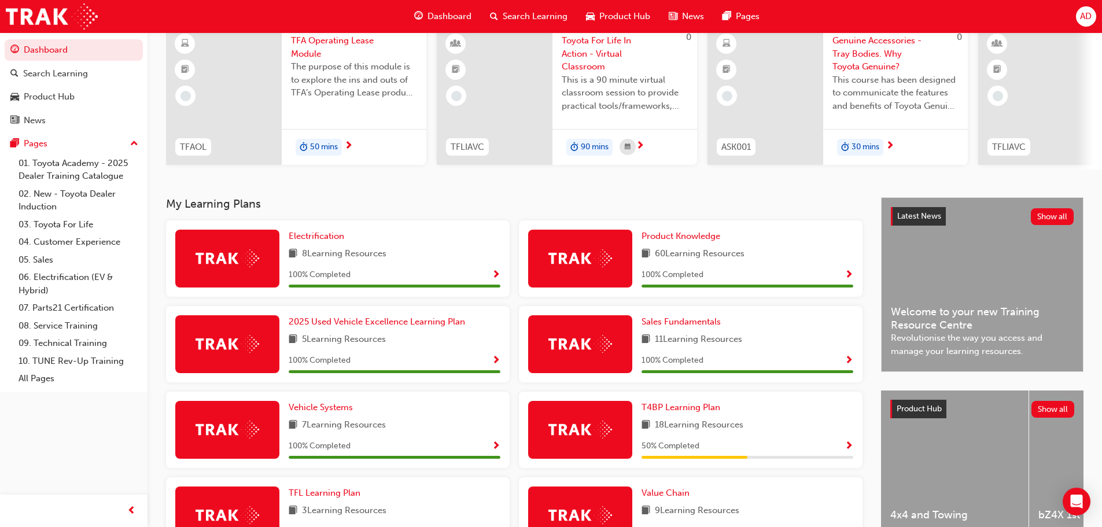
scroll to position [271, 0]
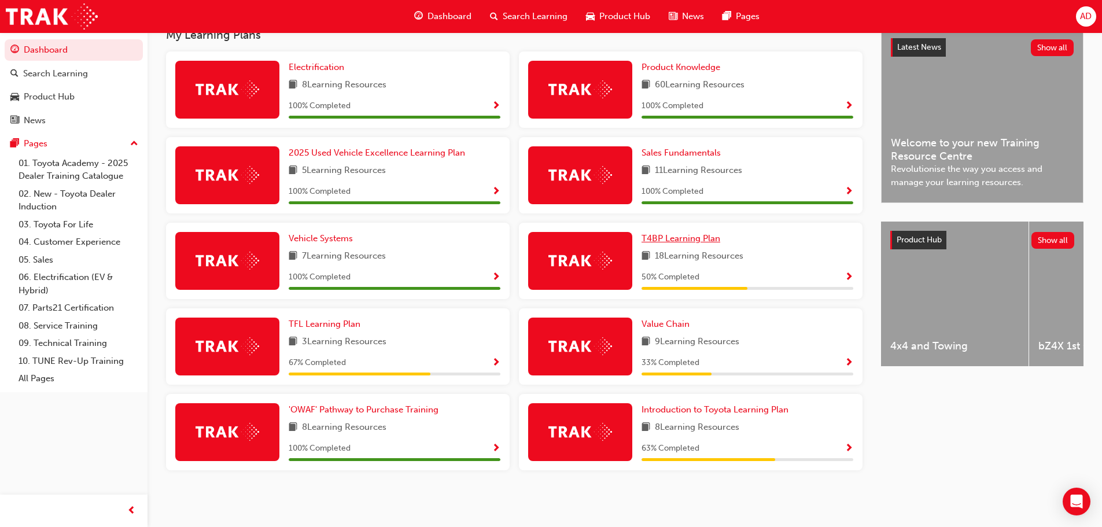
click at [689, 235] on span "T4BP Learning Plan" at bounding box center [681, 238] width 79 height 10
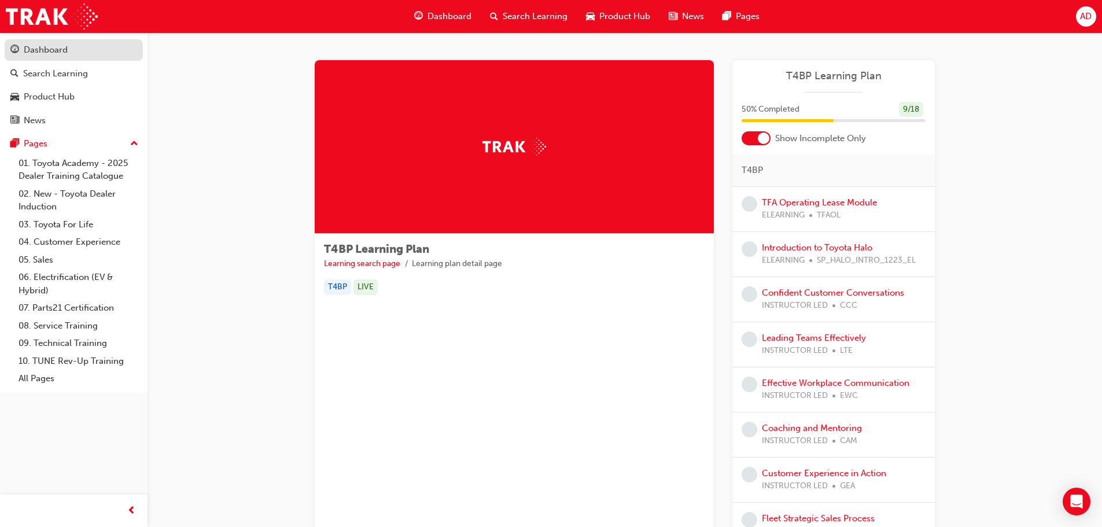
click at [55, 50] on div "Dashboard" at bounding box center [46, 49] width 44 height 13
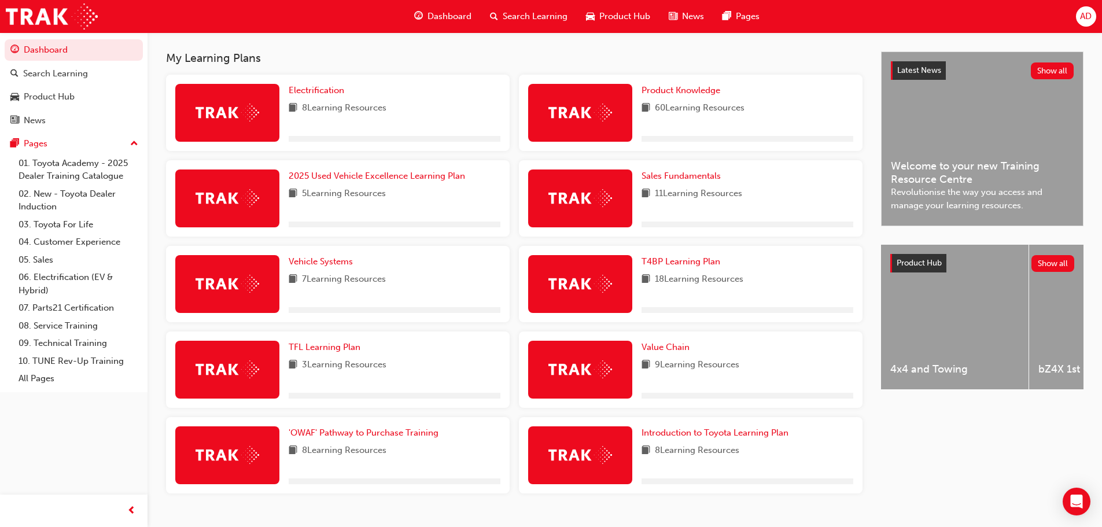
scroll to position [271, 0]
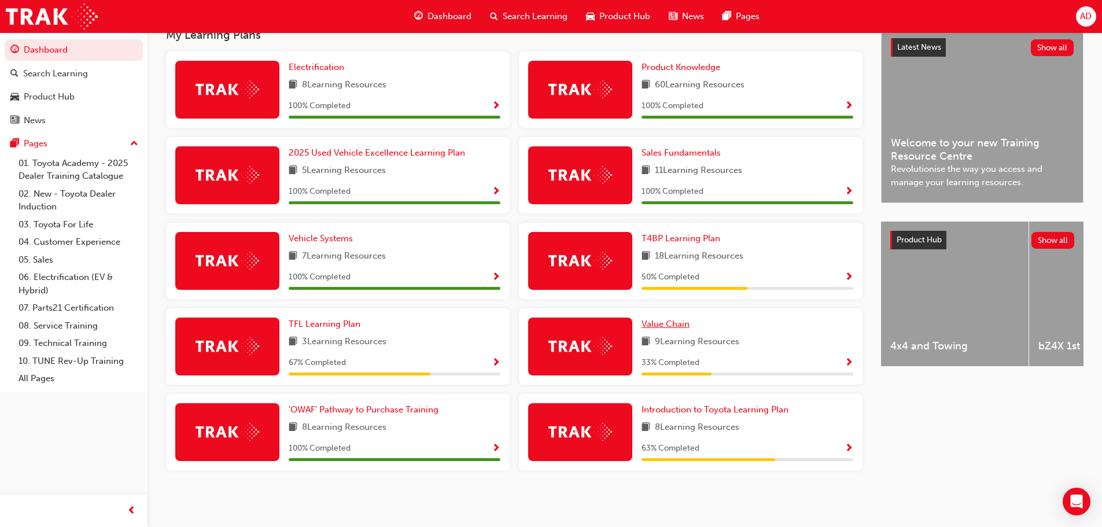
click at [664, 321] on span "Value Chain" at bounding box center [666, 324] width 48 height 10
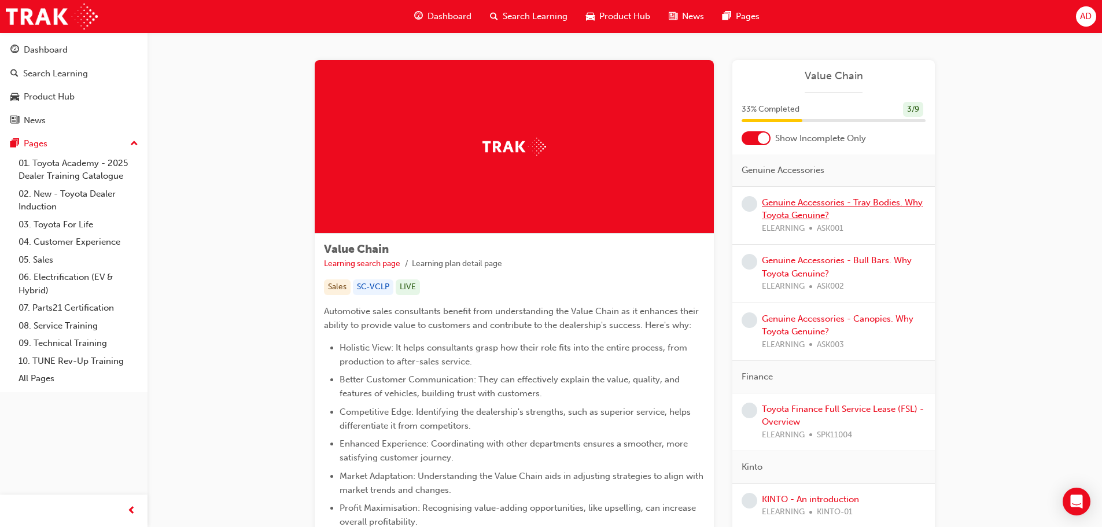
click at [812, 201] on link "Genuine Accessories - Tray Bodies. Why Toyota Genuine?" at bounding box center [842, 209] width 161 height 24
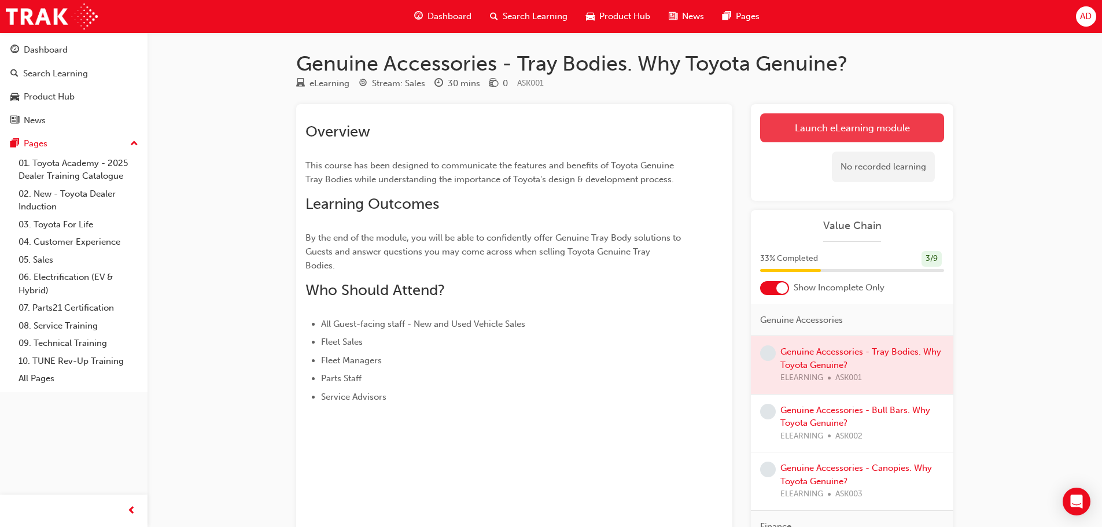
click at [861, 123] on link "Launch eLearning module" at bounding box center [852, 127] width 184 height 29
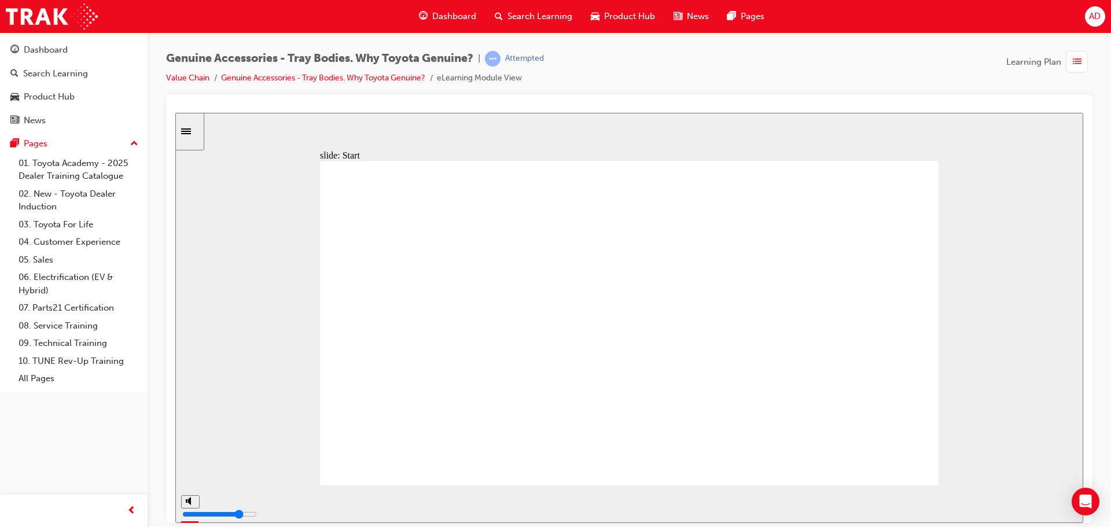
click at [1002, 270] on div "slide: Tray Body Durability Tray Body Durability Durability and fatigue resista…" at bounding box center [629, 317] width 908 height 410
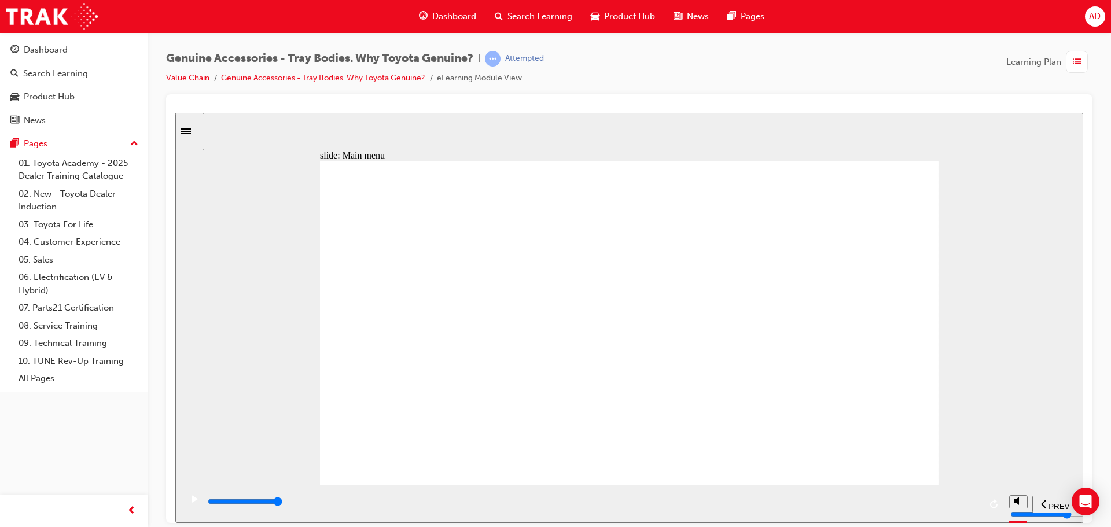
click at [1007, 243] on div "slide: Main menu Rectangle 2 Multiply 1 Close Rectangle 1 Mike drives a HiLux d…" at bounding box center [629, 317] width 908 height 410
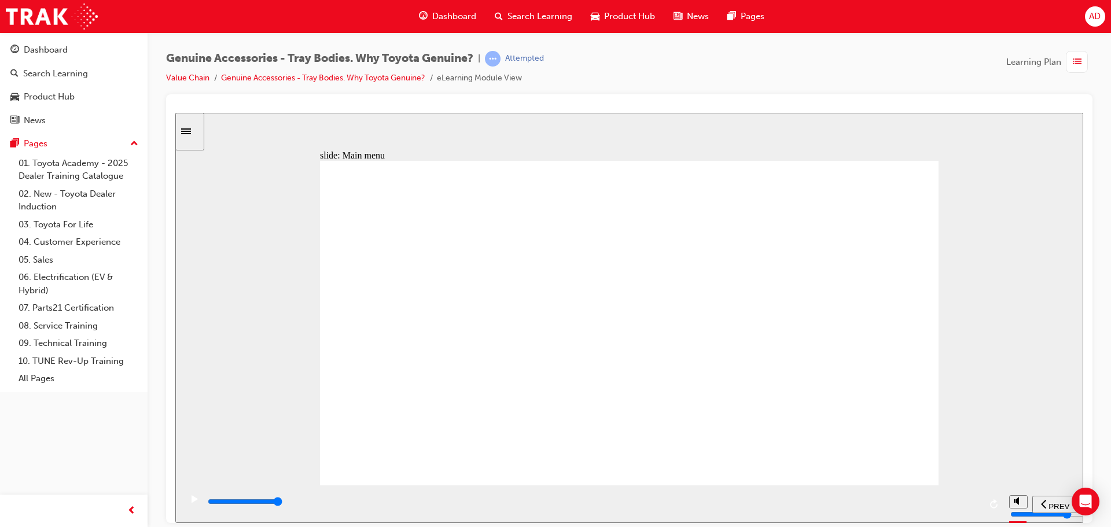
click at [191, 131] on icon "Sidebar Toggle" at bounding box center [186, 131] width 10 height 6
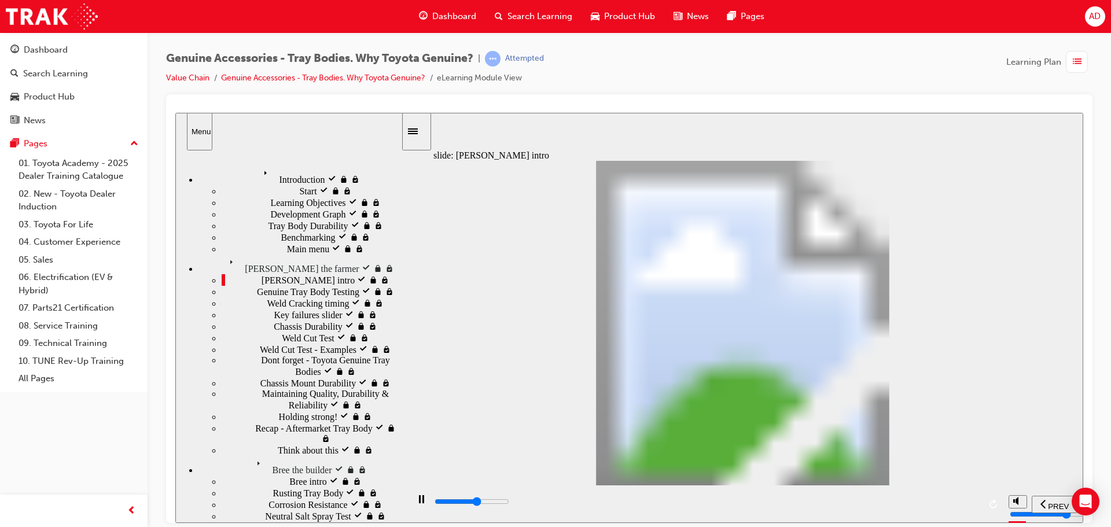
click at [237, 254] on span "[PERSON_NAME] the farmer" at bounding box center [282, 259] width 114 height 10
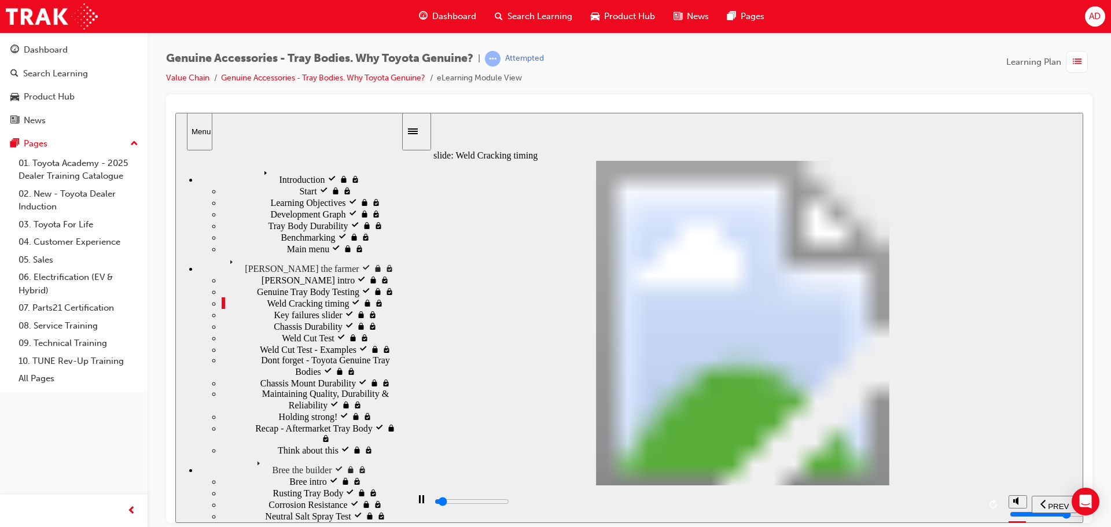
click at [195, 128] on div "Menu" at bounding box center [200, 131] width 16 height 9
type input "21700"
type input "3"
drag, startPoint x: 632, startPoint y: 388, endPoint x: 631, endPoint y: 374, distance: 13.9
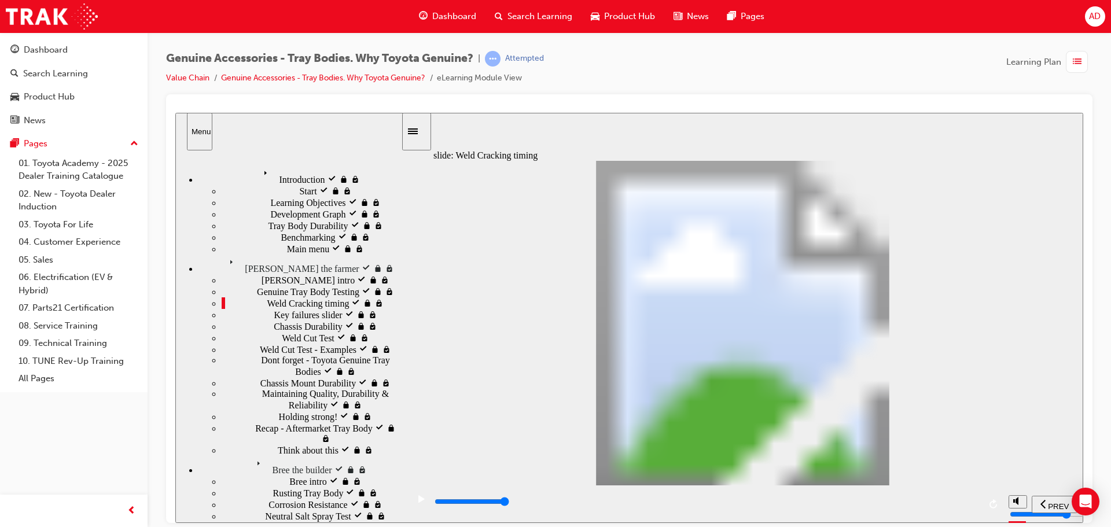
click at [268, 285] on div "Genuine Tray Body Testing visited Genuine Tray Body Testing" at bounding box center [311, 291] width 179 height 12
type input "17200"
type input "1"
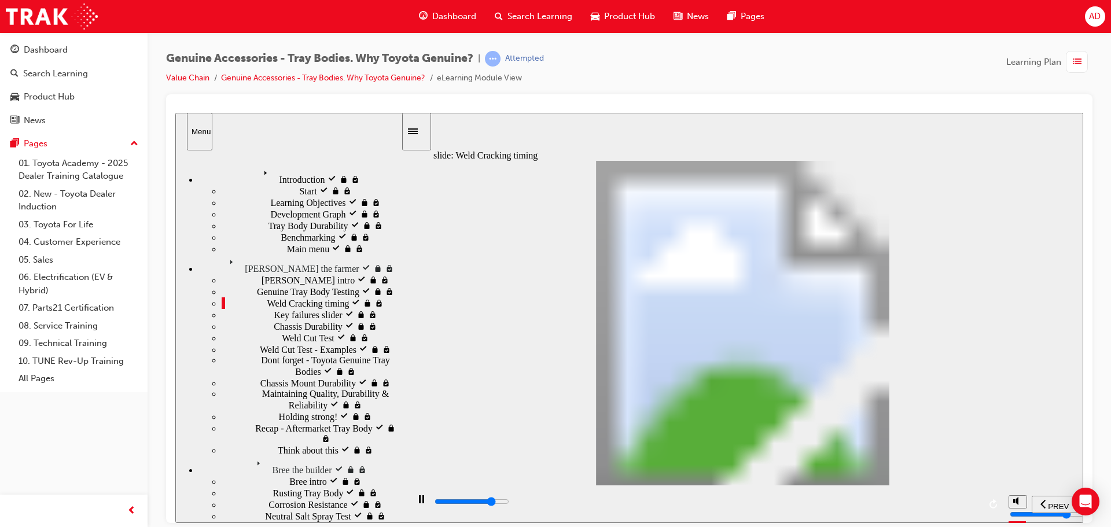
type input "17300"
type input "2"
type input "17400"
type input "3"
type input "21700"
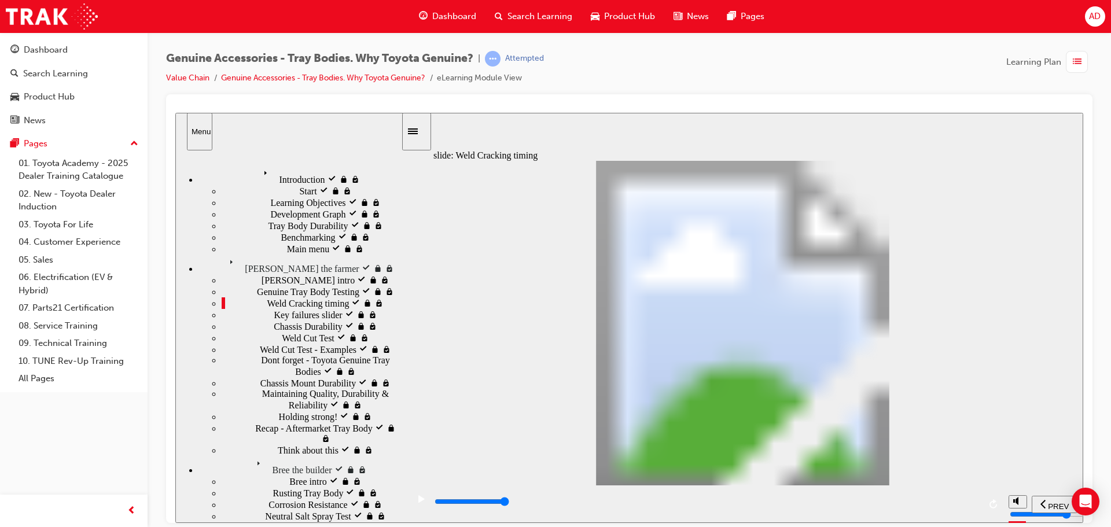
type input "5"
drag, startPoint x: 625, startPoint y: 389, endPoint x: 639, endPoint y: 359, distance: 32.9
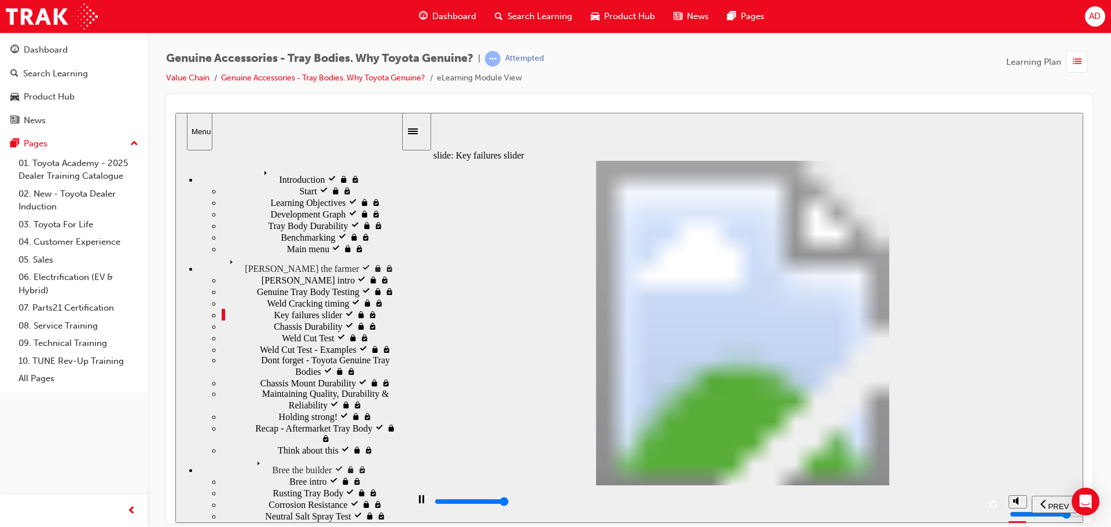
type input "8200"
drag, startPoint x: 460, startPoint y: 384, endPoint x: 517, endPoint y: 383, distance: 56.7
type input "2"
drag, startPoint x: 524, startPoint y: 388, endPoint x: 569, endPoint y: 386, distance: 45.1
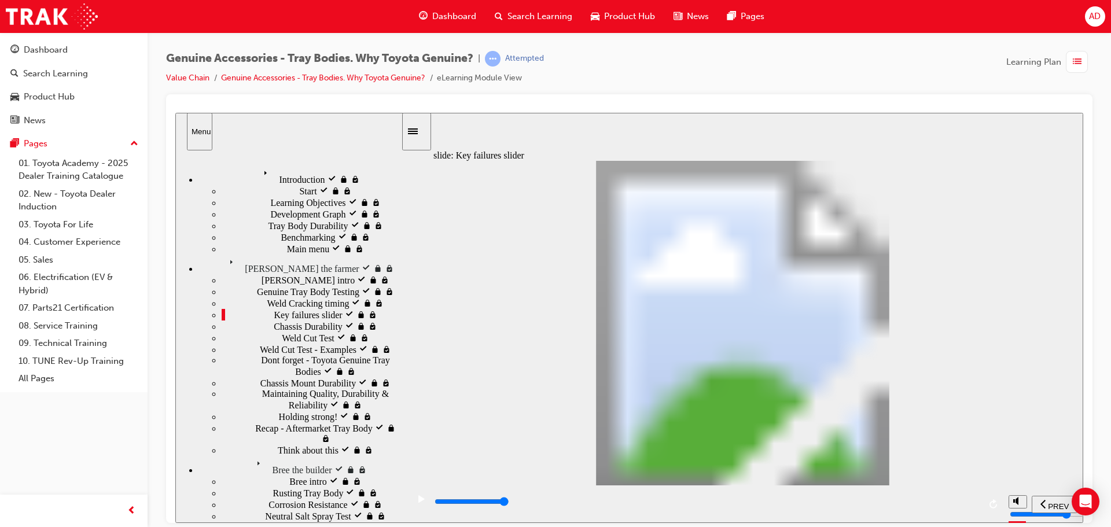
type input "0"
type input "3"
drag, startPoint x: 578, startPoint y: 388, endPoint x: 637, endPoint y: 388, distance: 59.0
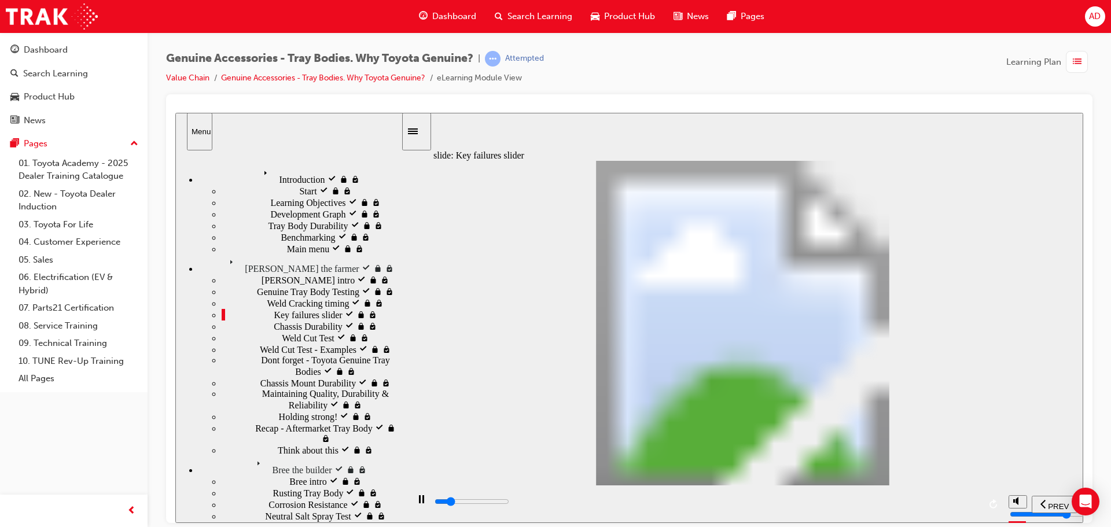
drag, startPoint x: 637, startPoint y: 389, endPoint x: 838, endPoint y: 389, distance: 201.3
drag, startPoint x: 630, startPoint y: 384, endPoint x: 840, endPoint y: 370, distance: 210.5
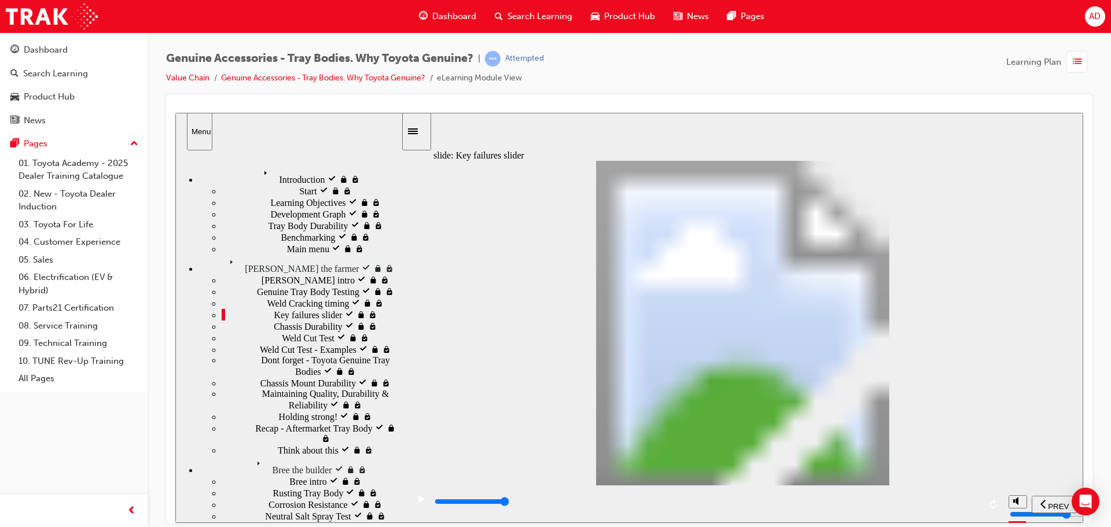
click at [1067, 316] on div "slide: Key failures slider Rectangle 1 Rectangular Hotspot 1 Multiply 2 Close A…" at bounding box center [629, 317] width 908 height 410
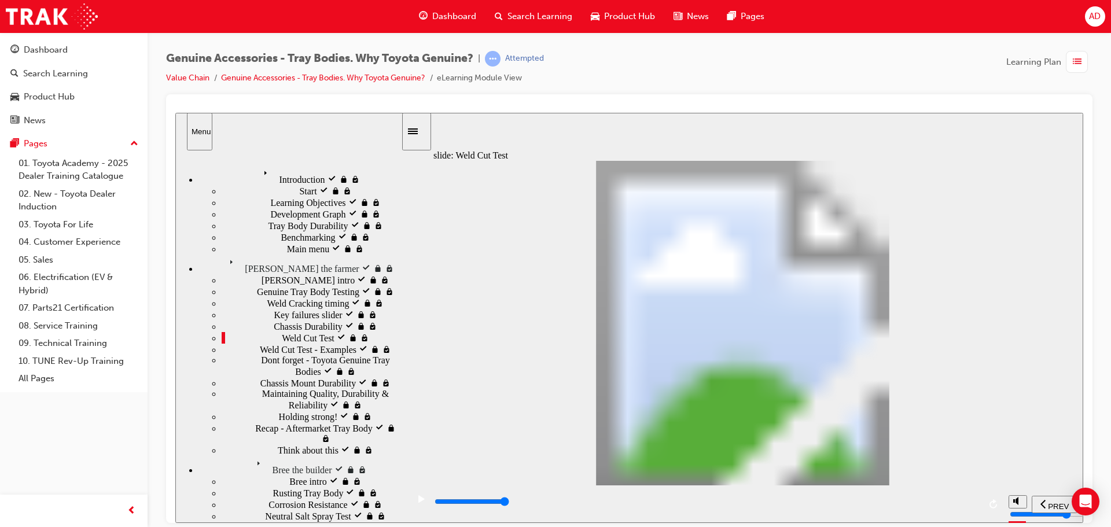
drag, startPoint x: 894, startPoint y: 403, endPoint x: 895, endPoint y: 447, distance: 43.4
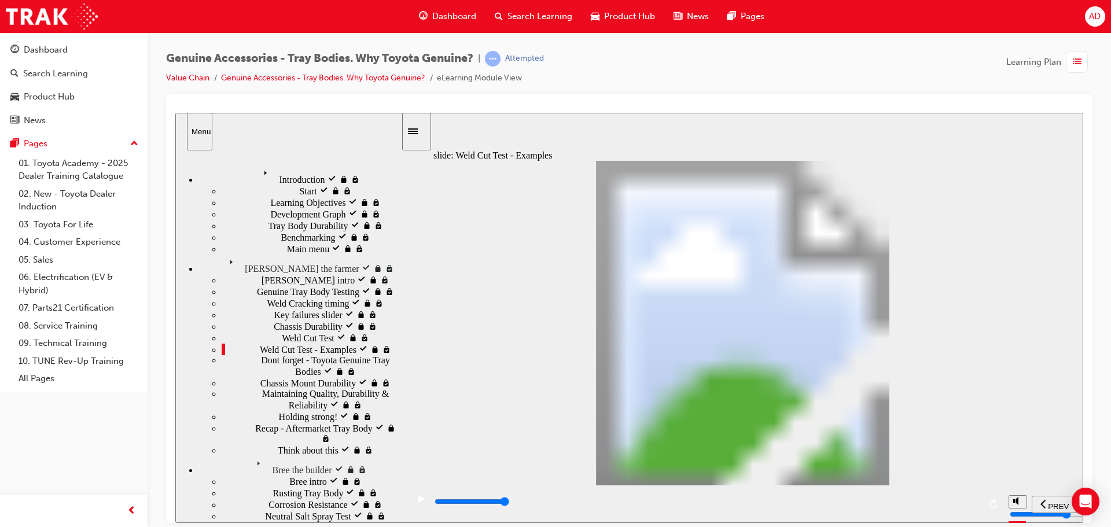
drag, startPoint x: 646, startPoint y: 314, endPoint x: 805, endPoint y: 240, distance: 175.7
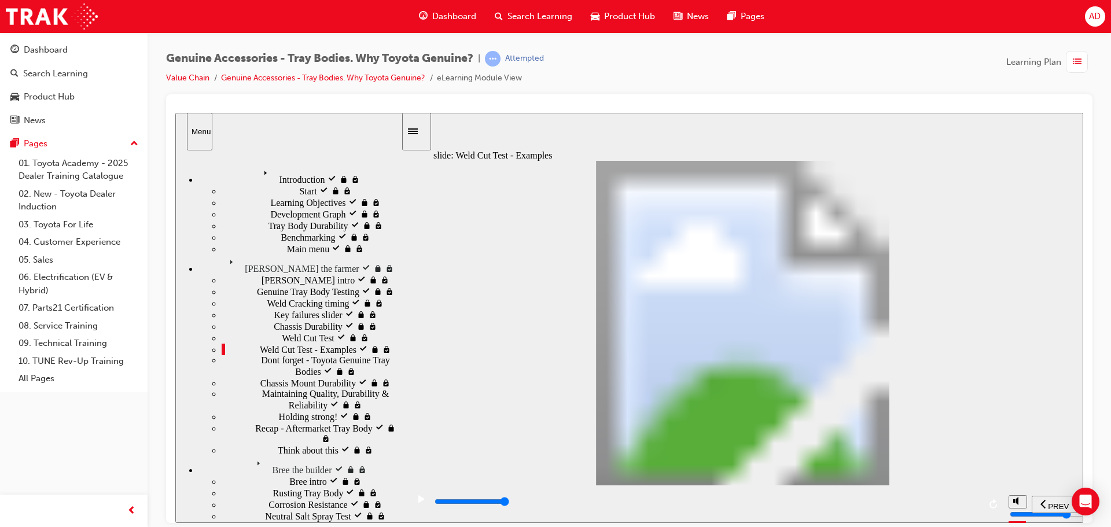
drag, startPoint x: 811, startPoint y: 238, endPoint x: 840, endPoint y: 291, distance: 60.1
drag, startPoint x: 865, startPoint y: 299, endPoint x: 905, endPoint y: 262, distance: 54.5
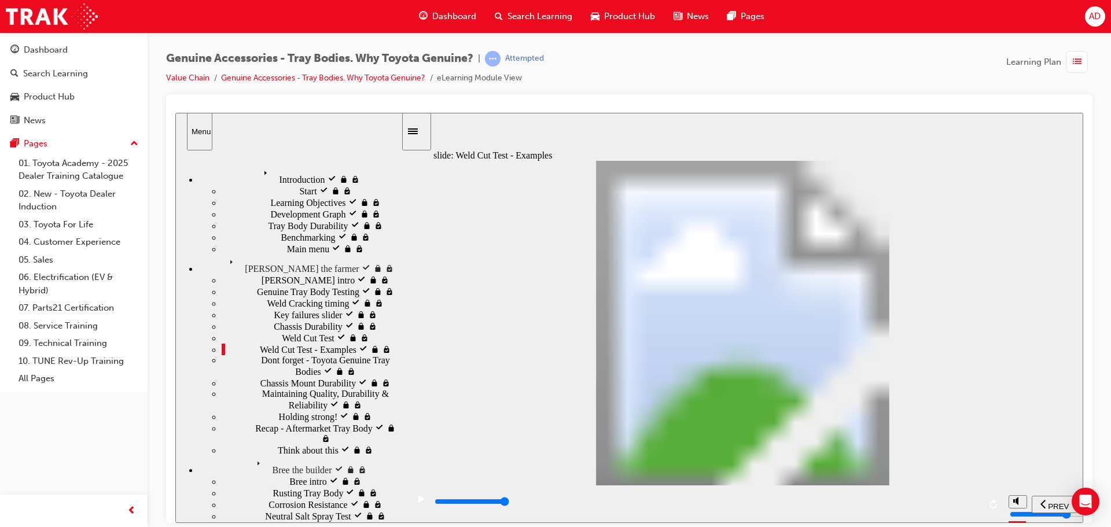
drag, startPoint x: 922, startPoint y: 315, endPoint x: 915, endPoint y: 368, distance: 53.2
drag, startPoint x: 957, startPoint y: 431, endPoint x: 926, endPoint y: 442, distance: 32.6
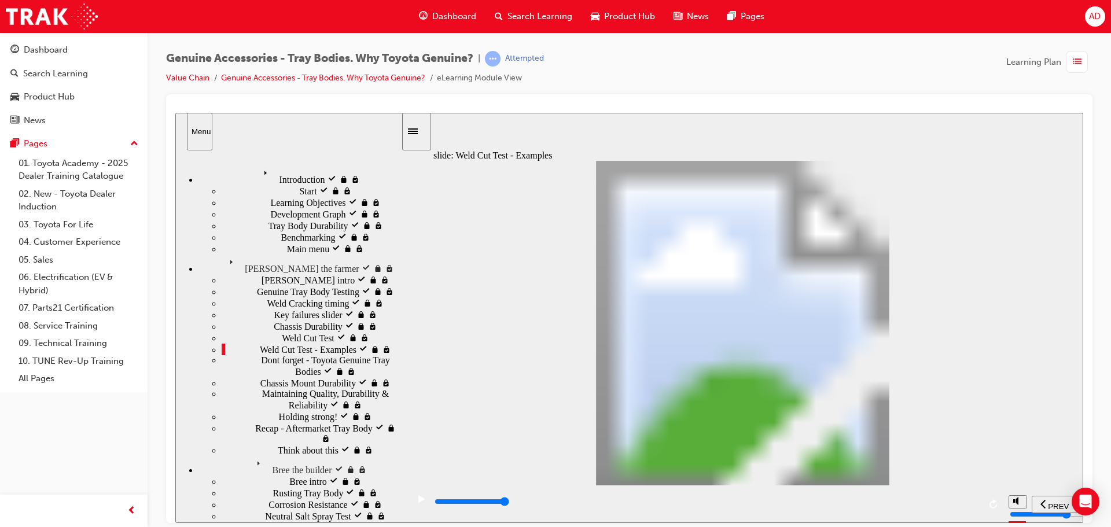
drag, startPoint x: 875, startPoint y: 263, endPoint x: 947, endPoint y: 269, distance: 72.6
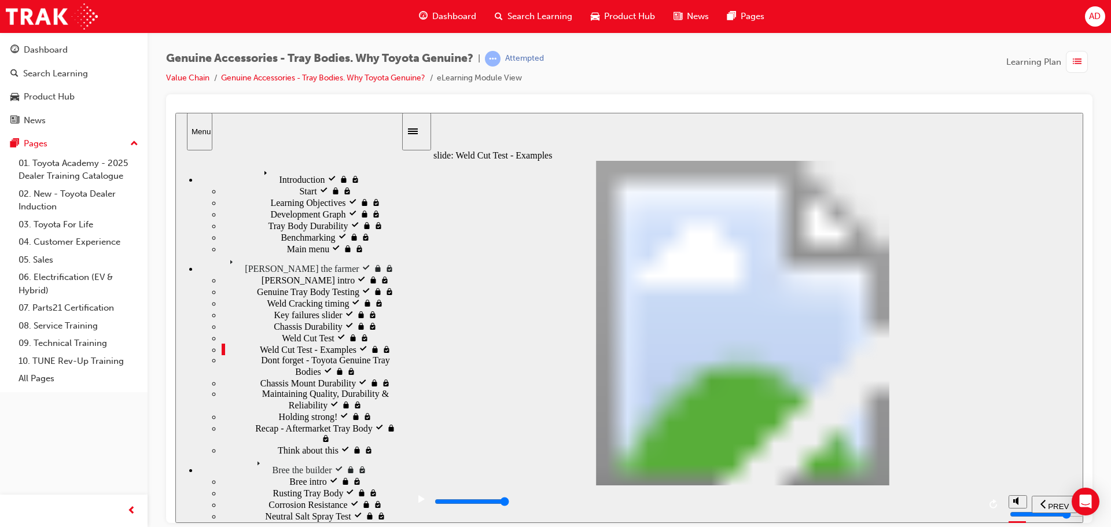
drag, startPoint x: 879, startPoint y: 319, endPoint x: 767, endPoint y: 319, distance: 112.2
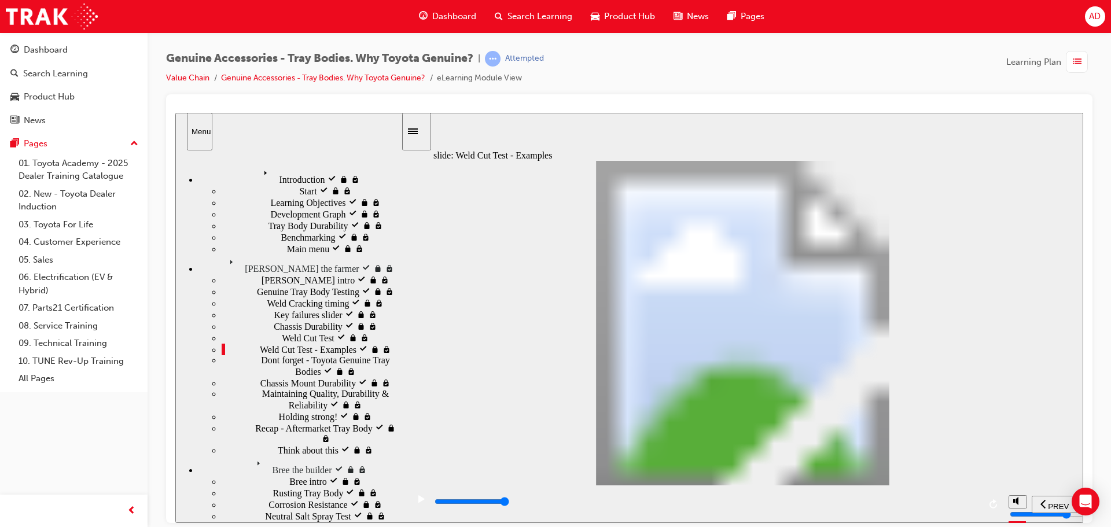
drag, startPoint x: 715, startPoint y: 316, endPoint x: 654, endPoint y: 308, distance: 60.7
drag, startPoint x: 654, startPoint y: 308, endPoint x: 641, endPoint y: 371, distance: 64.5
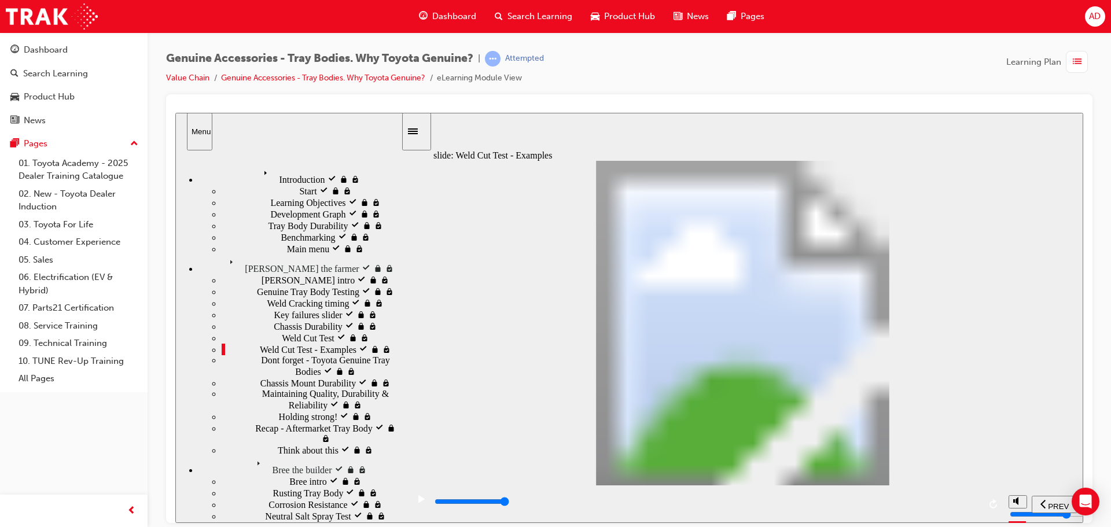
drag, startPoint x: 645, startPoint y: 394, endPoint x: 710, endPoint y: 389, distance: 65.5
drag, startPoint x: 710, startPoint y: 389, endPoint x: 782, endPoint y: 389, distance: 72.3
drag, startPoint x: 789, startPoint y: 390, endPoint x: 800, endPoint y: 391, distance: 10.5
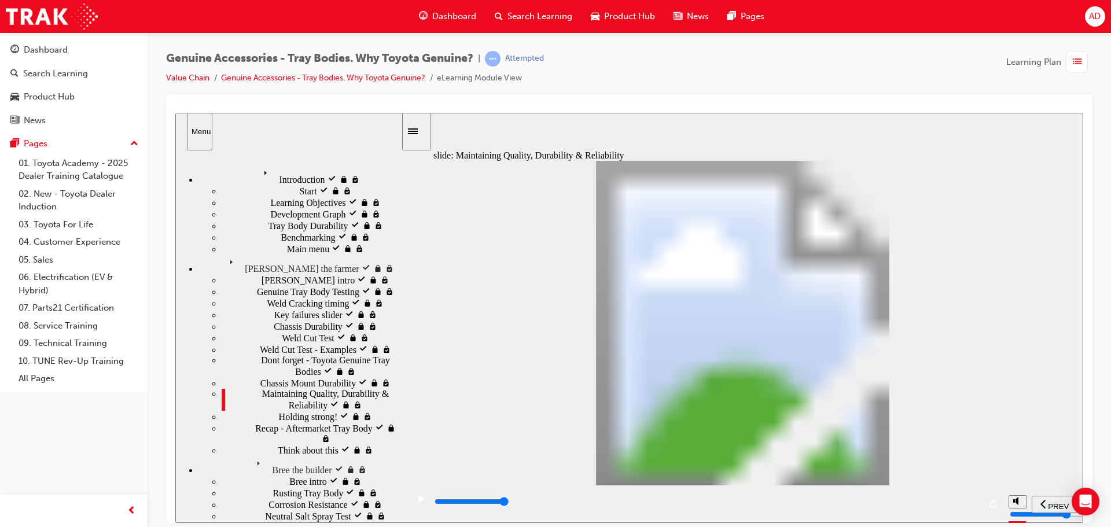
type input "12300"
radio input "true"
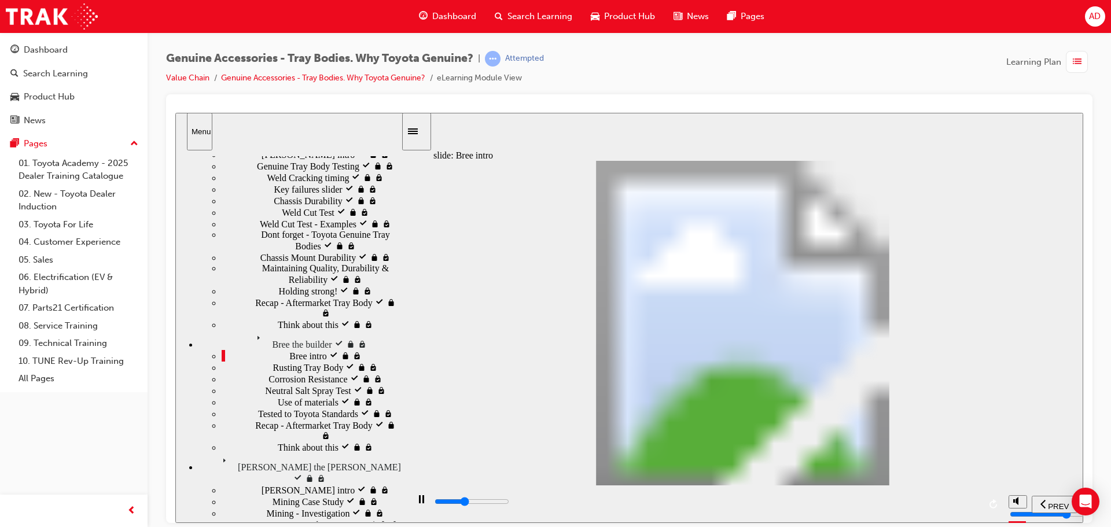
scroll to position [10, 0]
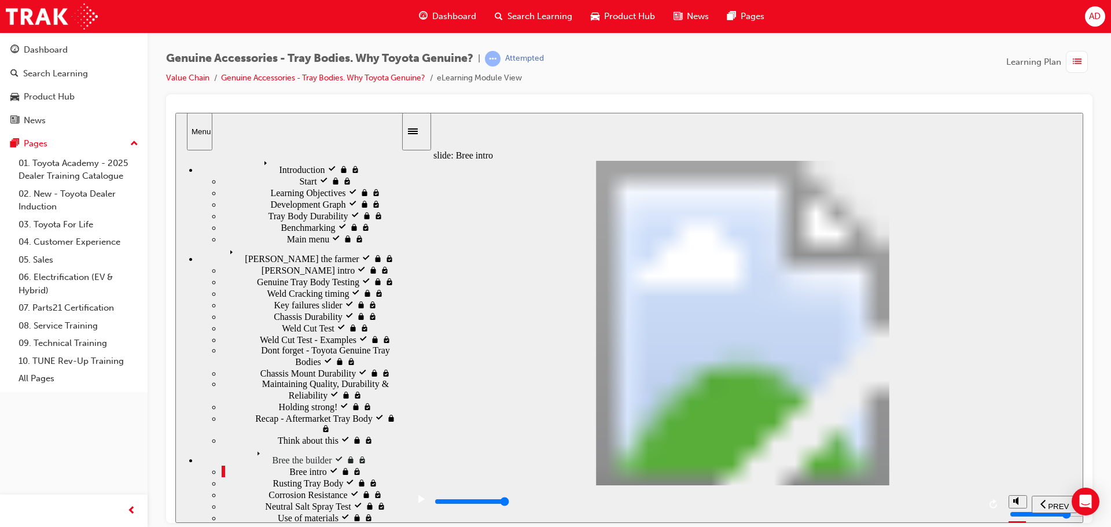
type input "2500"
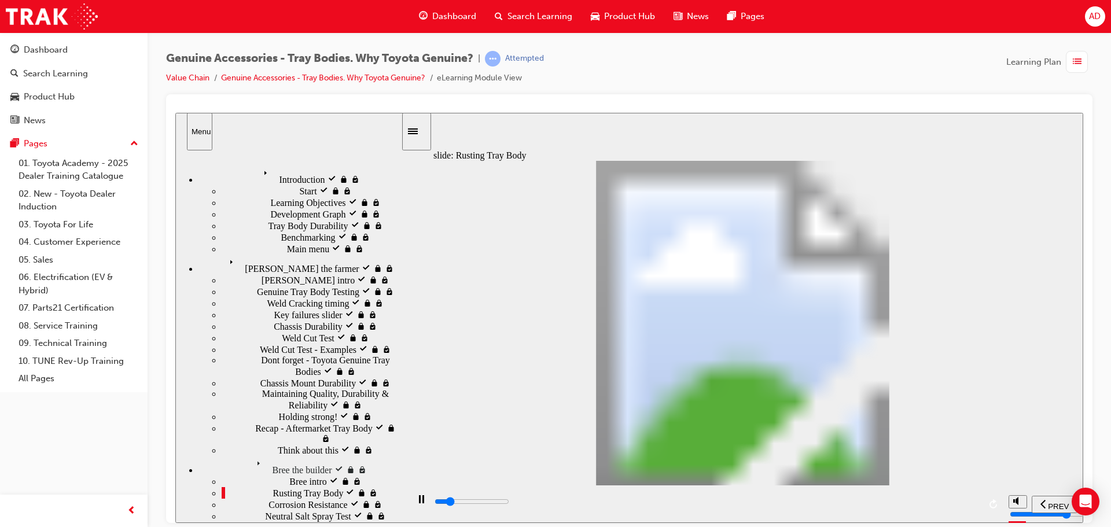
scroll to position [10, 0]
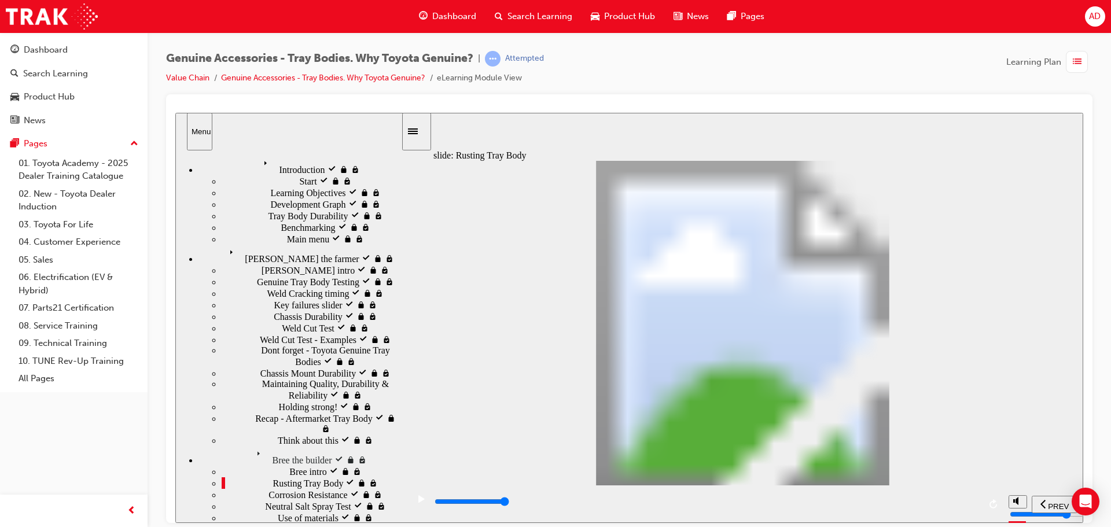
type input "0"
type input "1"
drag, startPoint x: 541, startPoint y: 383, endPoint x: 579, endPoint y: 381, distance: 38.2
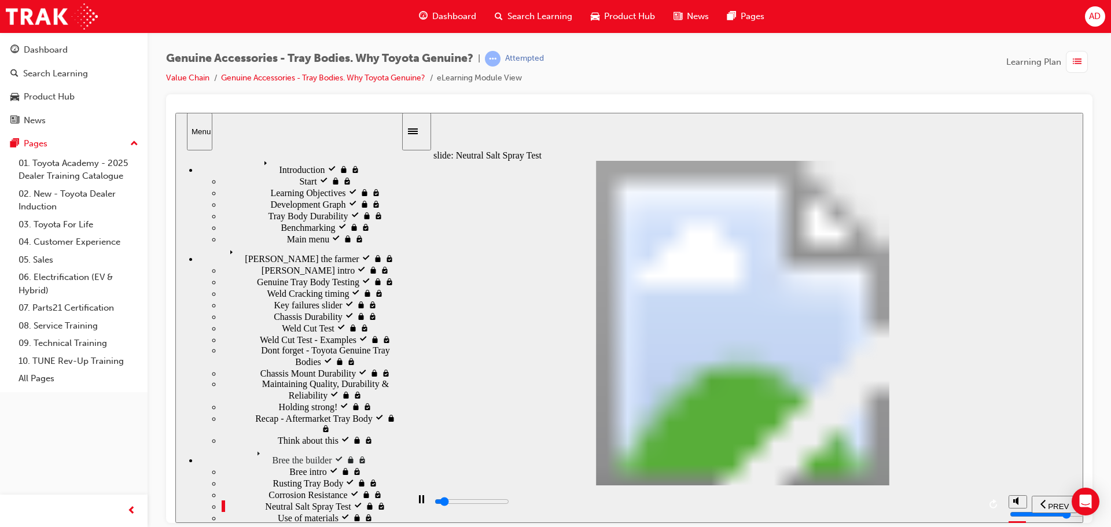
type input "6300"
type input "5"
type input "0"
type input "6"
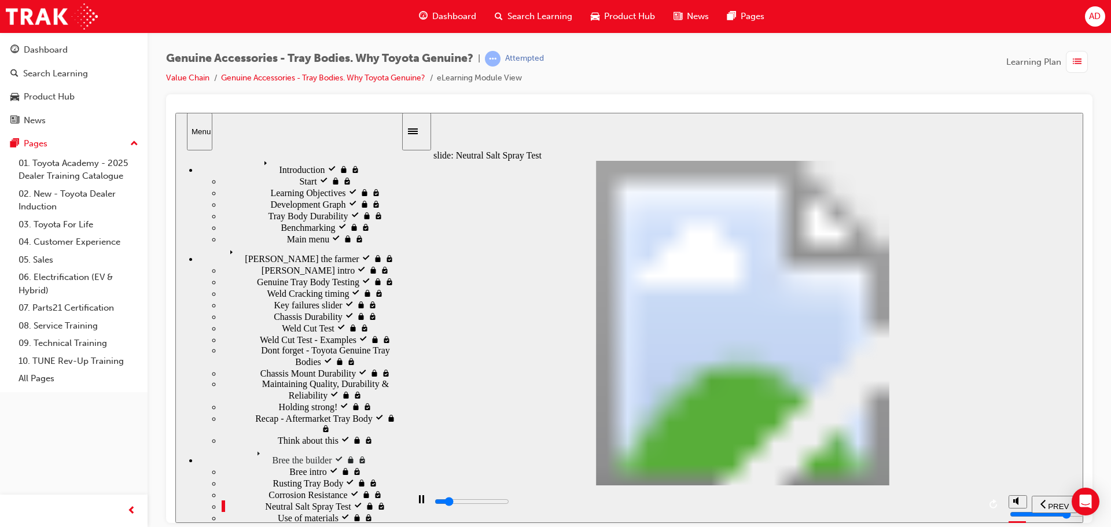
type input "1200"
type input "5"
type input "1200"
type input "4"
drag, startPoint x: 579, startPoint y: 381, endPoint x: 679, endPoint y: 383, distance: 100.1
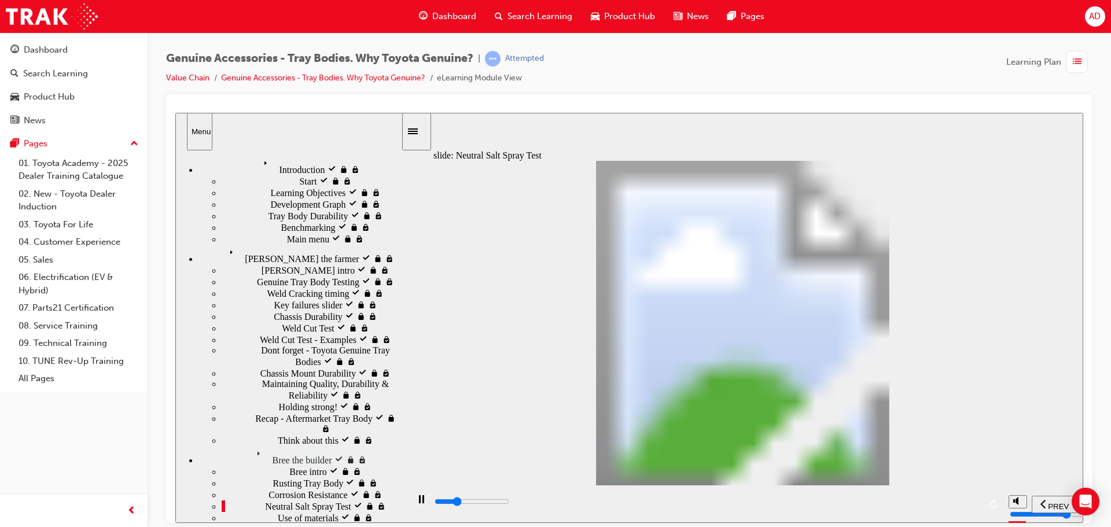
type input "3500"
type input "5"
type input "3600"
type input "6"
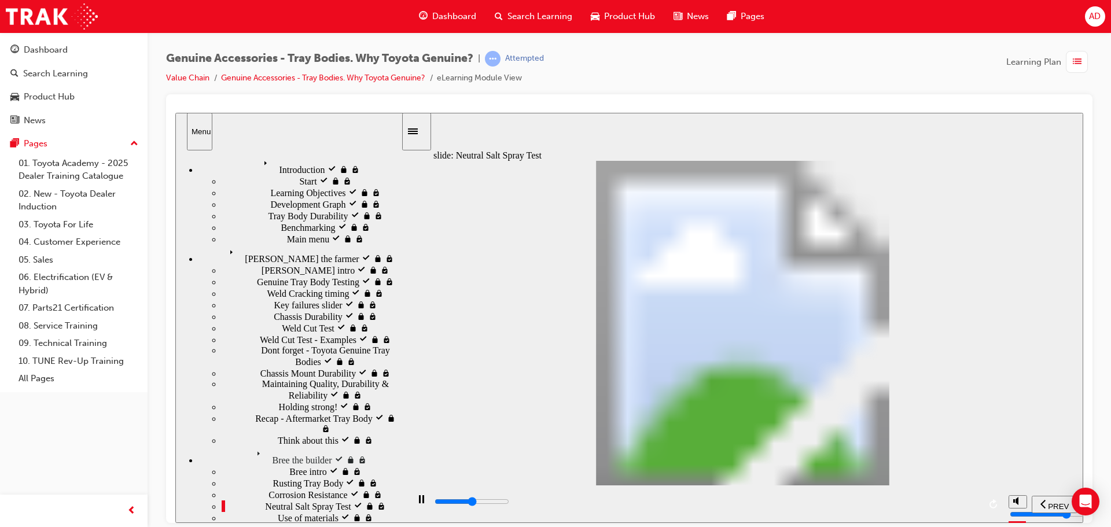
drag, startPoint x: 682, startPoint y: 383, endPoint x: 742, endPoint y: 384, distance: 60.2
type input "8000"
type input "7"
type input "0"
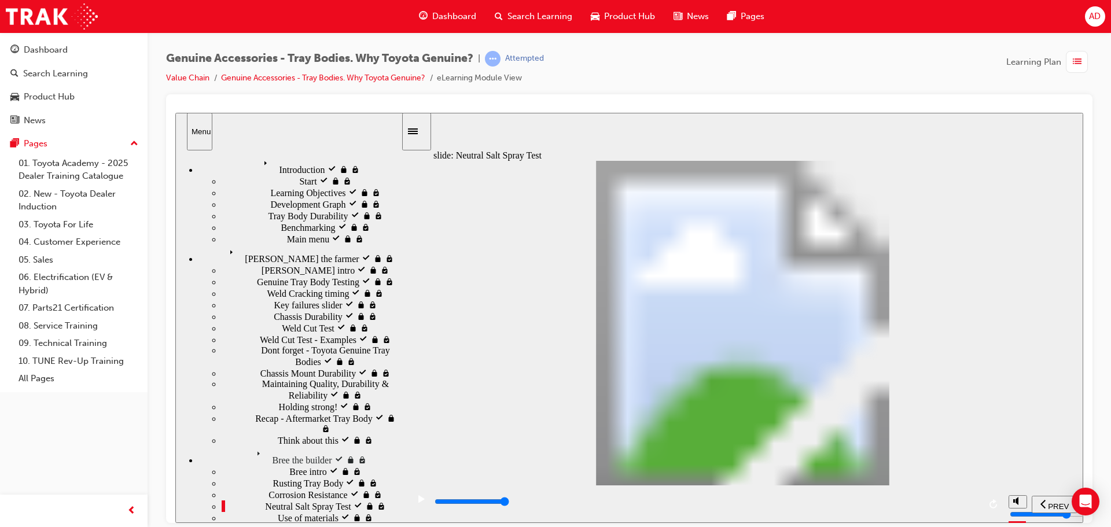
type input "8"
drag, startPoint x: 755, startPoint y: 381, endPoint x: 831, endPoint y: 382, distance: 76.4
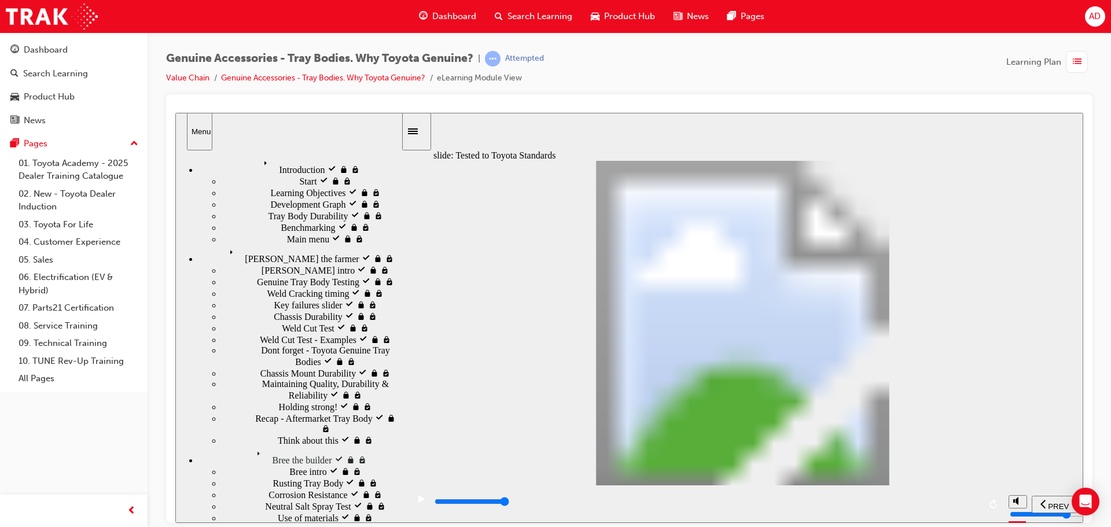
type input "13400"
radio input "true"
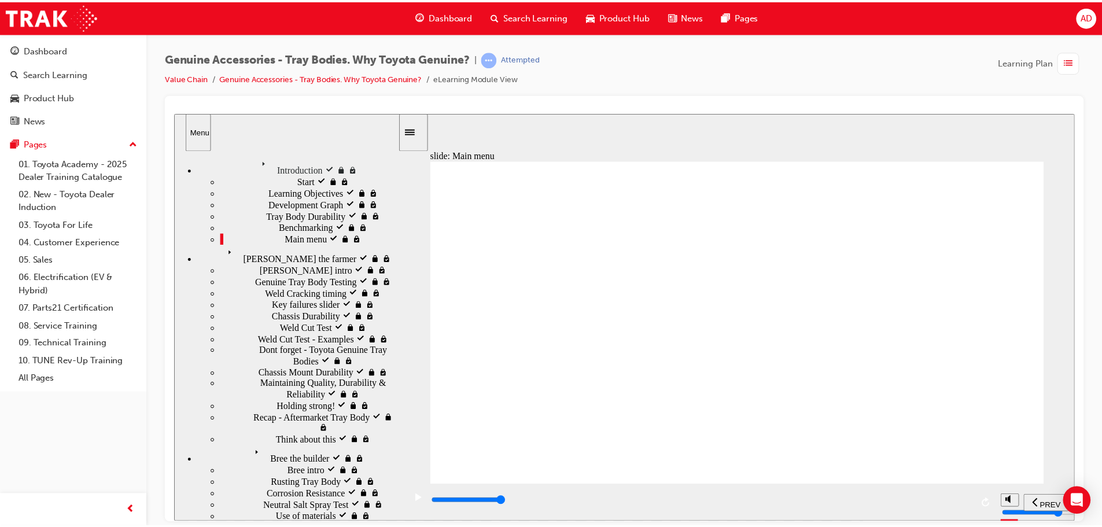
scroll to position [0, 0]
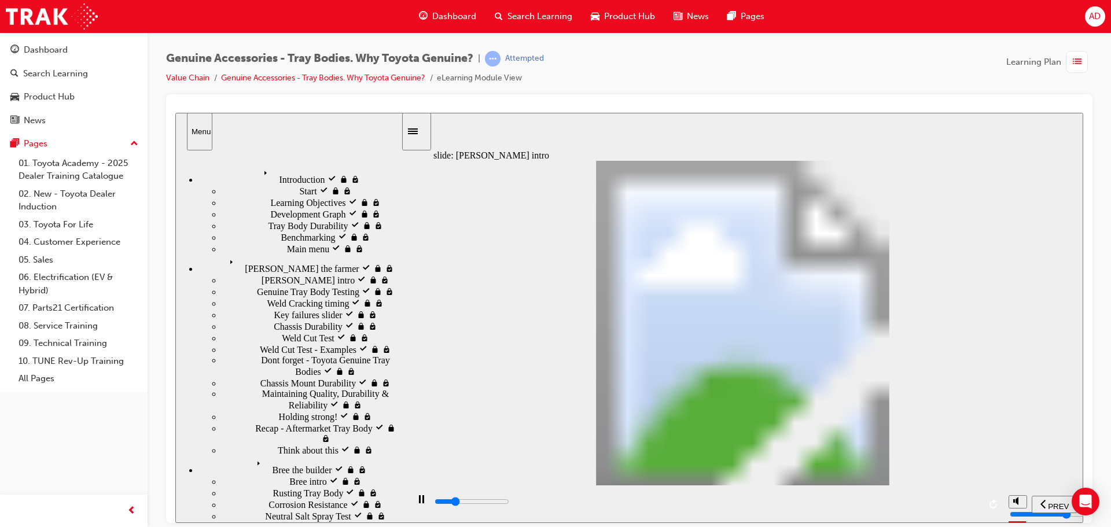
click at [421, 131] on icon "Sidebar Toggle" at bounding box center [416, 130] width 17 height 7
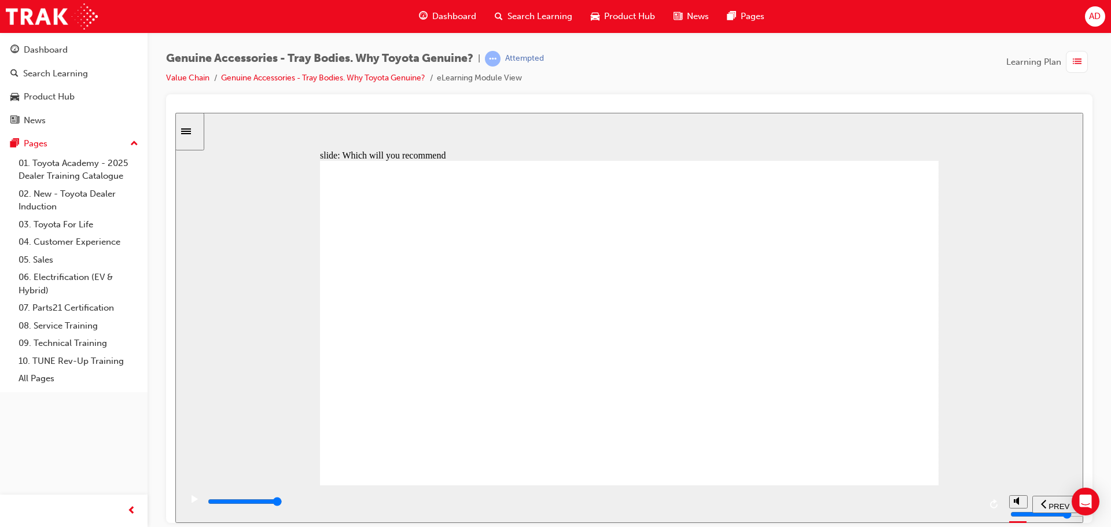
type input "8600"
radio input "true"
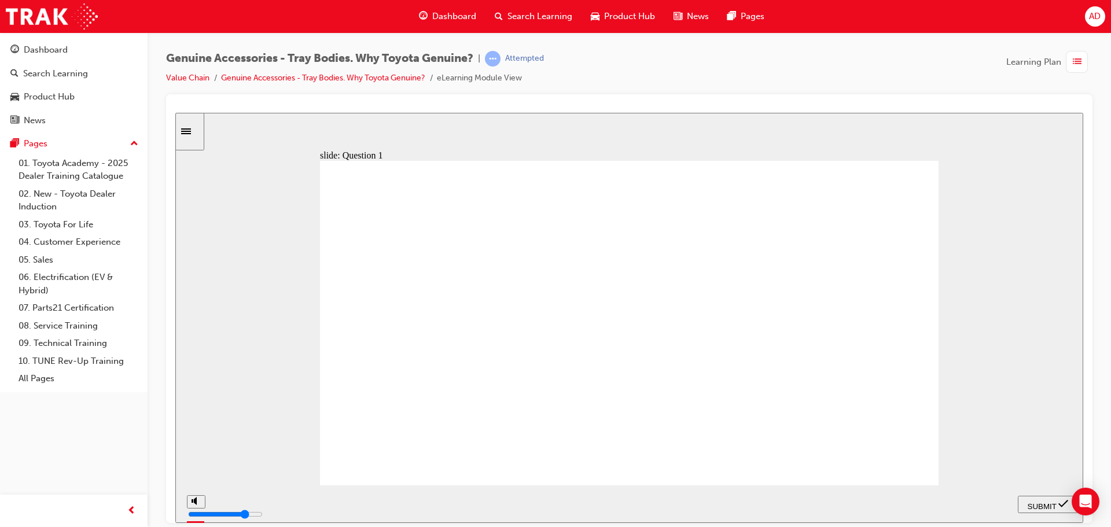
click at [1037, 502] on span "SUBMIT" at bounding box center [1042, 506] width 29 height 9
radio input "true"
click at [1050, 504] on span "SUBMIT" at bounding box center [1042, 506] width 29 height 9
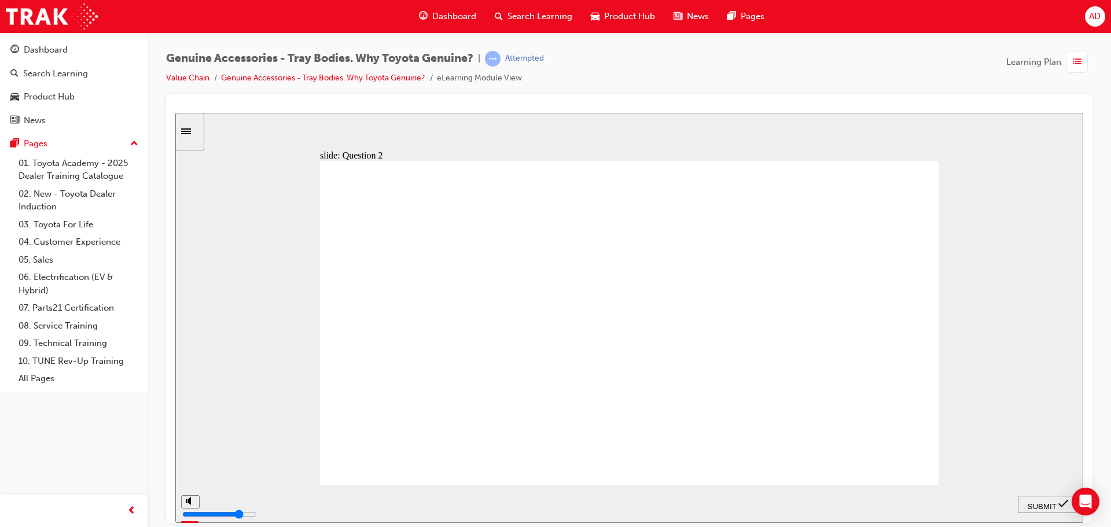
radio input "true"
click at [1051, 505] on span "SUBMIT" at bounding box center [1042, 506] width 29 height 9
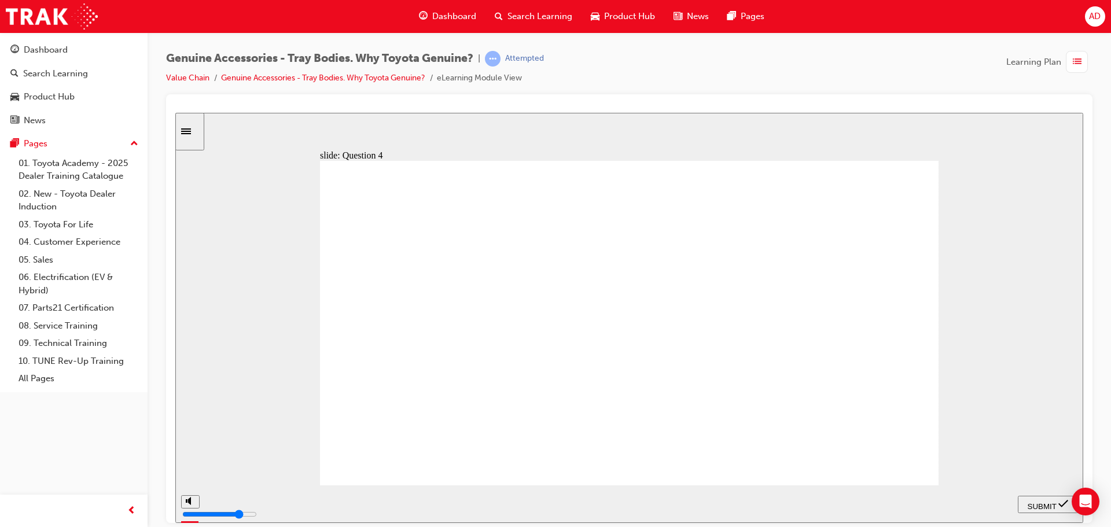
radio input "true"
click at [1048, 502] on span "SUBMIT" at bounding box center [1042, 506] width 29 height 9
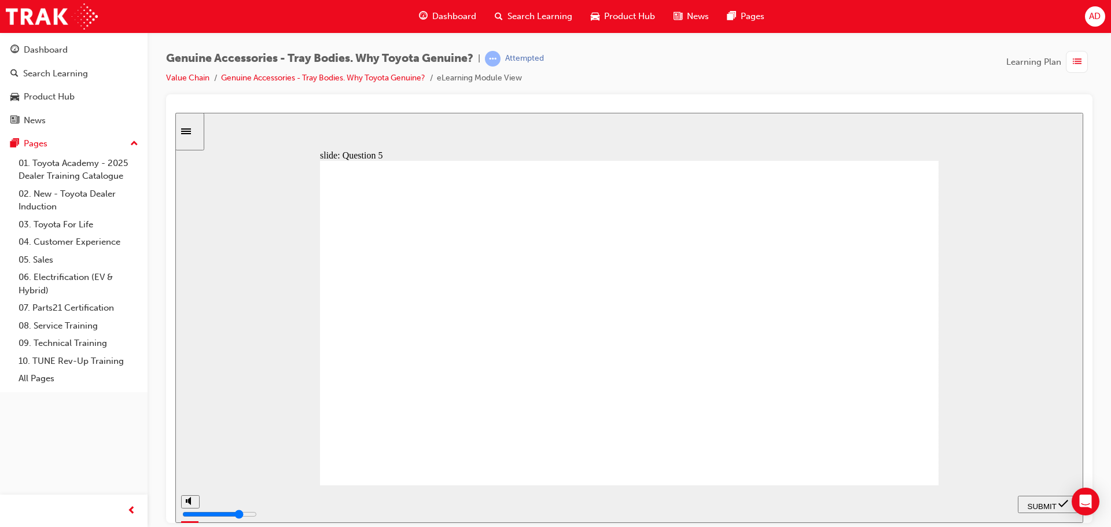
radio input "false"
radio input "true"
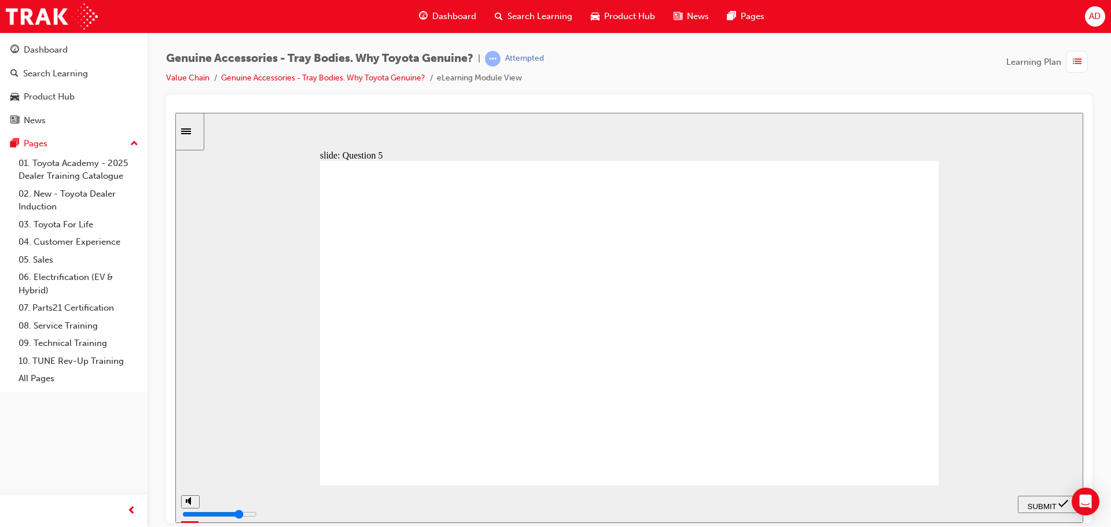
click at [1047, 502] on span "SUBMIT" at bounding box center [1042, 506] width 29 height 9
radio input "true"
click at [1037, 506] on span "SUBMIT" at bounding box center [1042, 506] width 29 height 9
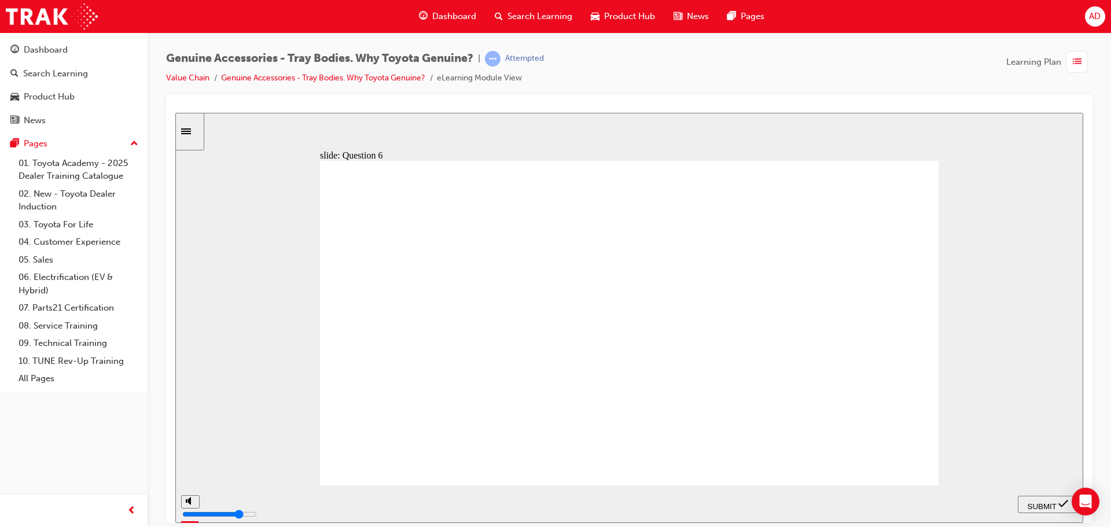
radio input "true"
click at [1040, 505] on span "SUBMIT" at bounding box center [1042, 506] width 29 height 9
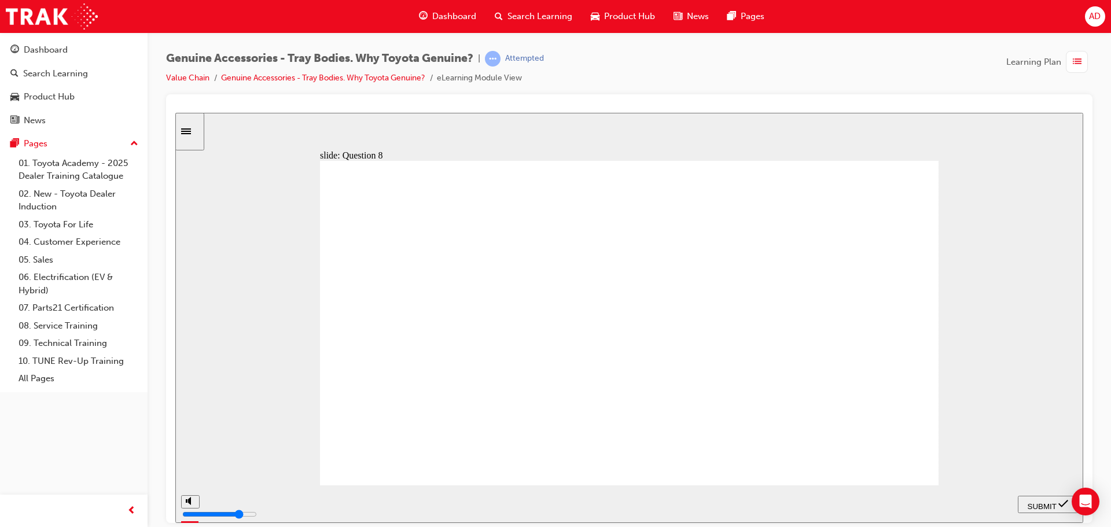
radio input "true"
click at [1033, 505] on span "SUBMIT" at bounding box center [1042, 506] width 29 height 9
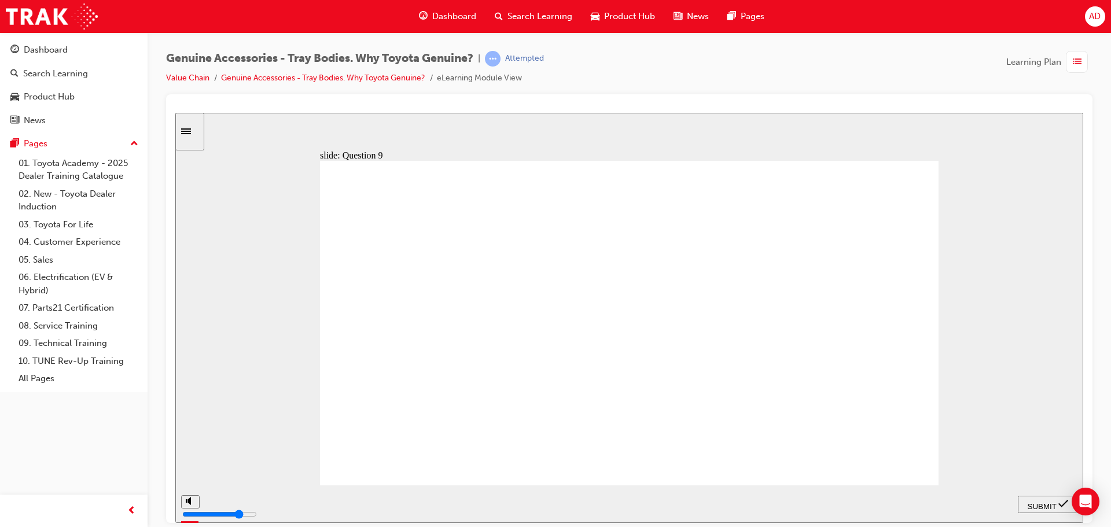
radio input "true"
click at [1053, 505] on span "SUBMIT" at bounding box center [1042, 506] width 29 height 9
radio input "true"
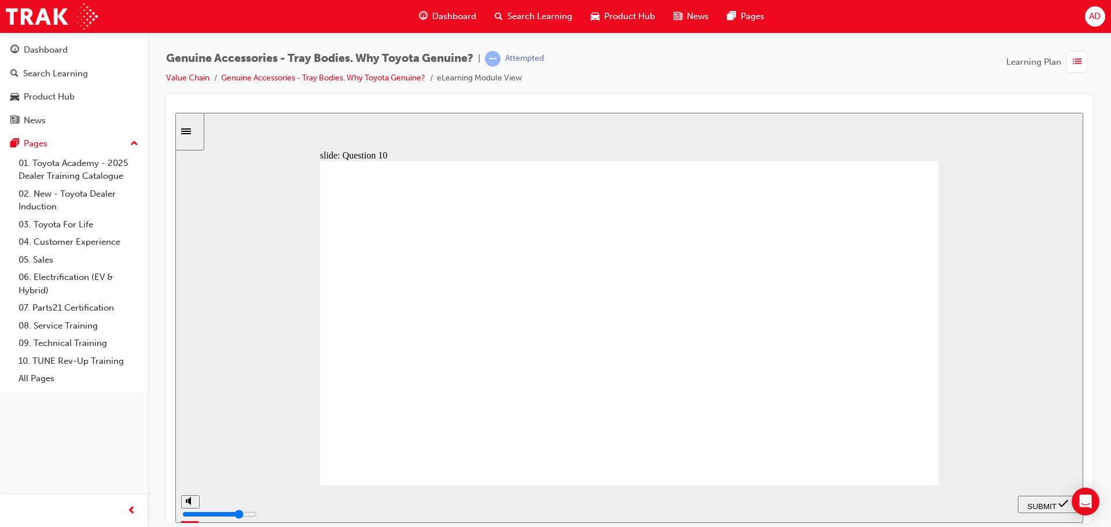
click at [1039, 502] on span "SUBMIT" at bounding box center [1042, 506] width 29 height 9
type input "21500"
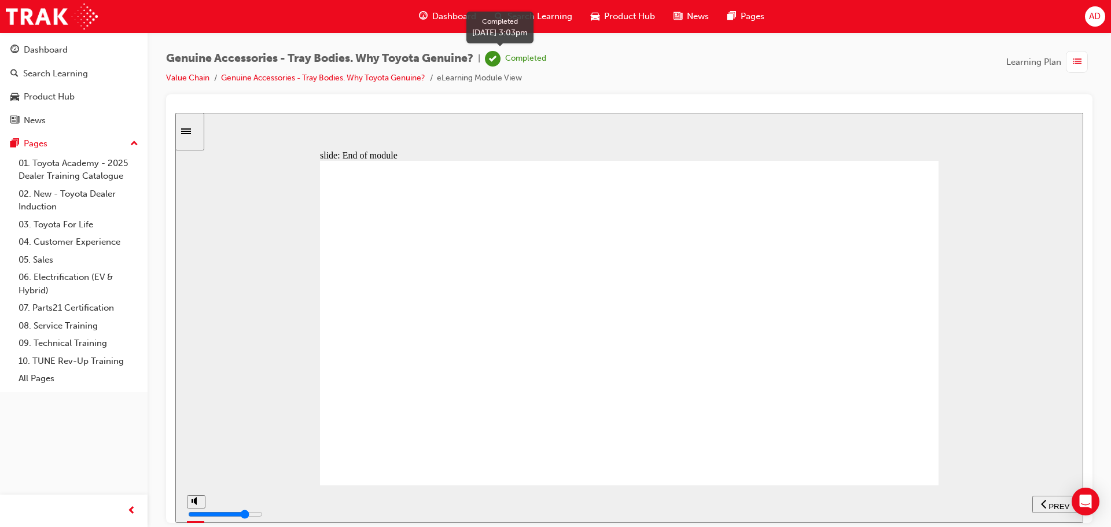
click at [522, 64] on div "Completed" at bounding box center [515, 59] width 61 height 16
click at [524, 58] on div "Completed" at bounding box center [525, 58] width 41 height 11
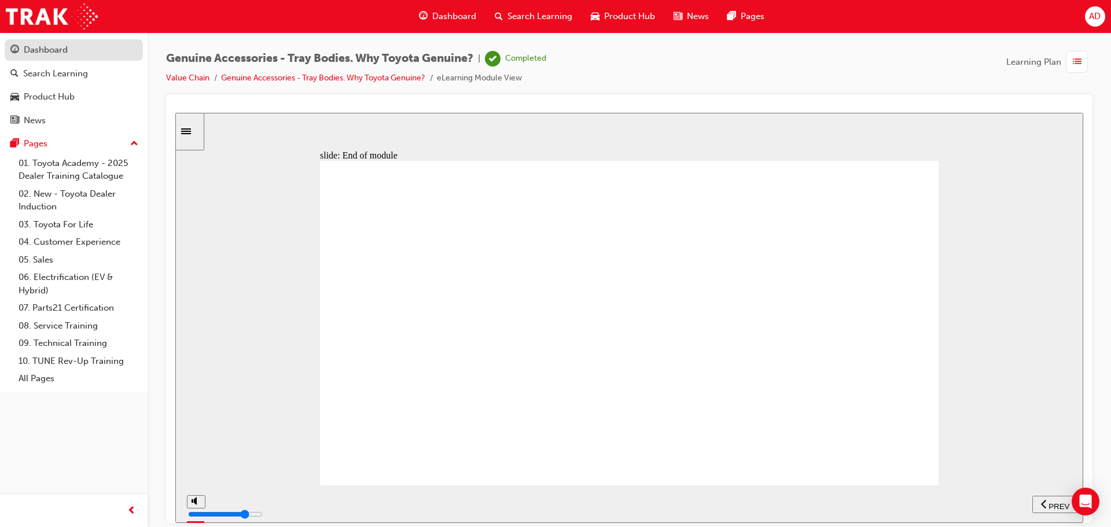
click at [79, 46] on div "Dashboard" at bounding box center [73, 50] width 127 height 14
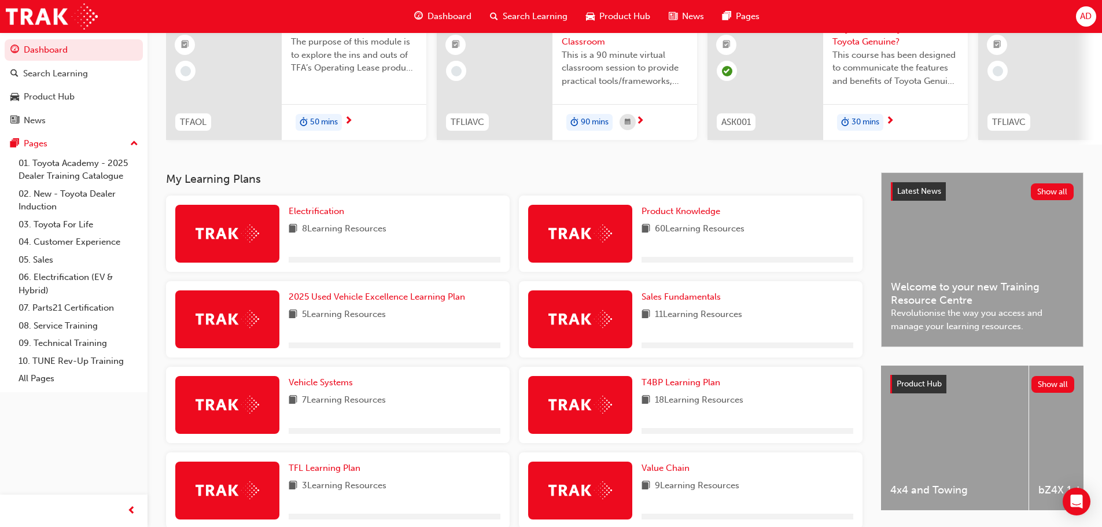
scroll to position [271, 0]
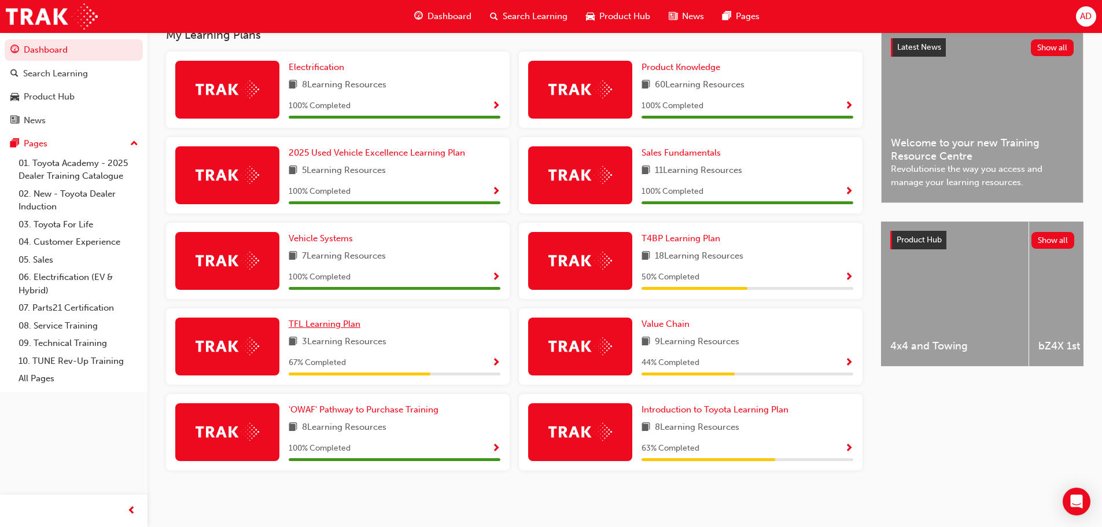
click at [340, 322] on span "TFL Learning Plan" at bounding box center [325, 324] width 72 height 10
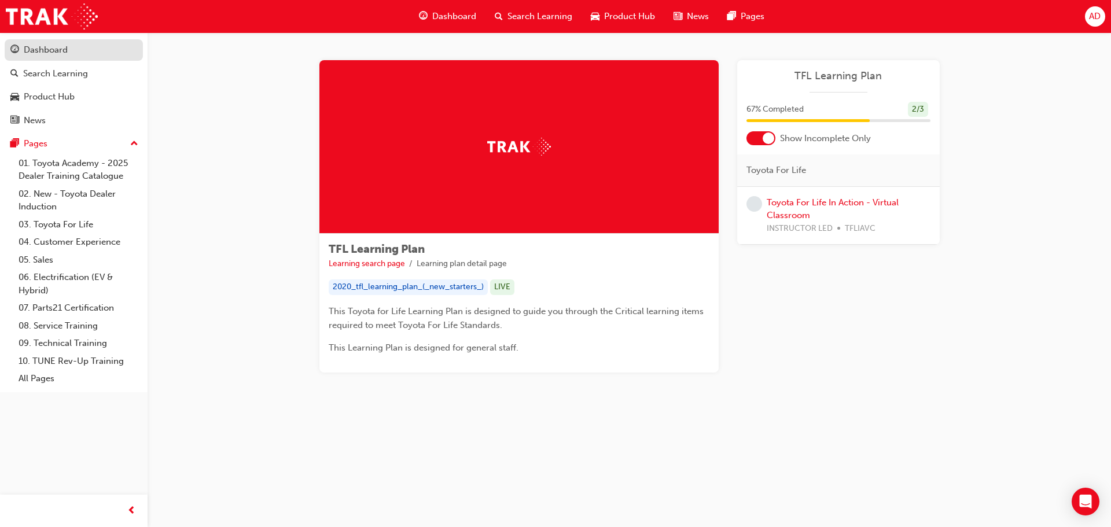
click at [51, 47] on div "Dashboard" at bounding box center [46, 49] width 44 height 13
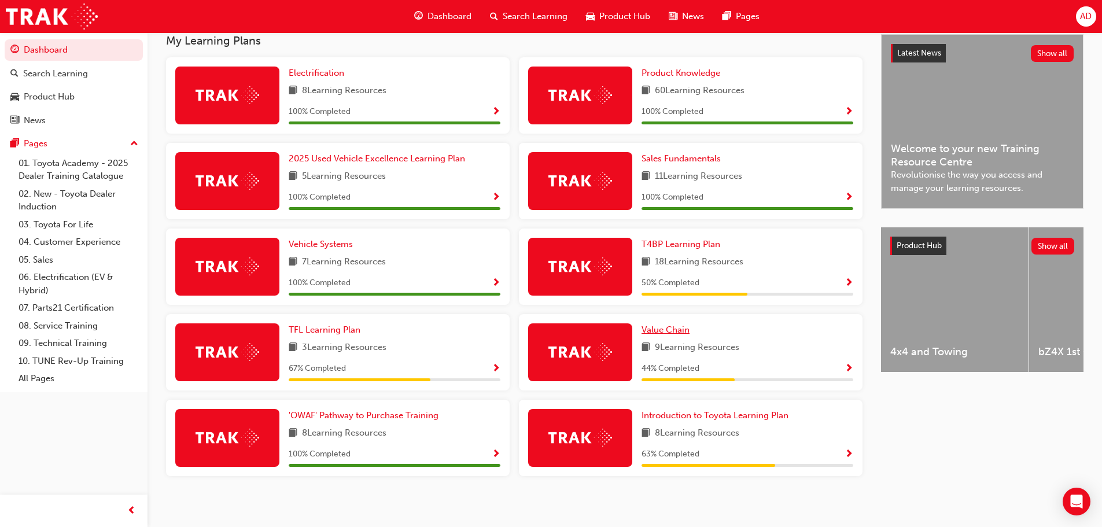
scroll to position [271, 0]
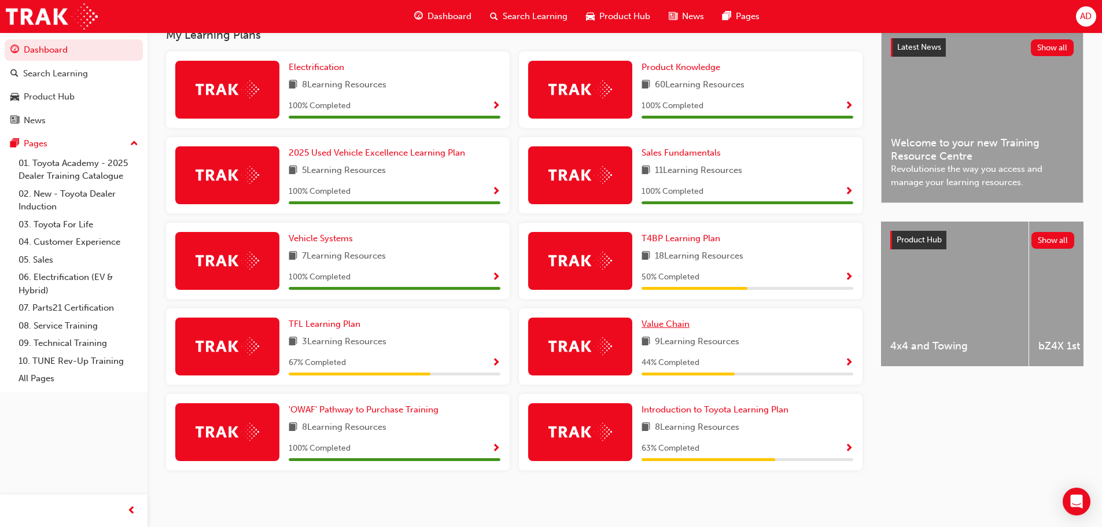
click at [676, 319] on span "Value Chain" at bounding box center [666, 324] width 48 height 10
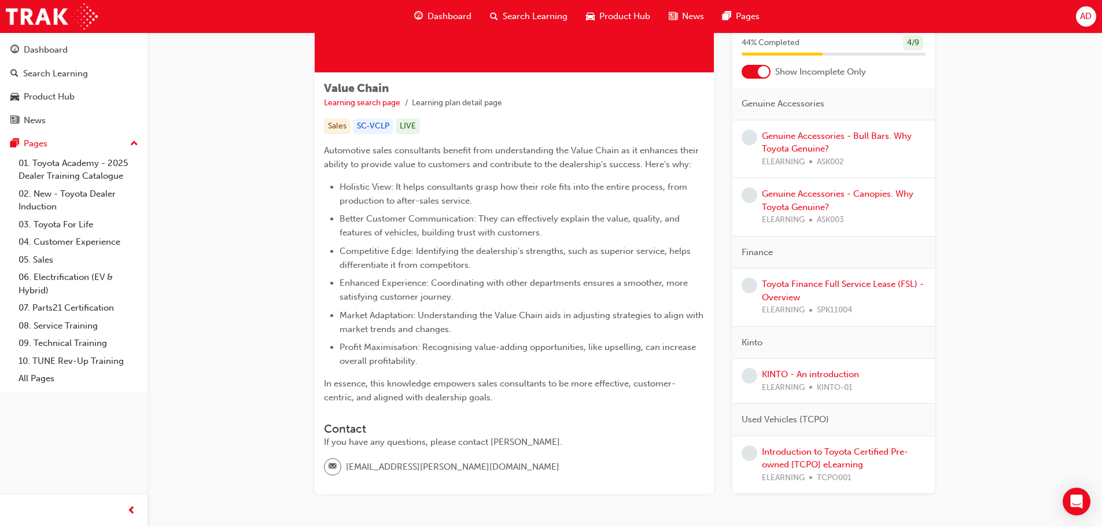
scroll to position [212, 0]
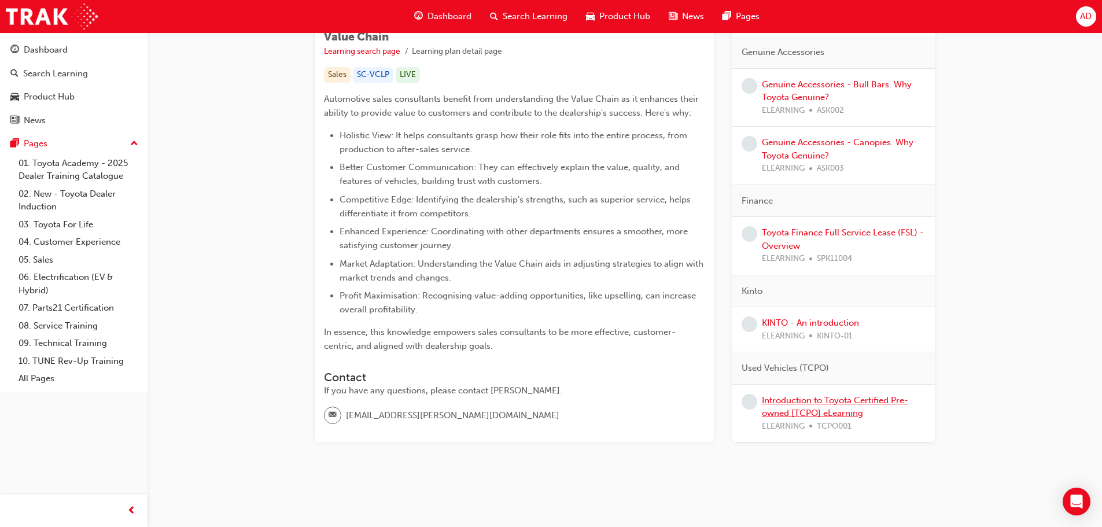
click at [819, 400] on link "Introduction to Toyota Certified Pre-owned [TCPO] eLearning" at bounding box center [835, 407] width 146 height 24
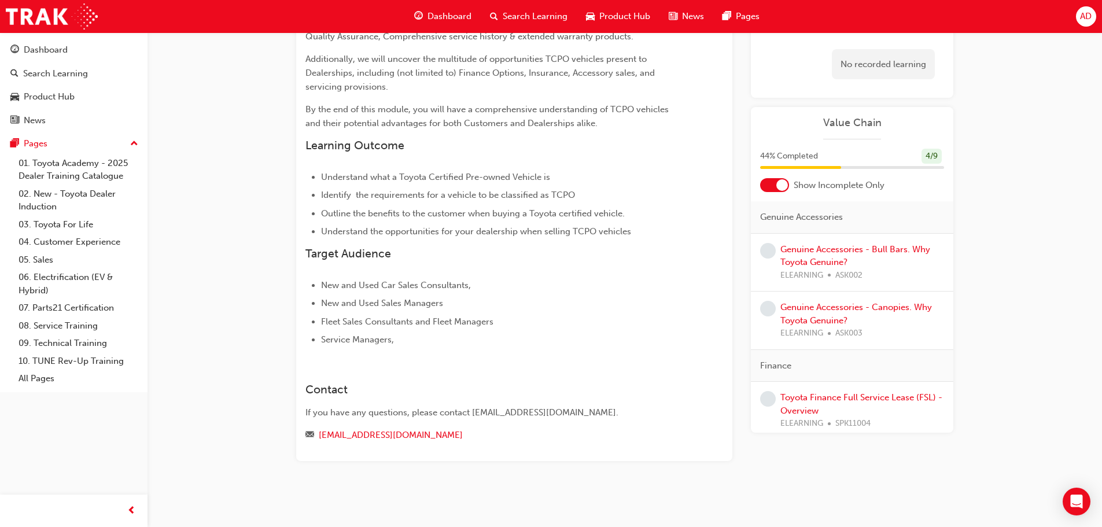
scroll to position [174, 0]
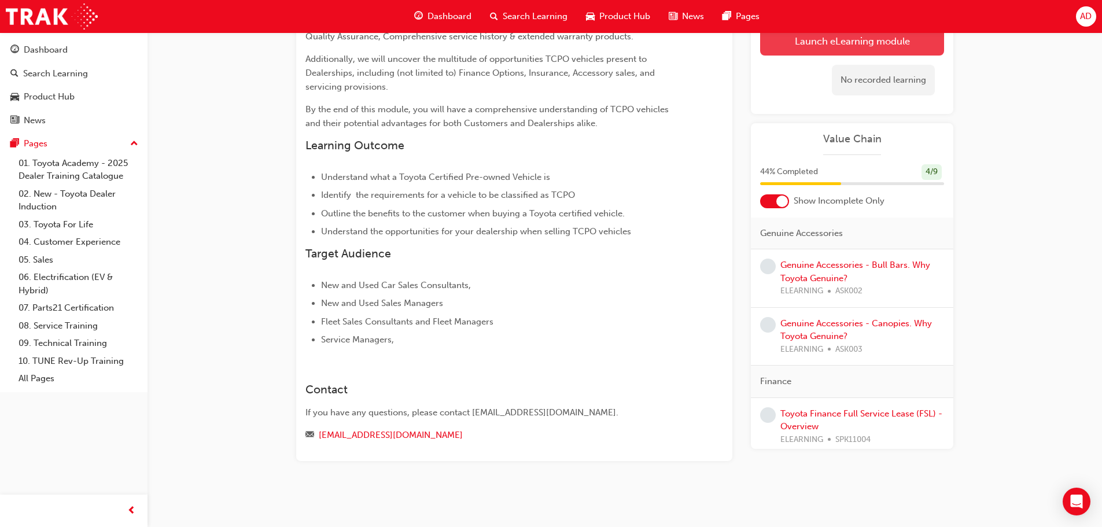
click at [843, 45] on link "Launch eLearning module" at bounding box center [852, 41] width 184 height 29
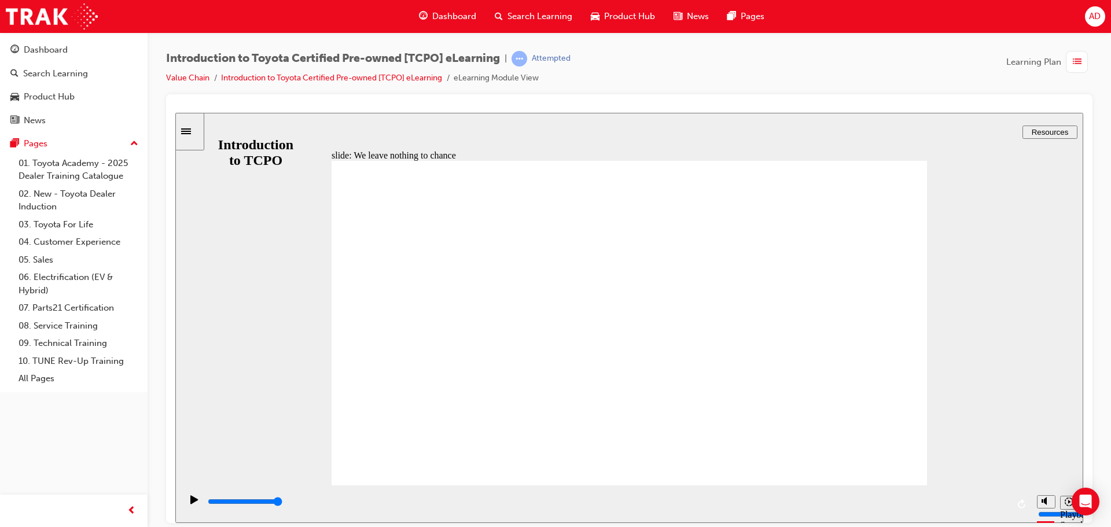
click at [191, 131] on icon "Sidebar Toggle" at bounding box center [186, 131] width 10 height 6
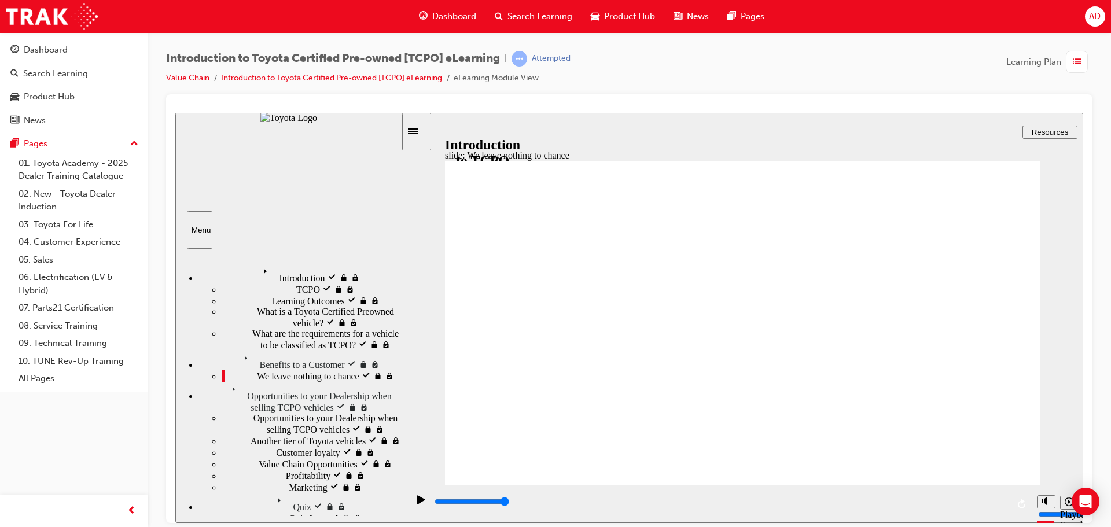
click at [418, 127] on icon "Sidebar Toggle" at bounding box center [416, 130] width 17 height 7
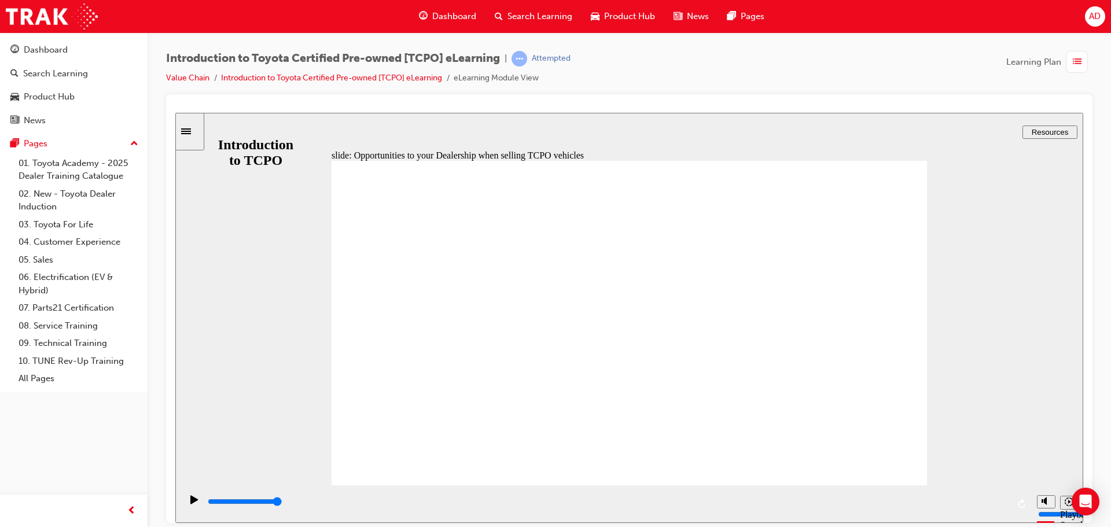
type input "19100"
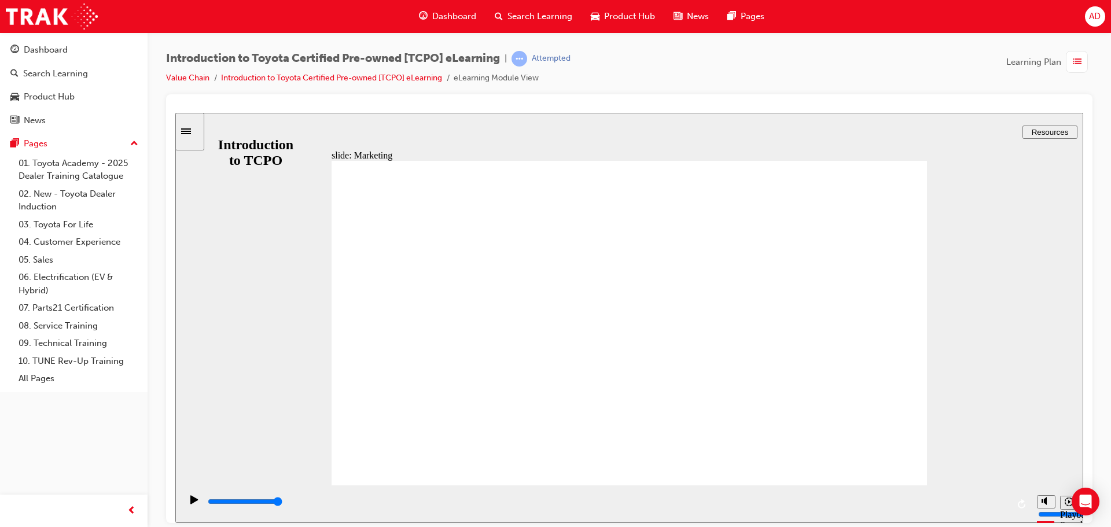
type input "7400"
radio input "true"
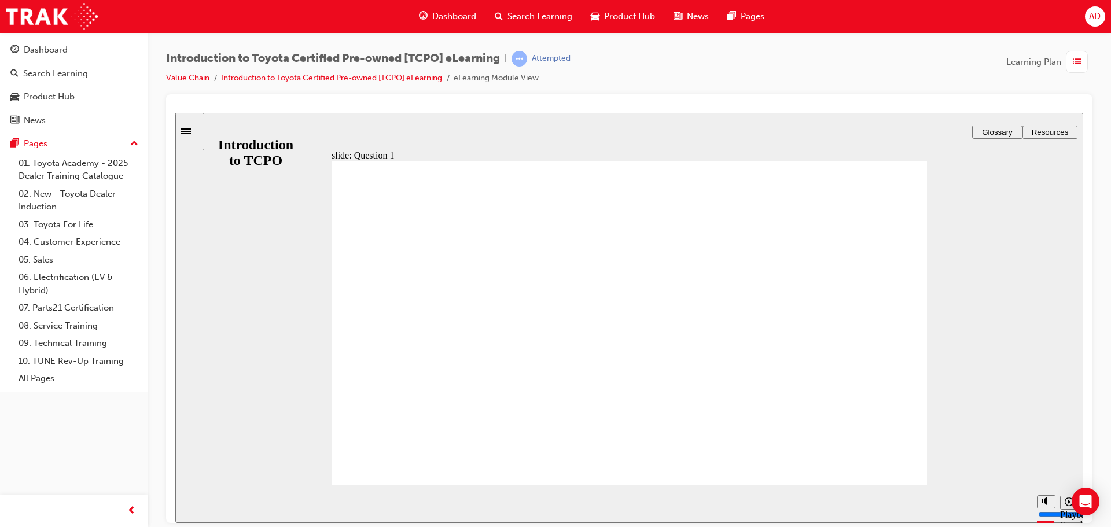
radio input "true"
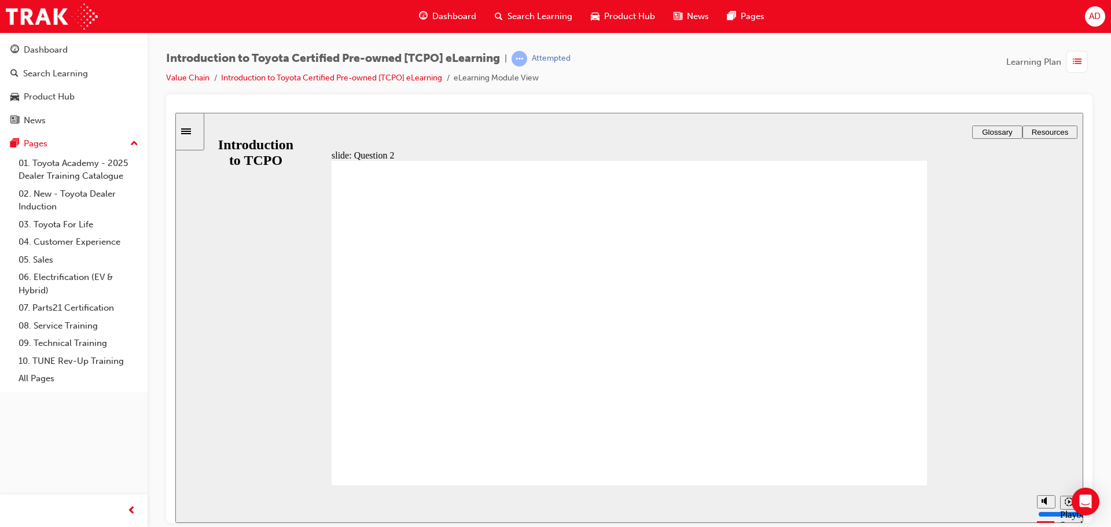
radio input "true"
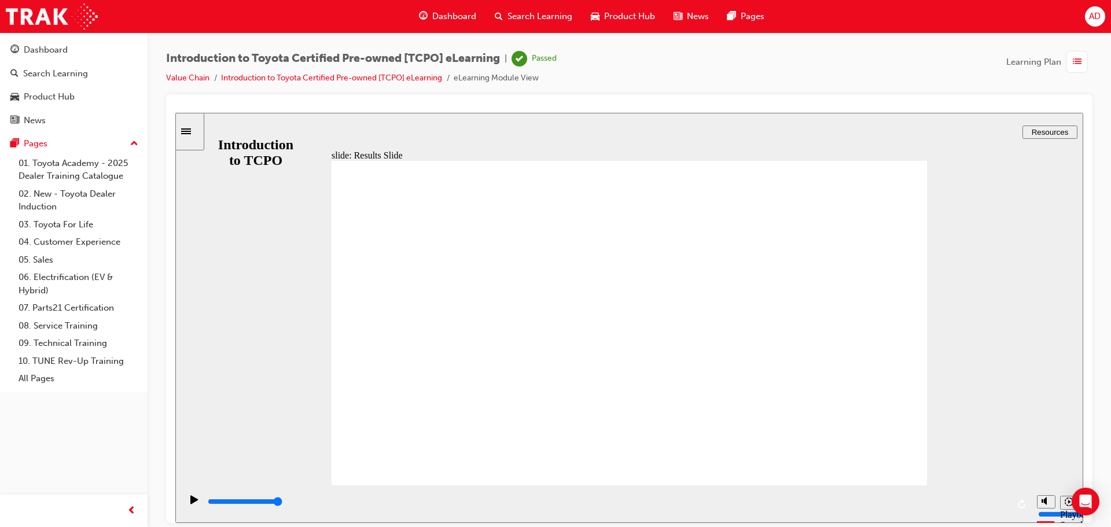
type input "18400"
click at [59, 45] on div "Dashboard" at bounding box center [46, 49] width 44 height 13
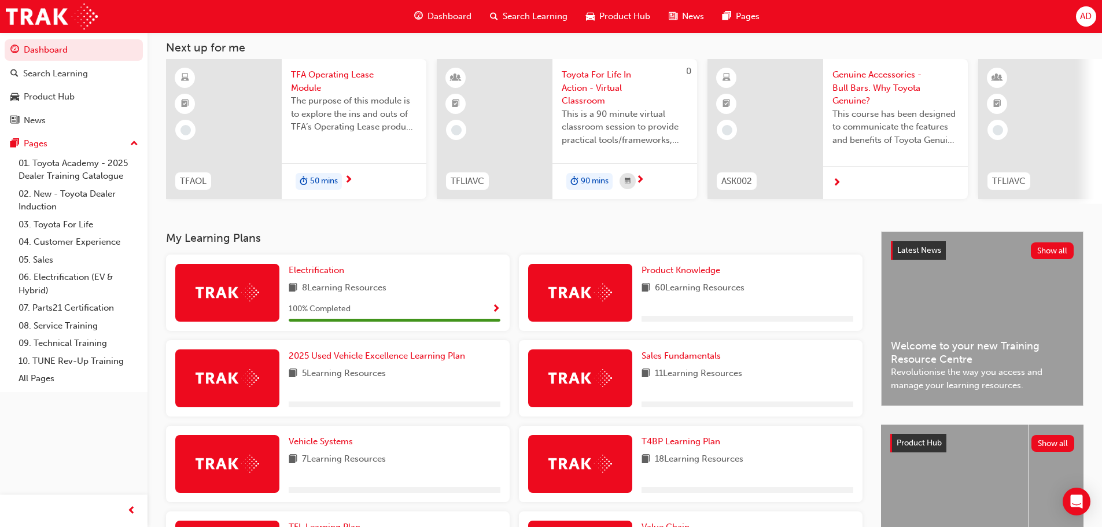
scroll to position [231, 0]
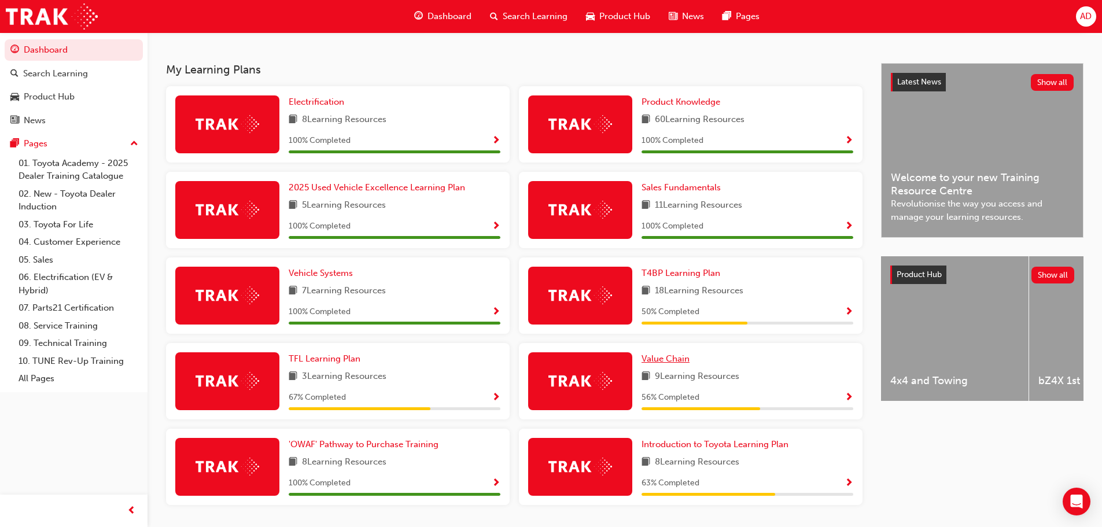
click at [678, 364] on span "Value Chain" at bounding box center [666, 359] width 48 height 10
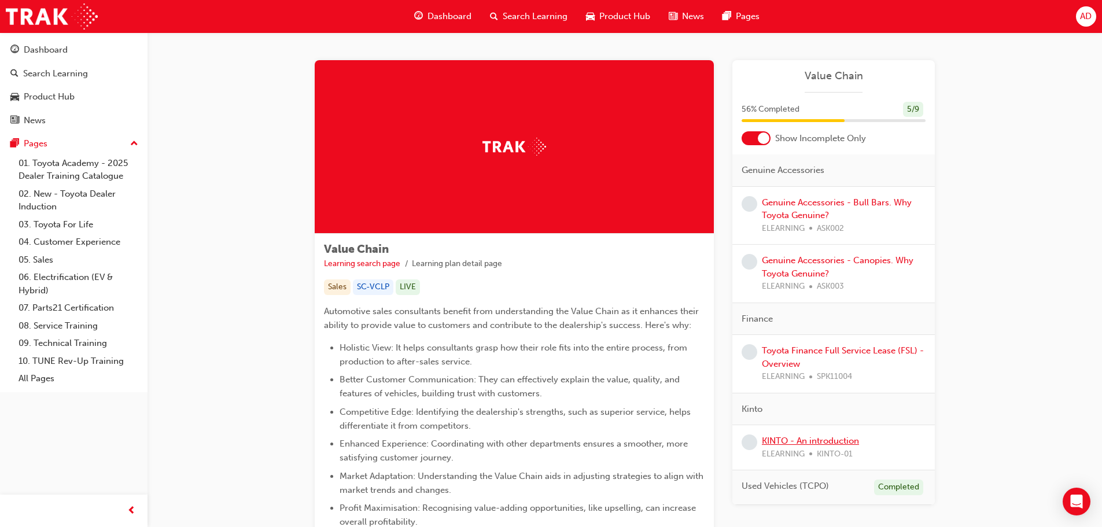
click at [855, 440] on link "KINTO - An introduction" at bounding box center [810, 441] width 97 height 10
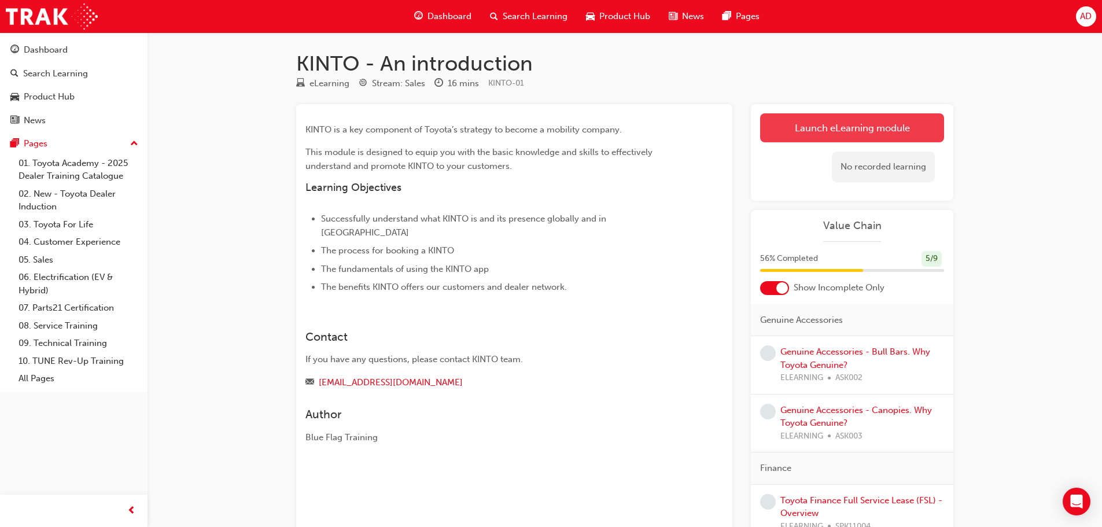
click at [830, 125] on link "Launch eLearning module" at bounding box center [852, 127] width 184 height 29
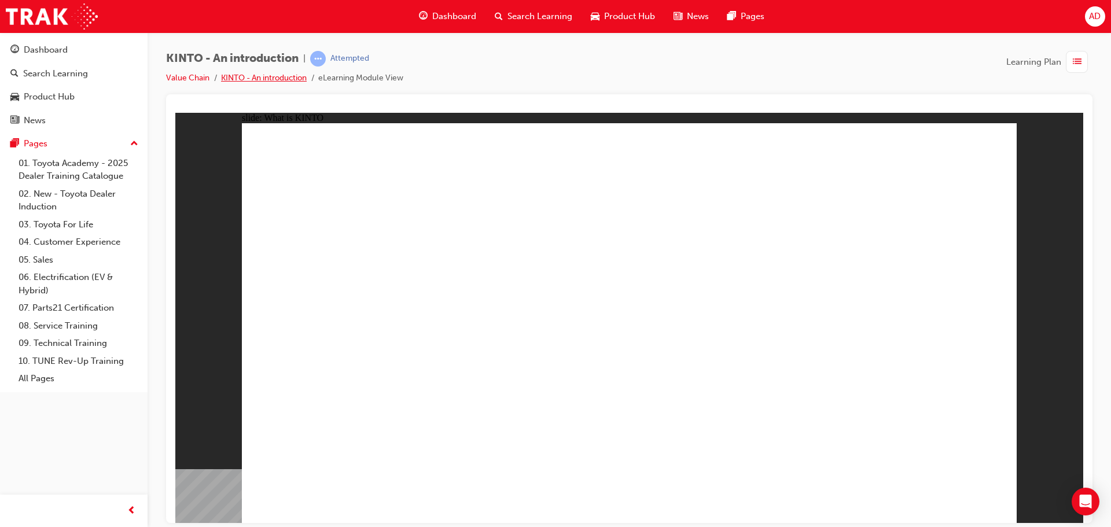
click at [288, 75] on link "KINTO - An introduction" at bounding box center [264, 78] width 86 height 10
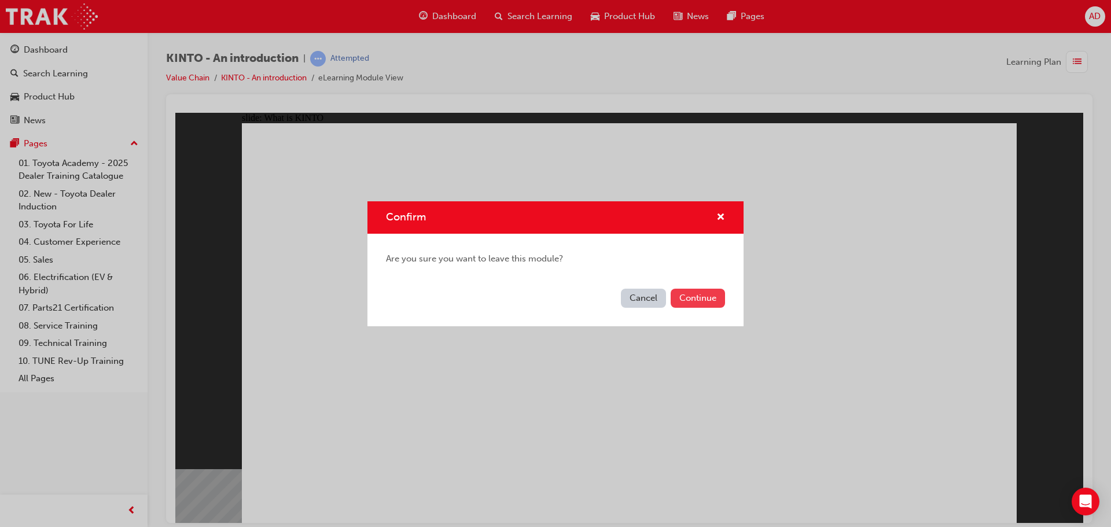
click at [714, 302] on button "Continue" at bounding box center [698, 298] width 54 height 19
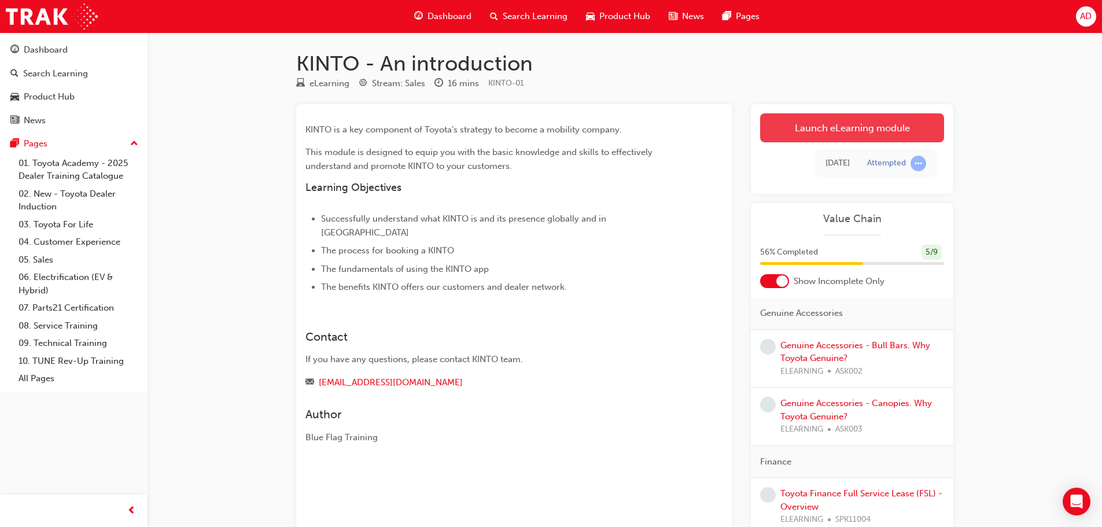
click at [842, 124] on link "Launch eLearning module" at bounding box center [852, 127] width 184 height 29
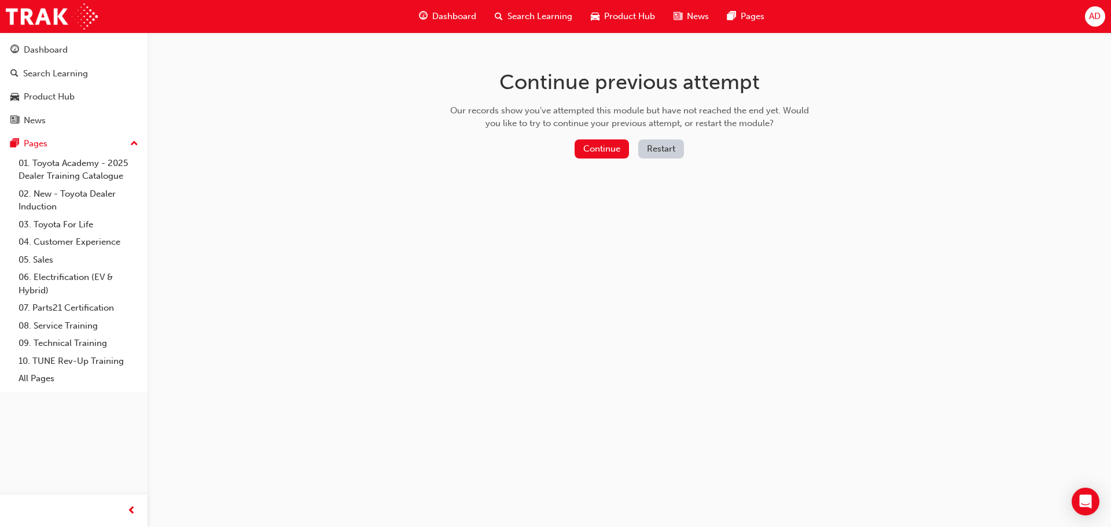
click at [667, 148] on button "Restart" at bounding box center [661, 148] width 46 height 19
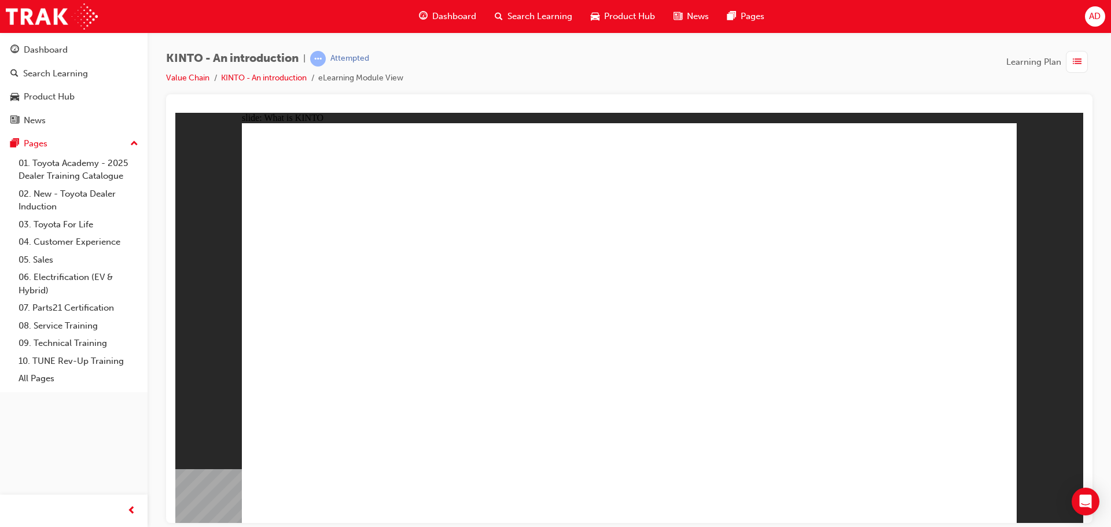
drag, startPoint x: 651, startPoint y: 365, endPoint x: 726, endPoint y: 369, distance: 74.8
